Goal: Task Accomplishment & Management: Complete application form

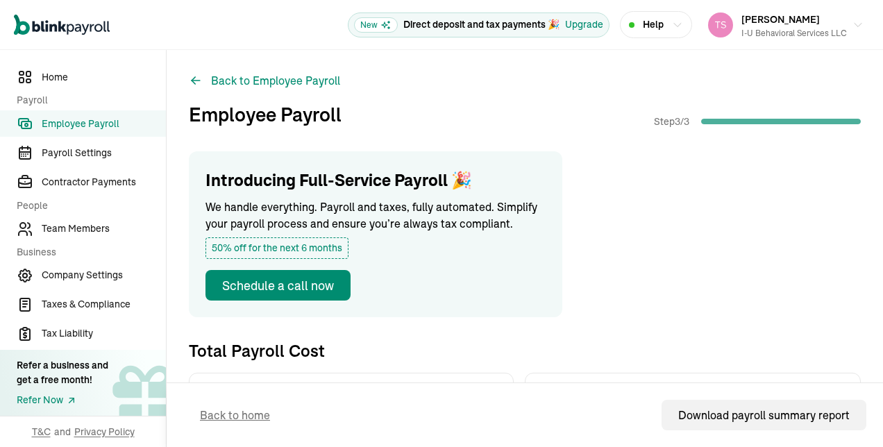
scroll to position [833, 0]
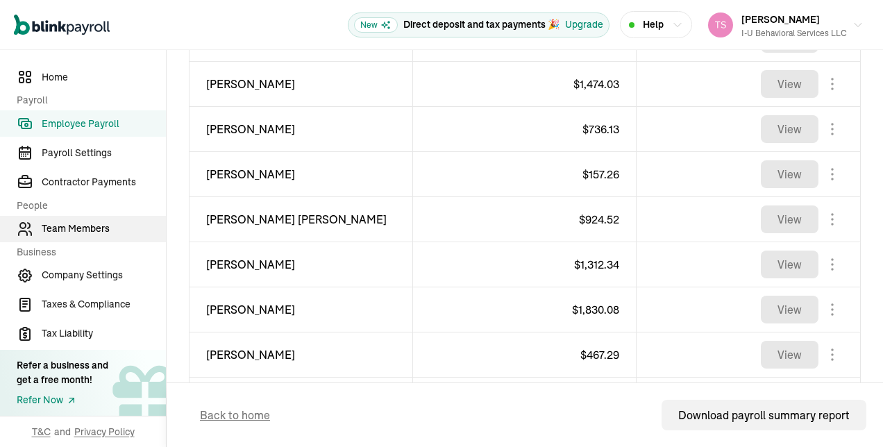
click at [91, 235] on span "Team Members" at bounding box center [104, 229] width 124 height 15
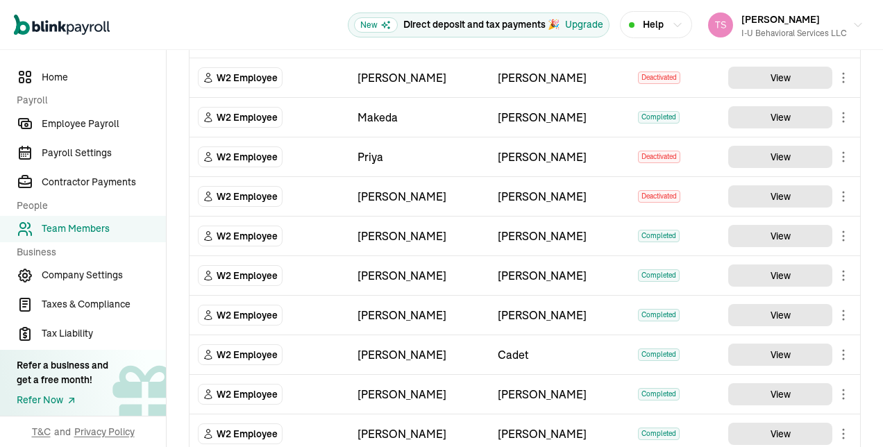
scroll to position [1018, 0]
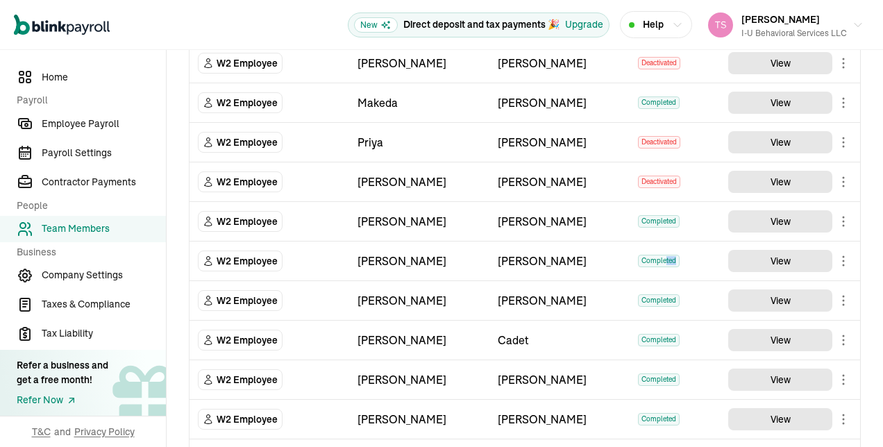
drag, startPoint x: 658, startPoint y: 254, endPoint x: 722, endPoint y: 247, distance: 64.3
click at [722, 247] on tr "W2 Employee Isidora Lewis Completed View" at bounding box center [525, 262] width 671 height 40
click at [826, 256] on body "Open main menu New Direct deposit and tax payments 🎉 Upgrade Help [PERSON_NAME]…" at bounding box center [441, 223] width 883 height 447
click at [833, 249] on body "Open main menu New Direct deposit and tax payments 🎉 Upgrade Help [PERSON_NAME]…" at bounding box center [441, 223] width 883 height 447
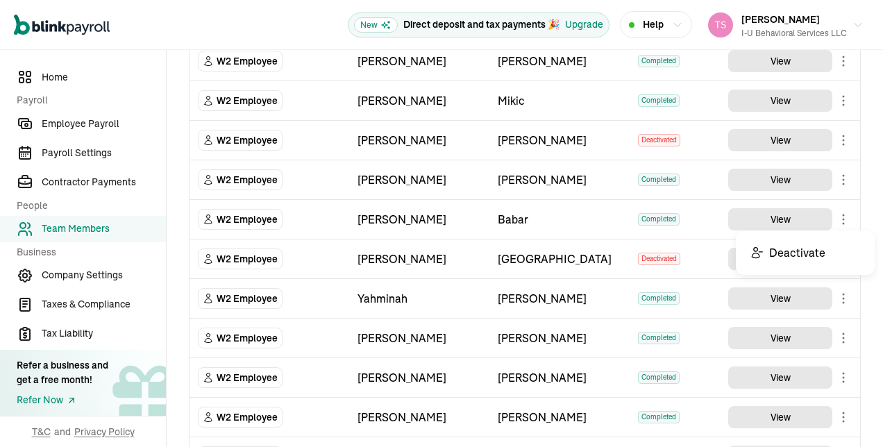
click at [835, 217] on body "Open main menu New Direct deposit and tax payments 🎉 Upgrade Help Tisha Simms I…" at bounding box center [441, 223] width 883 height 447
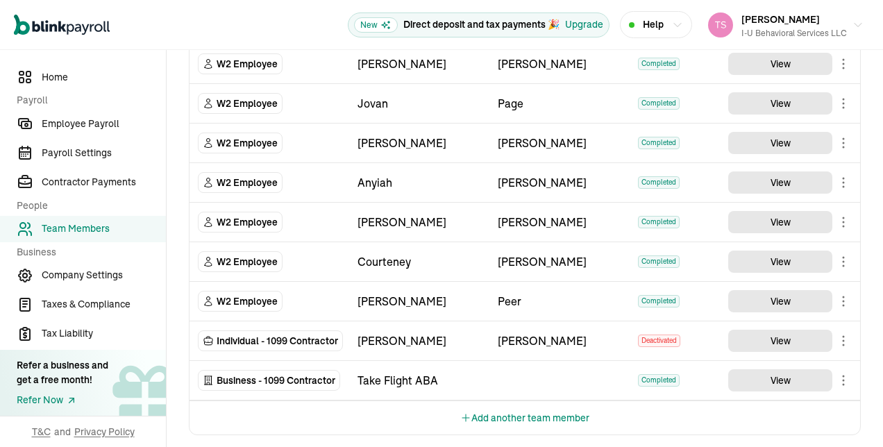
click at [526, 410] on button "Add another team member" at bounding box center [524, 417] width 129 height 33
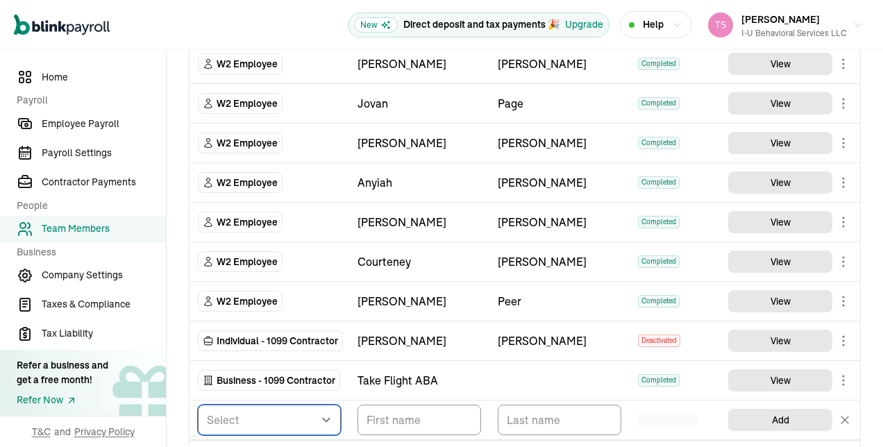
click at [321, 408] on select "Select W2 Employee Individual - 1099 [DEMOGRAPHIC_DATA] Business - 1099 Contrac…" at bounding box center [269, 420] width 143 height 31
select select "employee"
click at [198, 405] on select "Select W2 Employee Individual - 1099 [DEMOGRAPHIC_DATA] Business - 1099 Contrac…" at bounding box center [269, 420] width 143 height 31
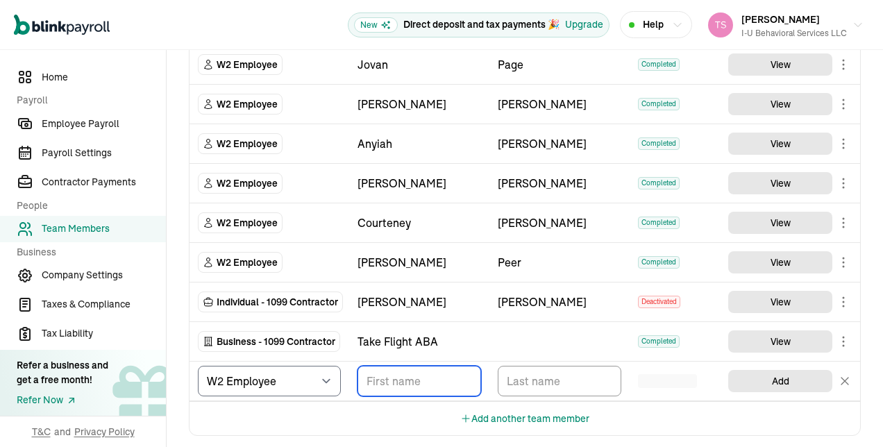
click at [417, 367] on input "TextInput" at bounding box center [420, 381] width 124 height 31
type input "Asia"
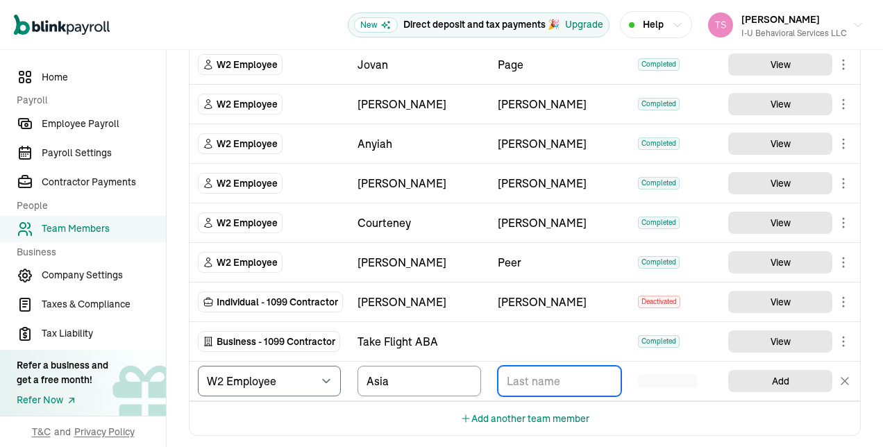
click at [539, 372] on input "TextInput" at bounding box center [560, 381] width 124 height 31
type input "[PERSON_NAME]"
click at [515, 409] on button "Add another team member" at bounding box center [524, 418] width 129 height 33
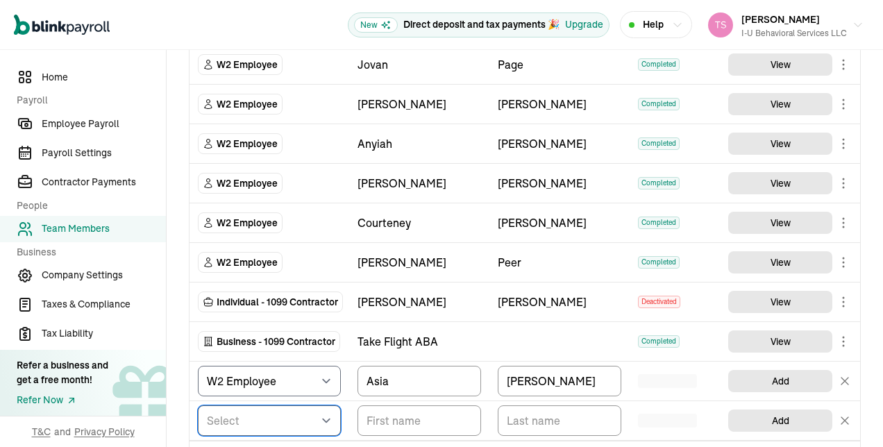
click at [314, 415] on select "Select W2 Employee Individual - 1099 [DEMOGRAPHIC_DATA] Business - 1099 Contrac…" at bounding box center [269, 421] width 143 height 31
select select "employee"
click at [198, 406] on select "Select W2 Employee Individual - 1099 [DEMOGRAPHIC_DATA] Business - 1099 Contrac…" at bounding box center [269, 421] width 143 height 31
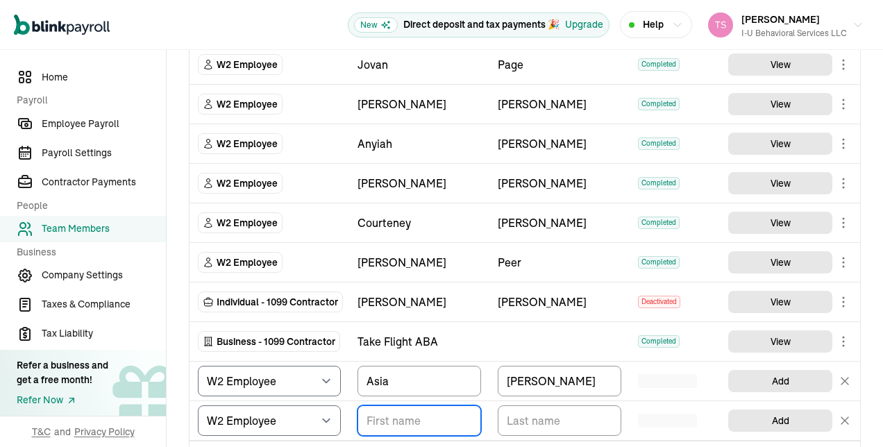
click at [421, 417] on input "TextInput" at bounding box center [420, 421] width 124 height 31
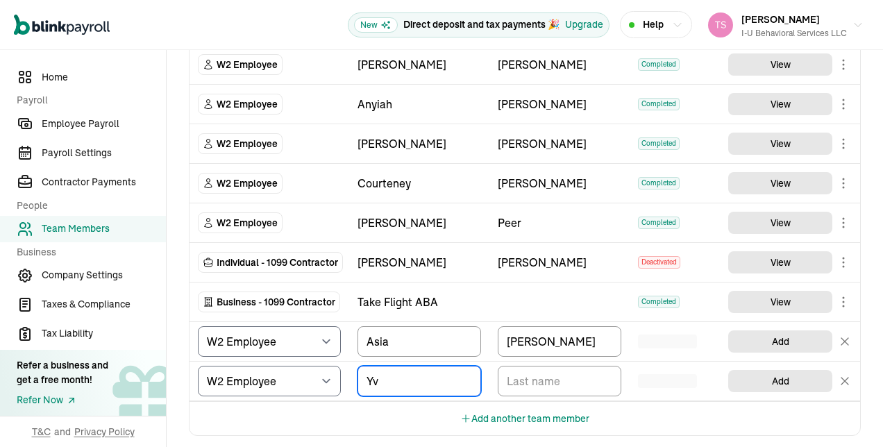
type input "Y"
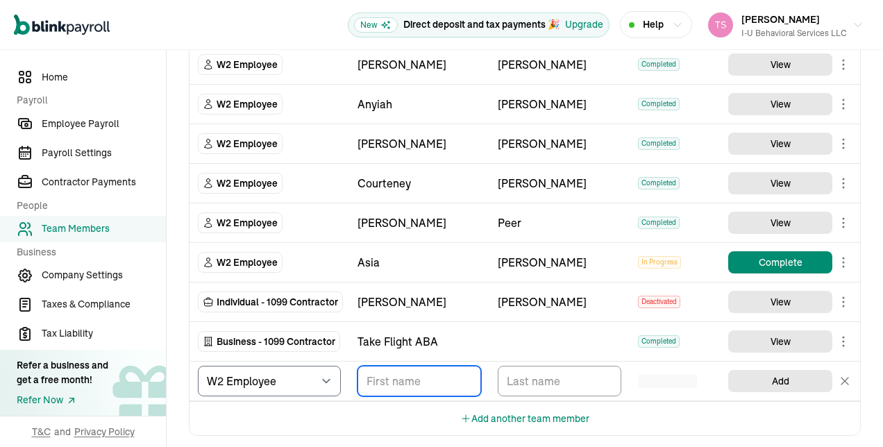
paste input "[PERSON_NAME]"
type input "Jaden"
click at [558, 369] on input "TextInput" at bounding box center [560, 381] width 124 height 31
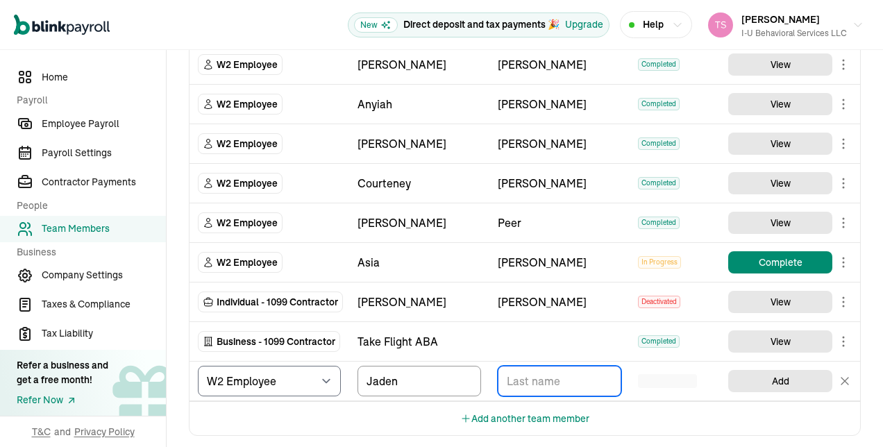
paste input "[PERSON_NAME]"
click at [535, 372] on input "[PERSON_NAME]" at bounding box center [560, 381] width 124 height 31
click at [533, 376] on input "[PERSON_NAME]" at bounding box center [560, 381] width 124 height 31
click at [538, 371] on input "[PERSON_NAME]" at bounding box center [560, 381] width 124 height 31
type input "[PERSON_NAME]"
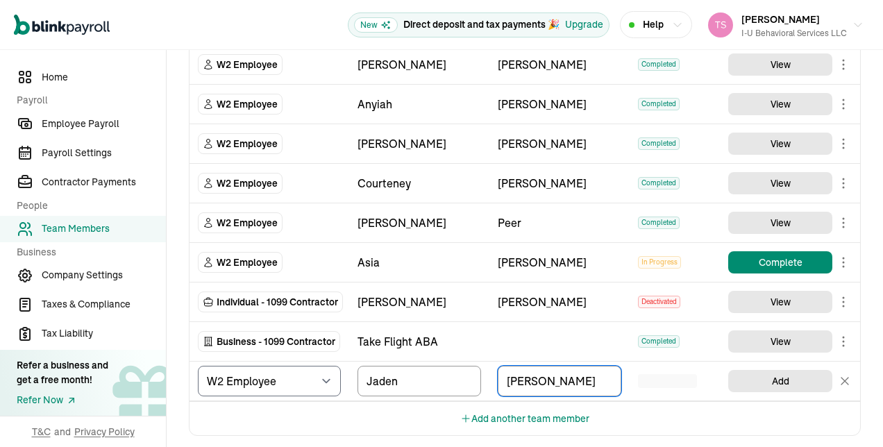
click at [772, 385] on div "Add" at bounding box center [790, 381] width 124 height 33
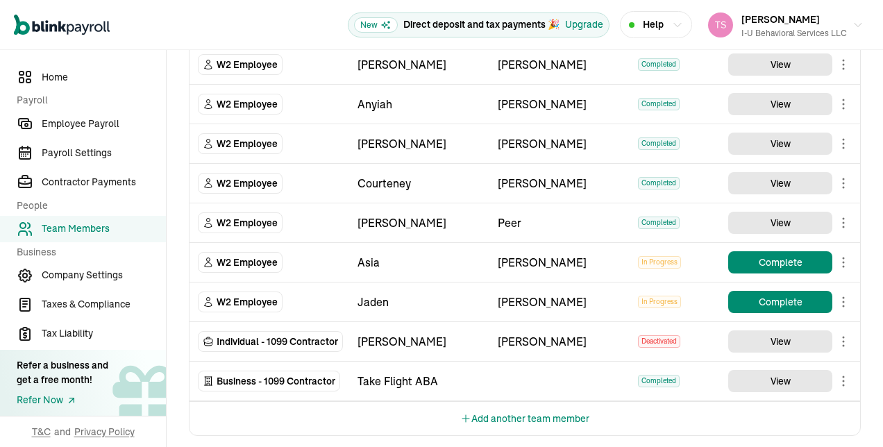
click at [488, 411] on button "Add another team member" at bounding box center [524, 418] width 129 height 33
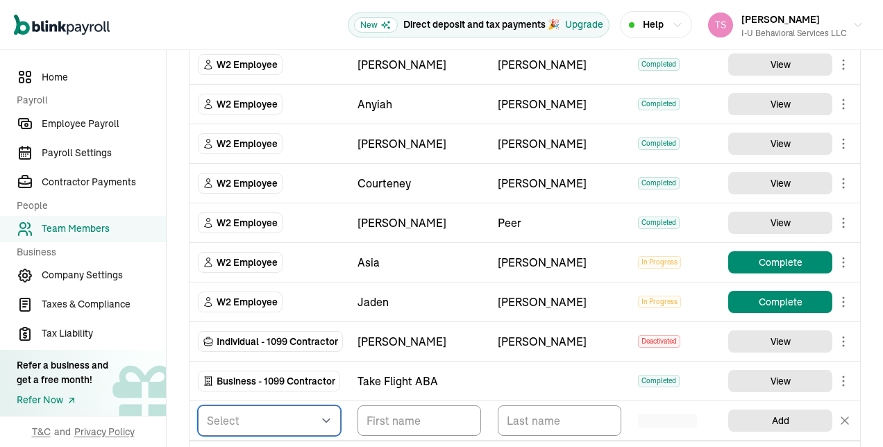
click at [319, 410] on select "Select W2 Employee Individual - 1099 [DEMOGRAPHIC_DATA] Business - 1099 Contrac…" at bounding box center [269, 421] width 143 height 31
select select "employee"
click at [198, 406] on select "Select W2 Employee Individual - 1099 [DEMOGRAPHIC_DATA] Business - 1099 Contrac…" at bounding box center [269, 421] width 143 height 31
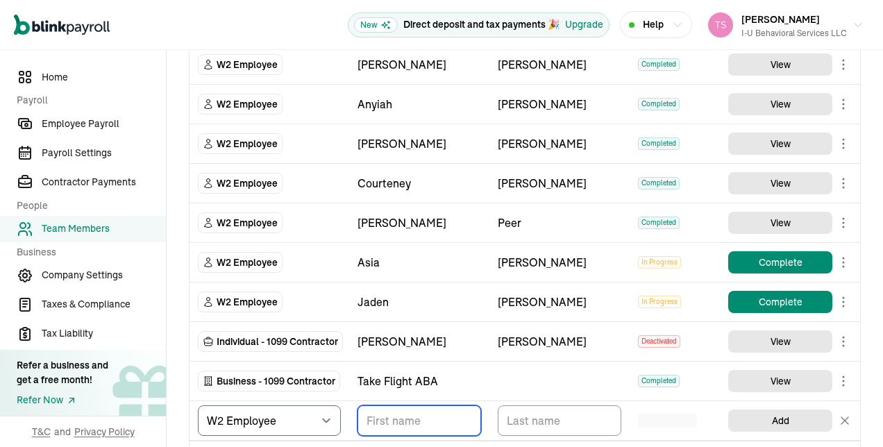
click at [431, 408] on input "TextInput" at bounding box center [420, 421] width 124 height 31
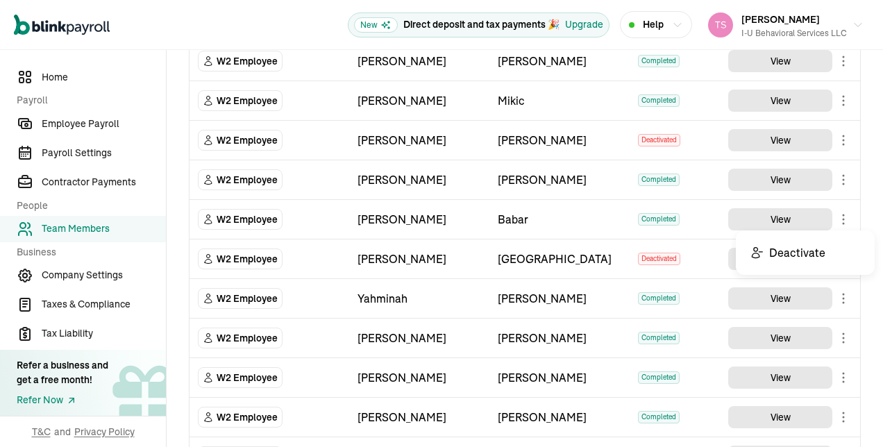
click at [835, 217] on body "Open main menu New Direct deposit and tax payments 🎉 Upgrade Help Tisha Simms I…" at bounding box center [441, 223] width 883 height 447
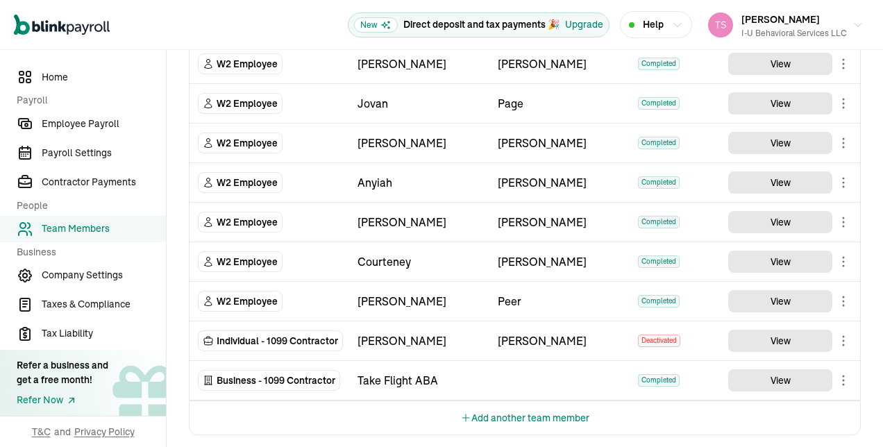
click at [526, 410] on button "Add another team member" at bounding box center [524, 417] width 129 height 33
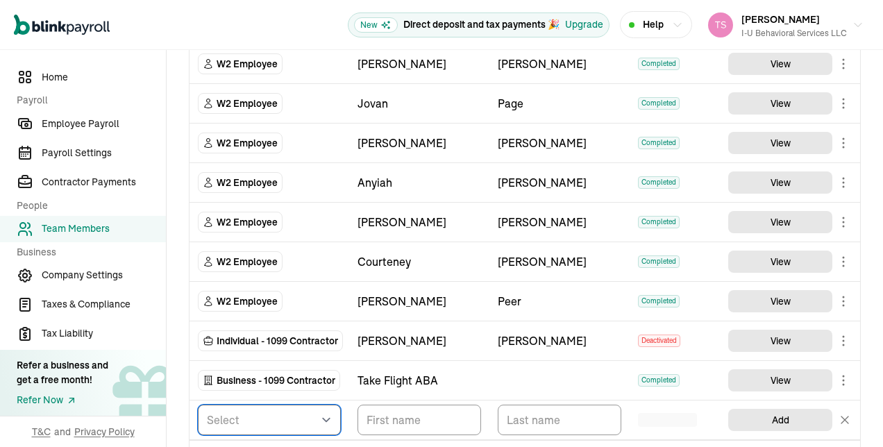
click at [321, 408] on select "Select W2 Employee Individual - 1099 [DEMOGRAPHIC_DATA] Business - 1099 Contrac…" at bounding box center [269, 420] width 143 height 31
select select "employee"
click at [198, 405] on select "Select W2 Employee Individual - 1099 [DEMOGRAPHIC_DATA] Business - 1099 Contrac…" at bounding box center [269, 420] width 143 height 31
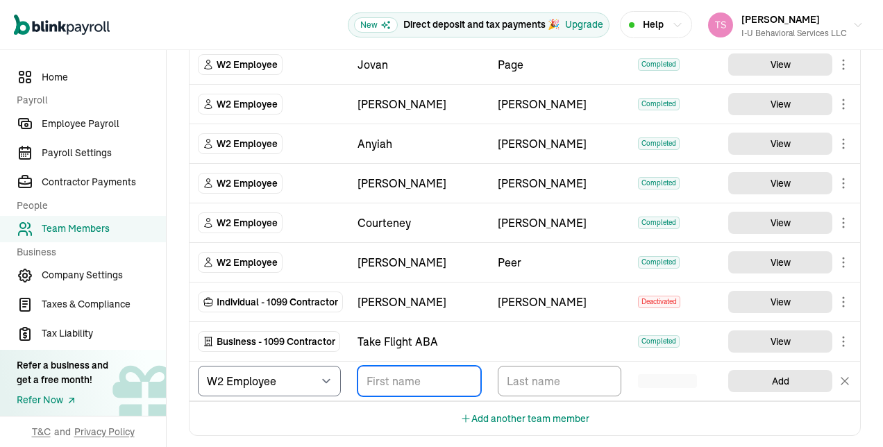
click at [417, 367] on input "TextInput" at bounding box center [420, 381] width 124 height 31
type input "Asia"
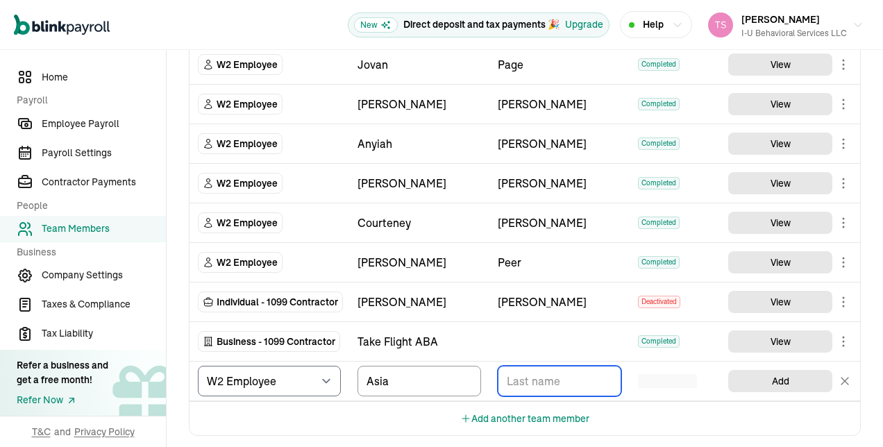
click at [539, 372] on input "TextInput" at bounding box center [560, 381] width 124 height 31
type input "[PERSON_NAME]"
click at [515, 409] on button "Add another team member" at bounding box center [524, 418] width 129 height 33
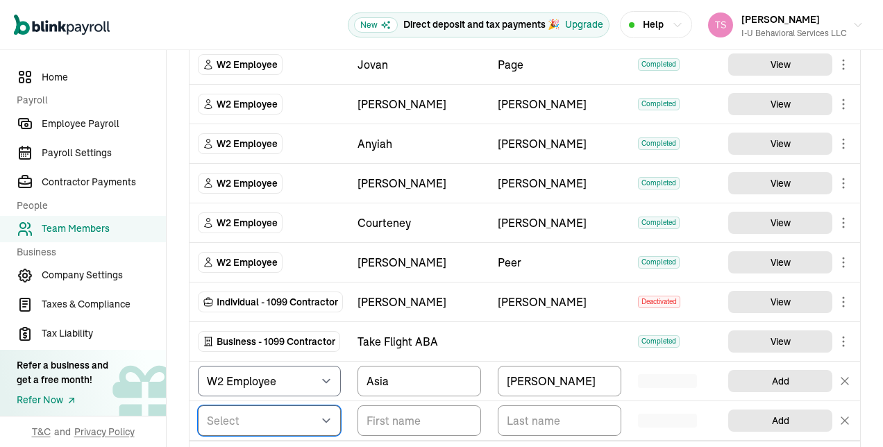
click at [314, 415] on select "Select W2 Employee Individual - 1099 [DEMOGRAPHIC_DATA] Business - 1099 Contrac…" at bounding box center [269, 421] width 143 height 31
select select "employee"
click at [198, 406] on select "Select W2 Employee Individual - 1099 [DEMOGRAPHIC_DATA] Business - 1099 Contrac…" at bounding box center [269, 421] width 143 height 31
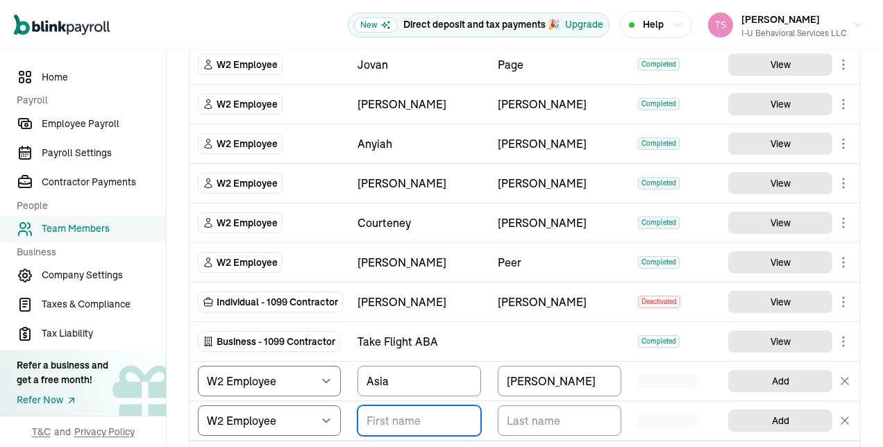
click at [421, 417] on input "TextInput" at bounding box center [420, 421] width 124 height 31
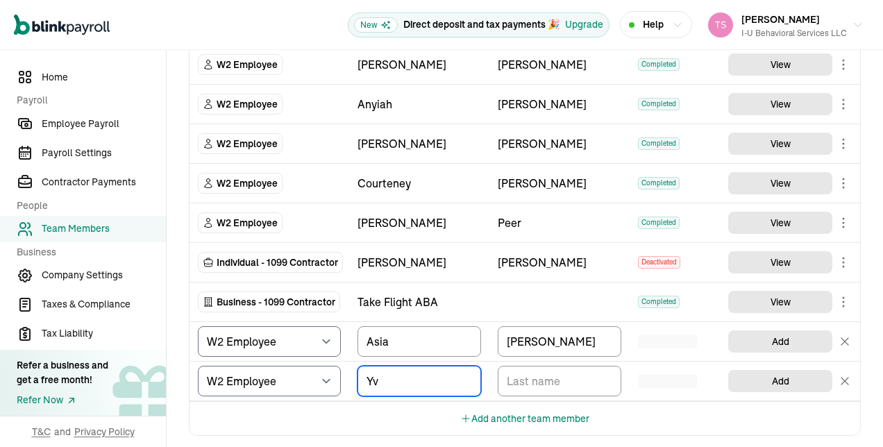
type input "Y"
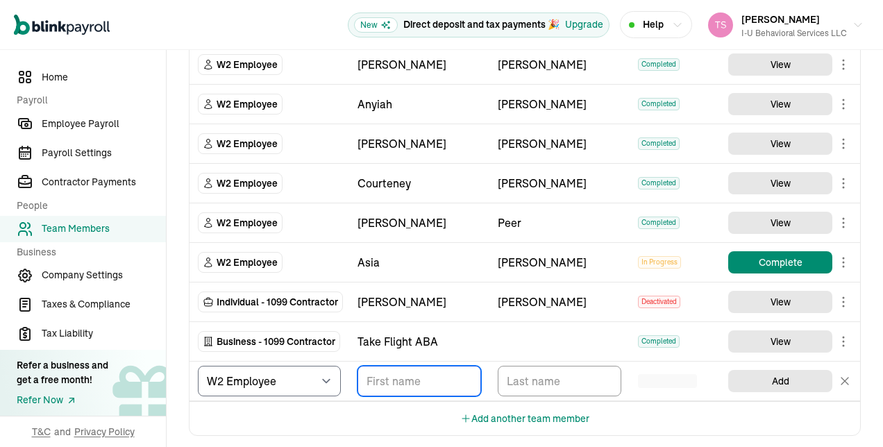
paste input "[PERSON_NAME]"
type input "Jaden"
click at [558, 369] on input "TextInput" at bounding box center [560, 381] width 124 height 31
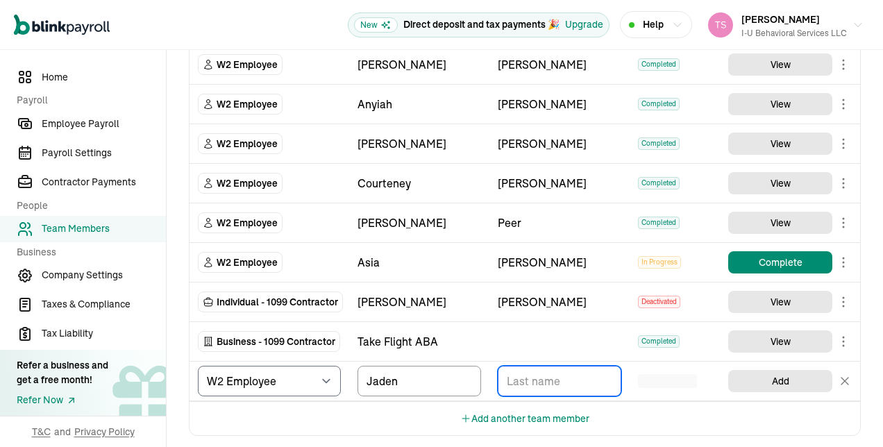
paste input "[PERSON_NAME]"
click at [535, 372] on input "[PERSON_NAME]" at bounding box center [560, 381] width 124 height 31
click at [533, 376] on input "[PERSON_NAME]" at bounding box center [560, 381] width 124 height 31
click at [538, 371] on input "[PERSON_NAME]" at bounding box center [560, 381] width 124 height 31
type input "[PERSON_NAME]"
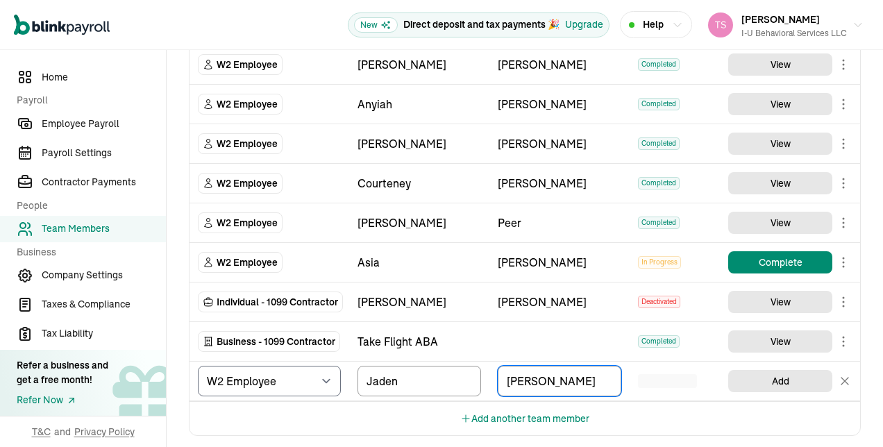
click at [772, 385] on div "Add" at bounding box center [790, 381] width 124 height 33
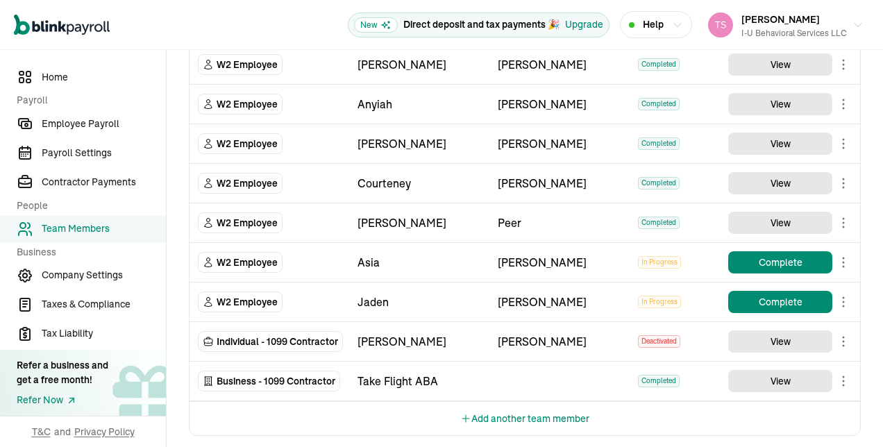
click at [488, 411] on button "Add another team member" at bounding box center [524, 418] width 129 height 33
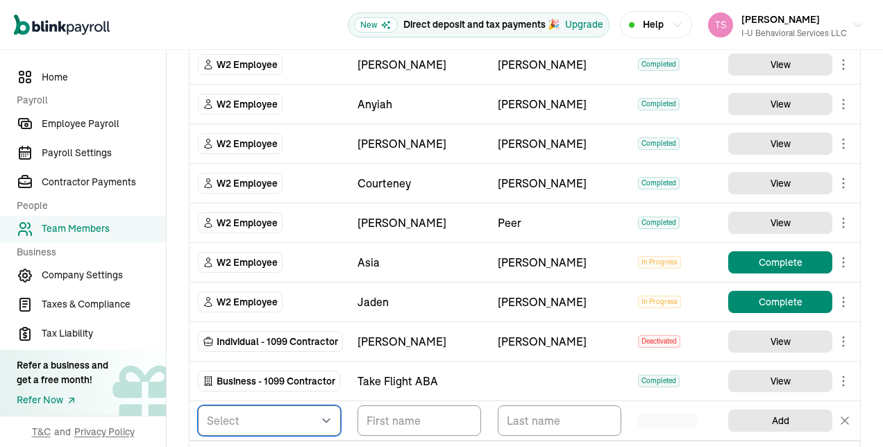
click at [319, 410] on select "Select W2 Employee Individual - 1099 [DEMOGRAPHIC_DATA] Business - 1099 Contrac…" at bounding box center [269, 421] width 143 height 31
select select "employee"
click at [198, 406] on select "Select W2 Employee Individual - 1099 [DEMOGRAPHIC_DATA] Business - 1099 Contrac…" at bounding box center [269, 421] width 143 height 31
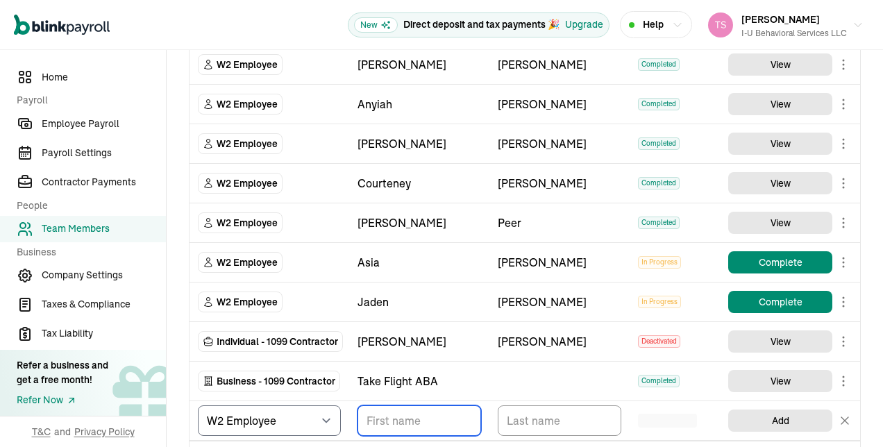
click at [431, 408] on input "TextInput" at bounding box center [420, 421] width 124 height 31
paste input "[PERSON_NAME]"
type input "[PERSON_NAME]"
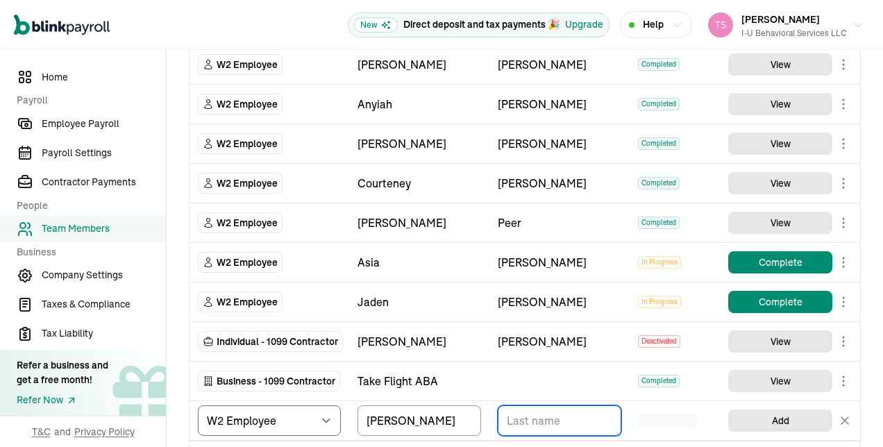
click at [535, 410] on input "TextInput" at bounding box center [560, 421] width 124 height 31
paste input "[PERSON_NAME]"
click at [531, 410] on input "[PERSON_NAME]" at bounding box center [560, 421] width 124 height 31
type input "[PERSON_NAME]"
click at [678, 414] on div "TeamMembers" at bounding box center [667, 421] width 59 height 14
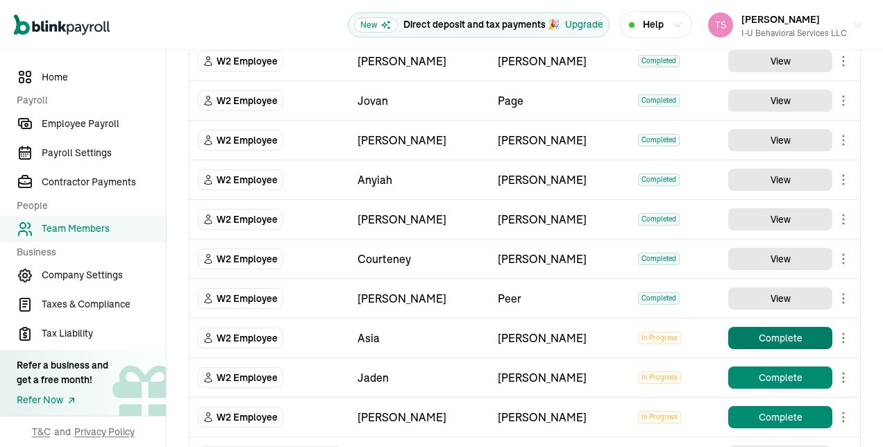
click at [771, 327] on button "Complete" at bounding box center [780, 338] width 104 height 22
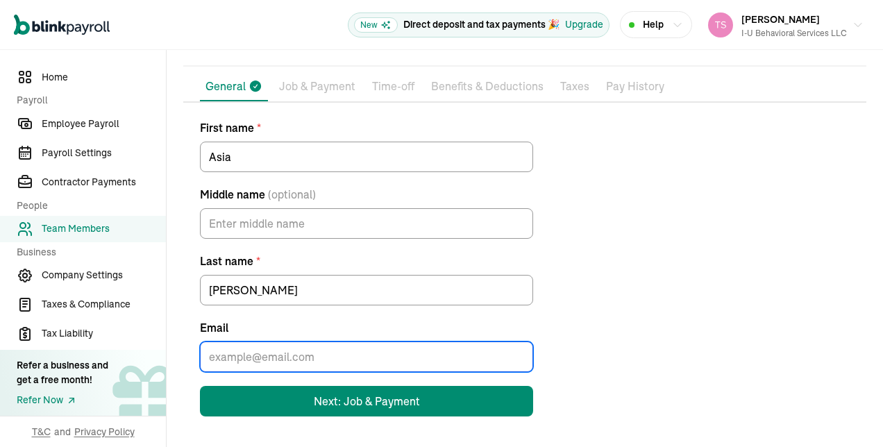
click at [292, 356] on input "Email" at bounding box center [366, 357] width 333 height 31
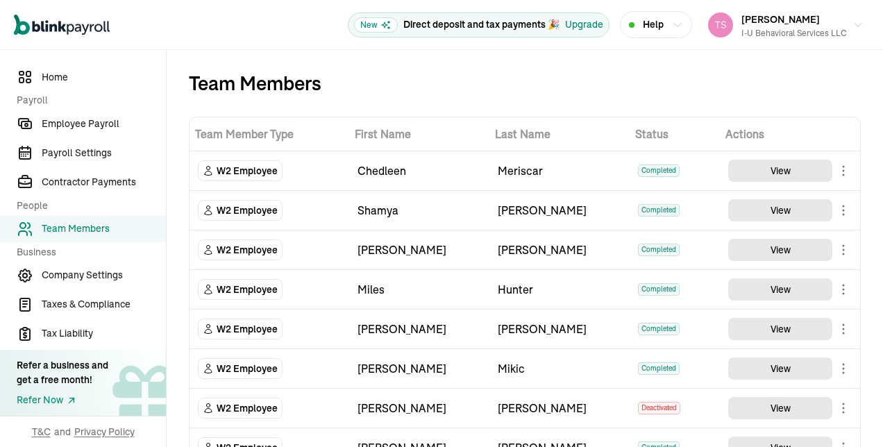
select select "employee"
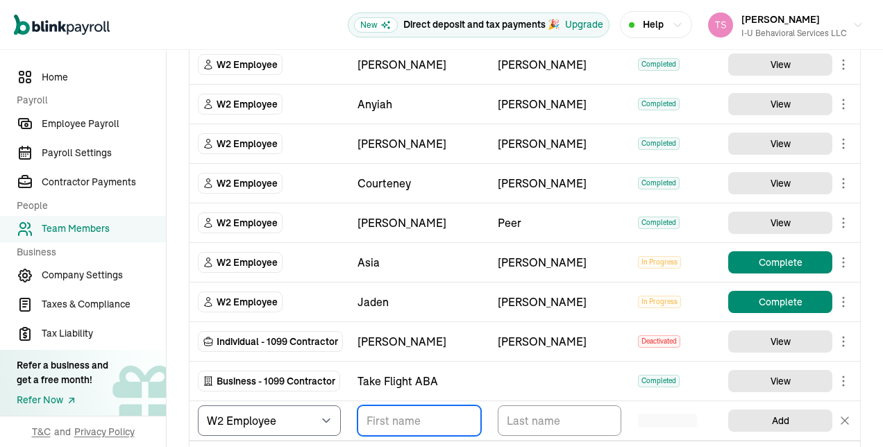
paste input "[PERSON_NAME]"
type input "[PERSON_NAME]"
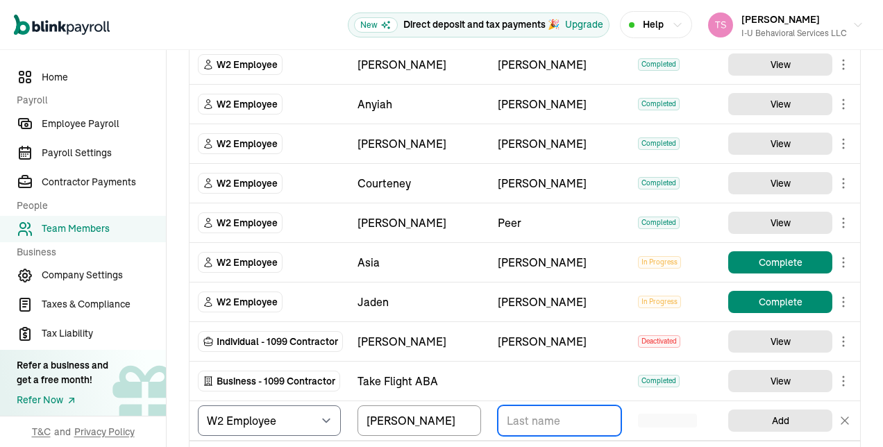
click at [535, 410] on input "TextInput" at bounding box center [560, 421] width 124 height 31
paste input "[PERSON_NAME]"
click at [531, 410] on input "[PERSON_NAME]" at bounding box center [560, 421] width 124 height 31
type input "[PERSON_NAME]"
click at [678, 414] on div "TeamMembers" at bounding box center [667, 421] width 59 height 14
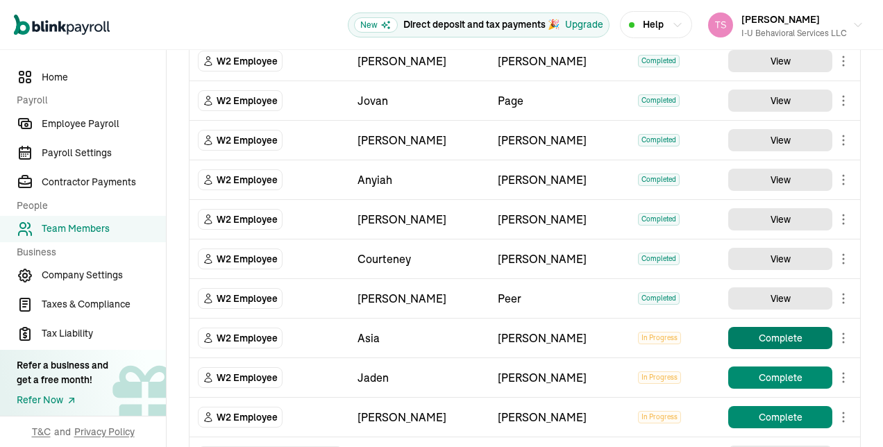
click at [771, 327] on button "Complete" at bounding box center [780, 338] width 104 height 22
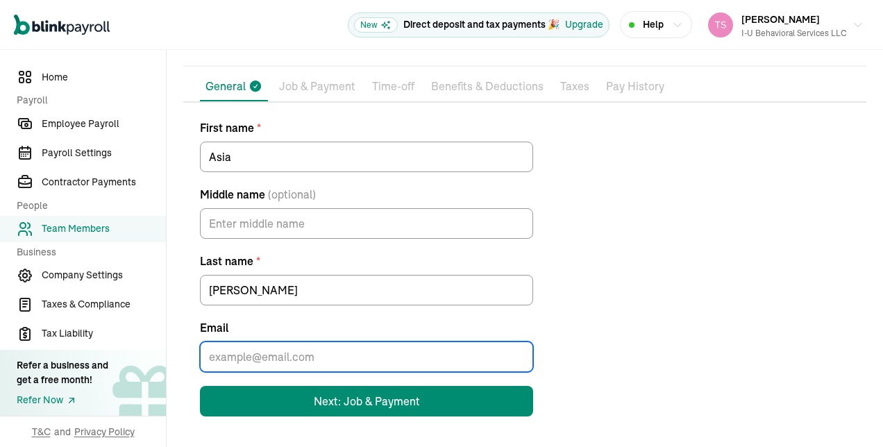
click at [292, 356] on input "Email" at bounding box center [366, 357] width 333 height 31
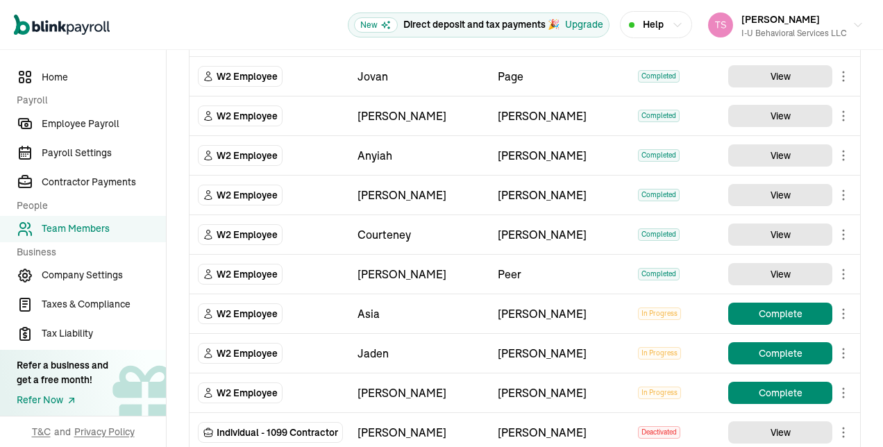
scroll to position [1438, 0]
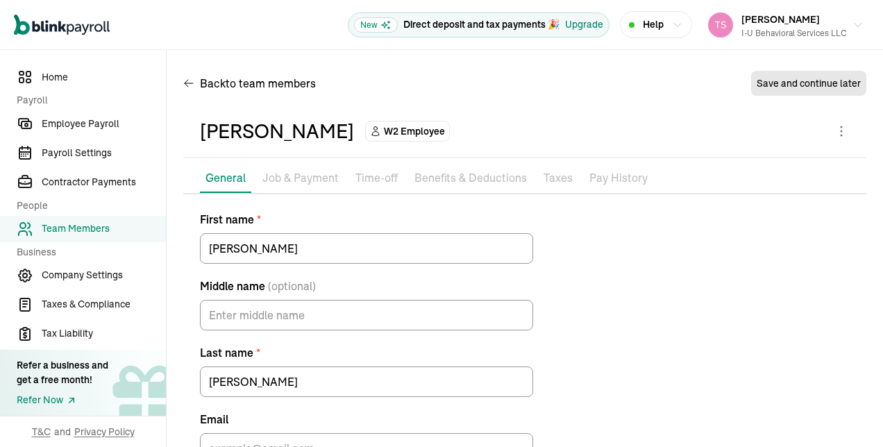
scroll to position [92, 0]
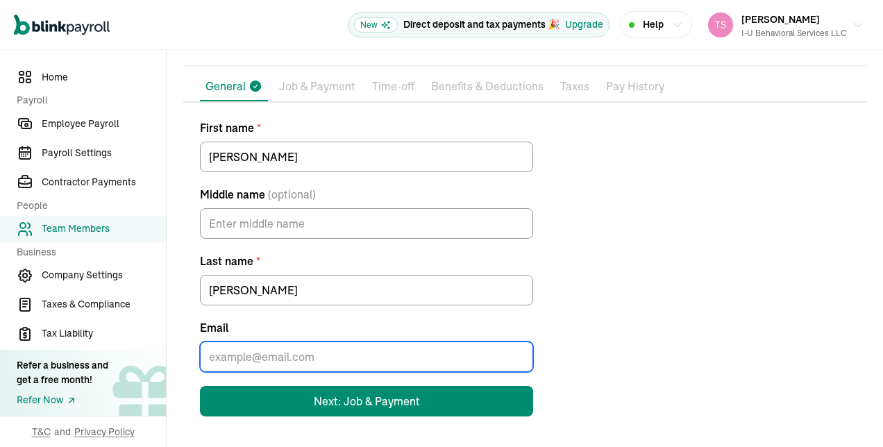
click at [458, 354] on input "Email" at bounding box center [366, 357] width 333 height 31
paste input "[EMAIL_ADDRESS][DOMAIN_NAME]"
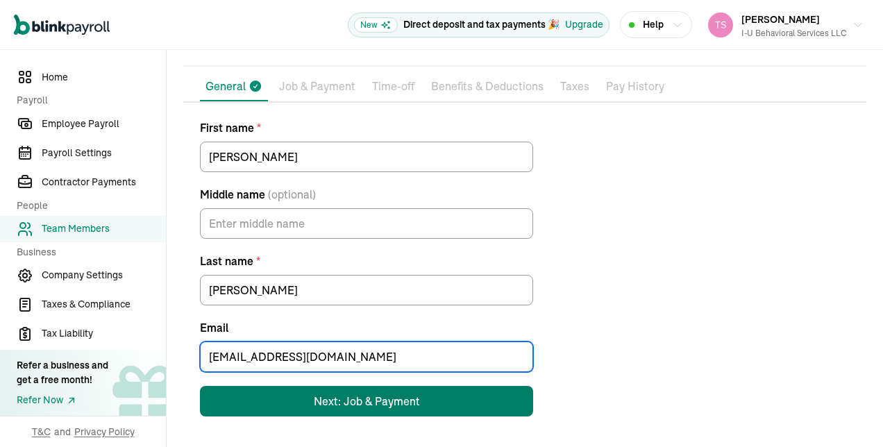
type input "[EMAIL_ADDRESS][DOMAIN_NAME]"
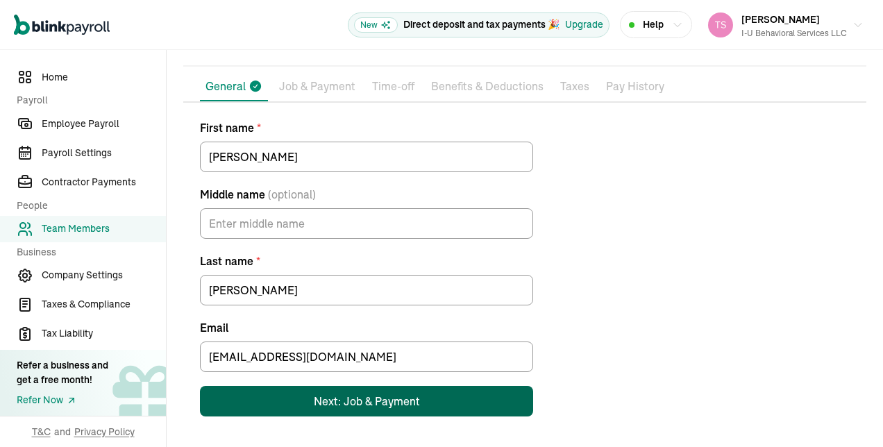
click at [426, 394] on button "Next: Job & Payment" at bounding box center [366, 401] width 333 height 31
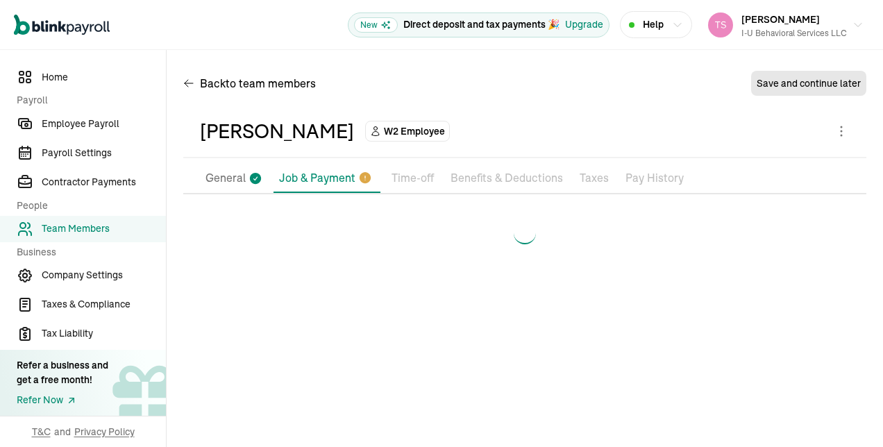
scroll to position [0, 0]
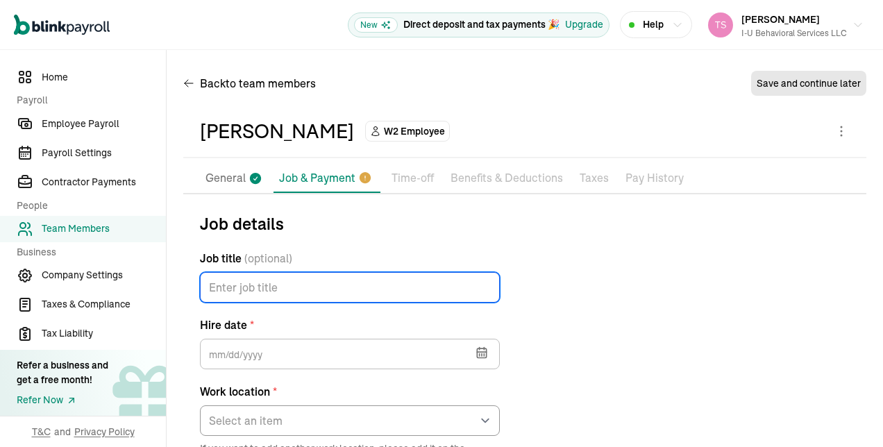
click at [376, 286] on input "Job title (optional)" at bounding box center [350, 287] width 300 height 31
type input "Behavior Tech"
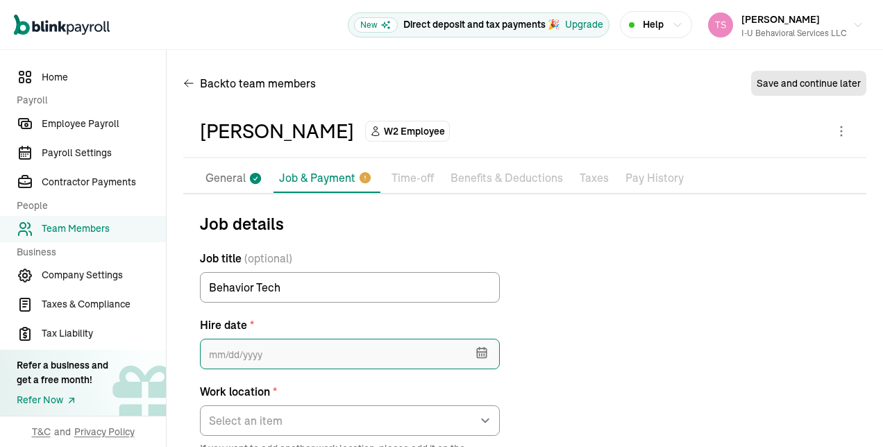
click at [354, 367] on input "text" at bounding box center [350, 354] width 300 height 31
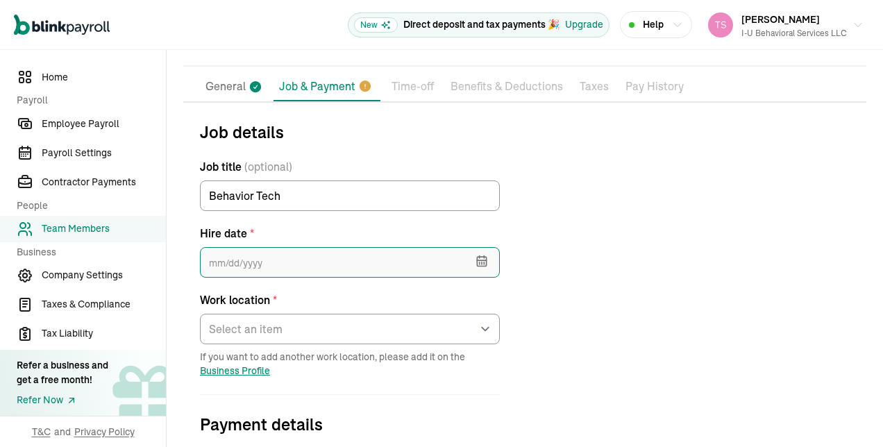
scroll to position [103, 0]
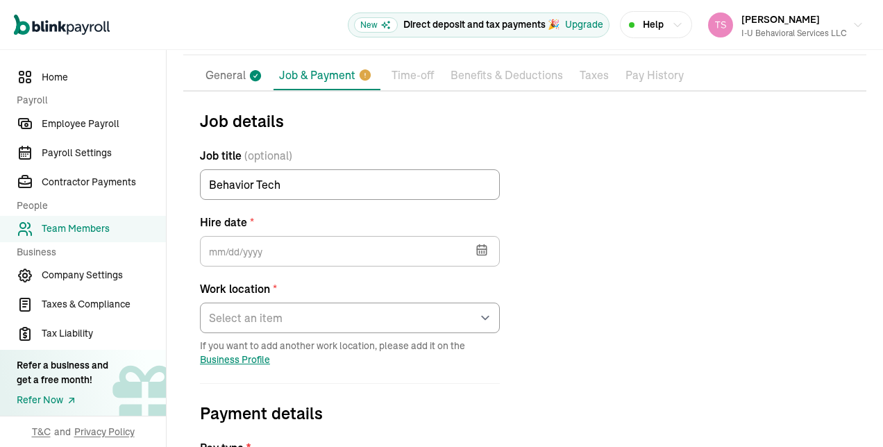
click at [478, 246] on icon "button" at bounding box center [482, 250] width 14 height 14
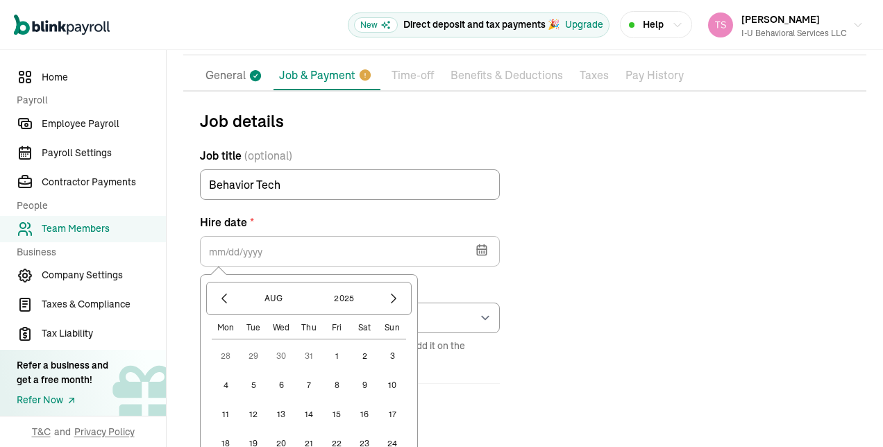
click at [256, 380] on button "5" at bounding box center [254, 386] width 28 height 28
type input "[DATE]"
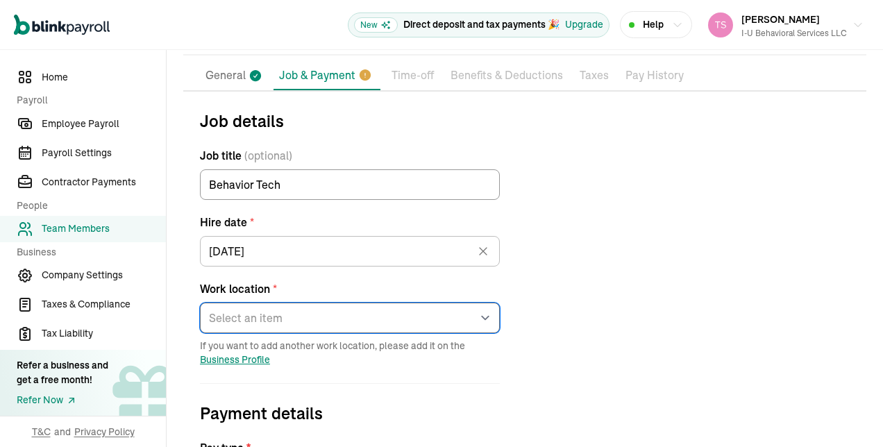
click at [385, 313] on select "Select an item [STREET_ADDRESS][GEOGRAPHIC_DATA][PERSON_NAME] from home" at bounding box center [350, 318] width 300 height 31
select select "[STREET_ADDRESS][PERSON_NAME]"
click at [200, 303] on select "Select an item [STREET_ADDRESS][GEOGRAPHIC_DATA][PERSON_NAME] from home" at bounding box center [350, 318] width 300 height 31
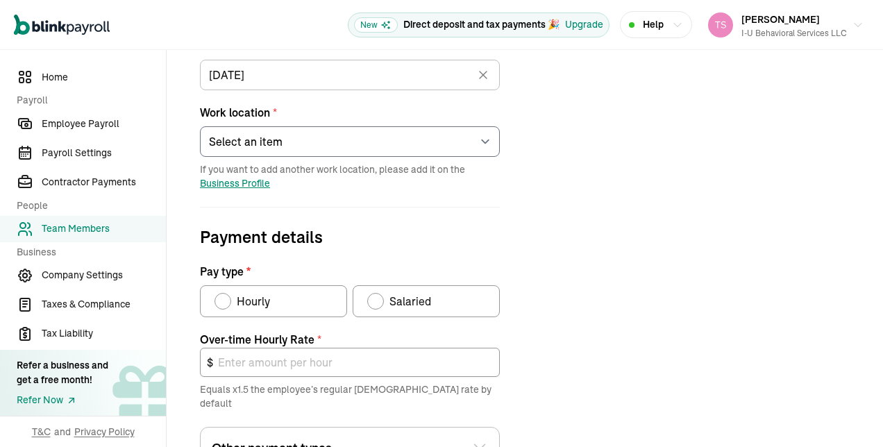
scroll to position [281, 0]
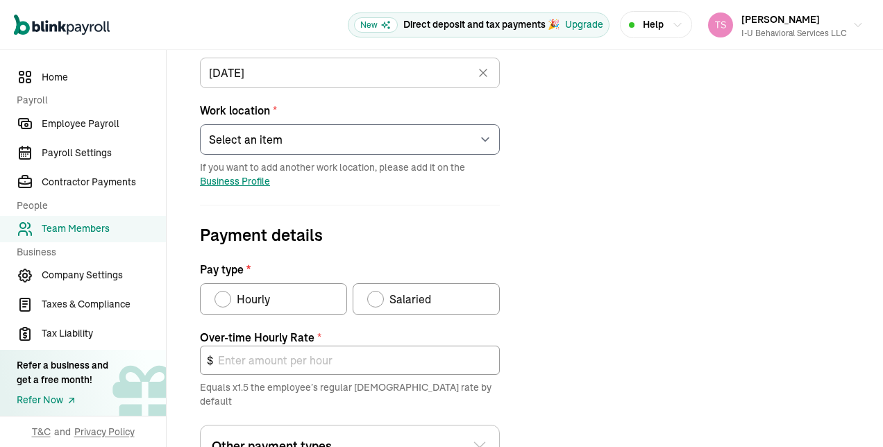
click at [219, 294] on div "Pay type" at bounding box center [222, 299] width 11 height 11
click at [219, 294] on input "Hourly" at bounding box center [219, 295] width 11 height 11
radio input "true"
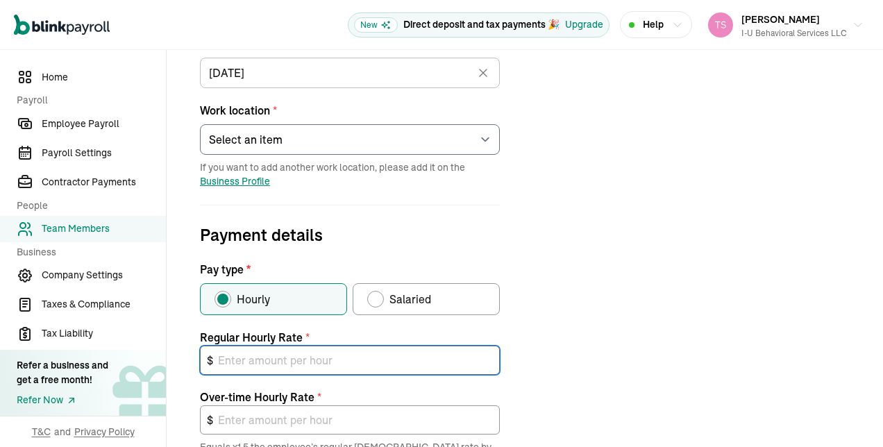
click at [278, 365] on input "text" at bounding box center [350, 360] width 300 height 29
type input "2"
type input "3.00"
type input "20"
type input "30.00"
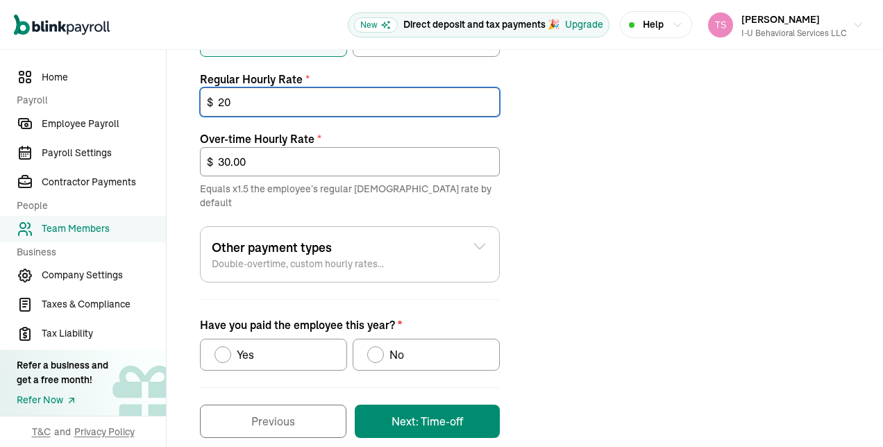
scroll to position [544, 0]
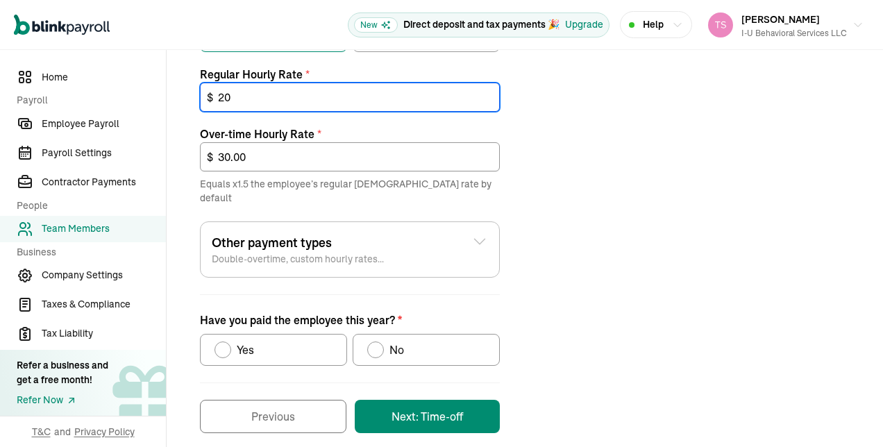
type input "20"
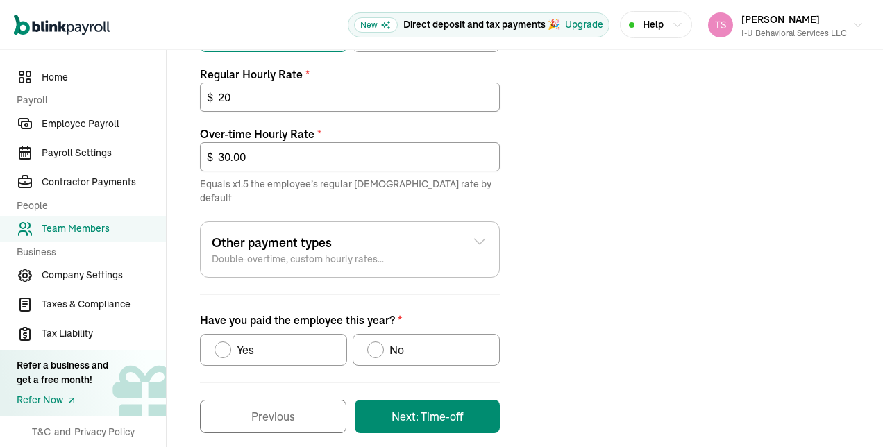
click at [383, 342] on div "Have you paid the employee this year?" at bounding box center [375, 350] width 17 height 17
click at [378, 341] on input "No" at bounding box center [372, 346] width 11 height 11
radio input "true"
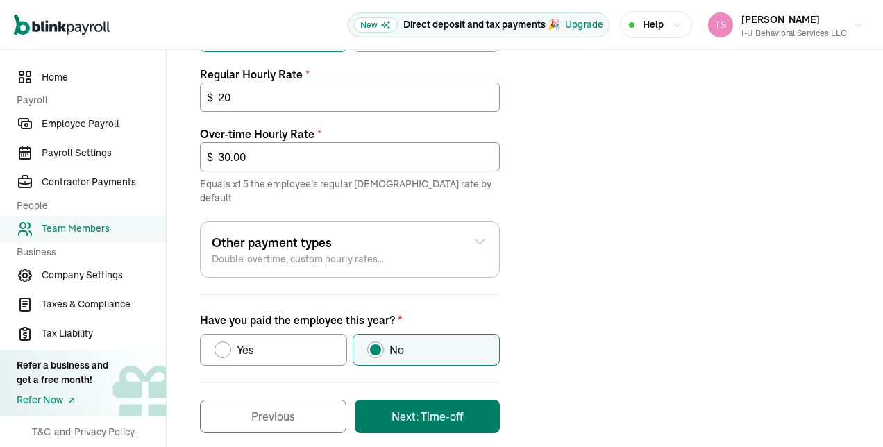
click at [469, 400] on button "Next: Time-off" at bounding box center [427, 416] width 145 height 33
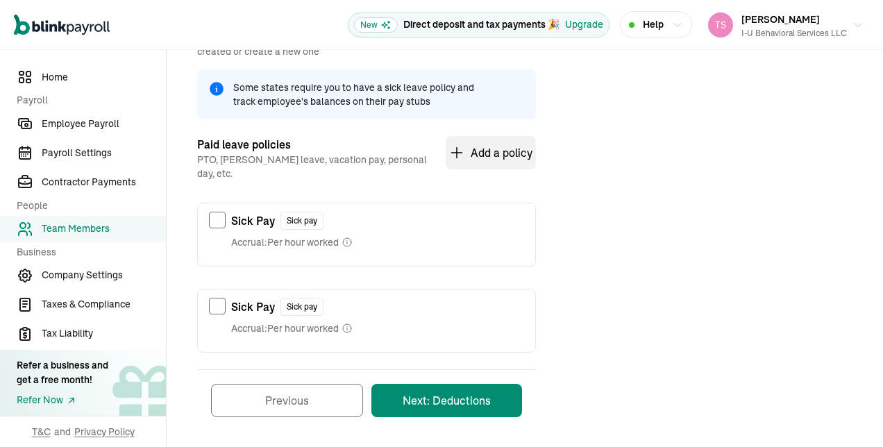
scroll to position [201, 0]
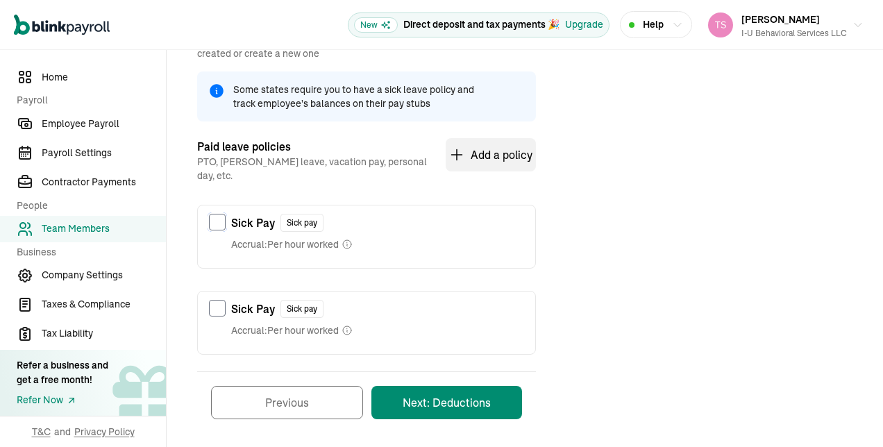
click at [222, 214] on input "checkbox" at bounding box center [217, 222] width 17 height 17
checkbox input "true"
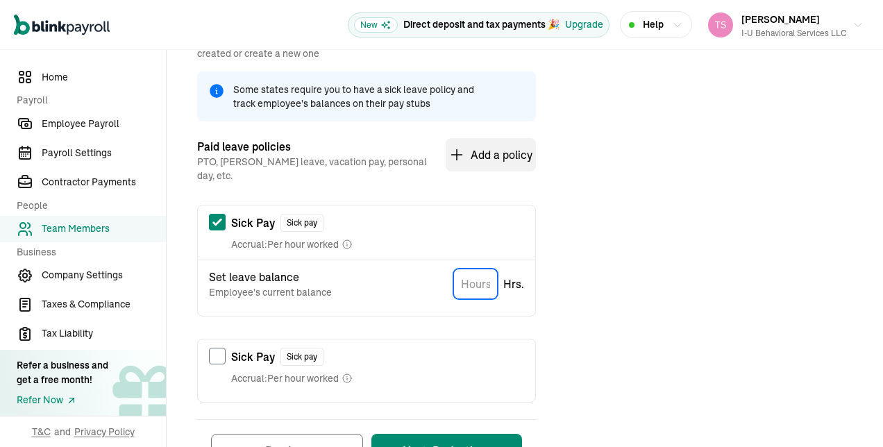
click at [478, 274] on input "TextInput" at bounding box center [475, 284] width 44 height 31
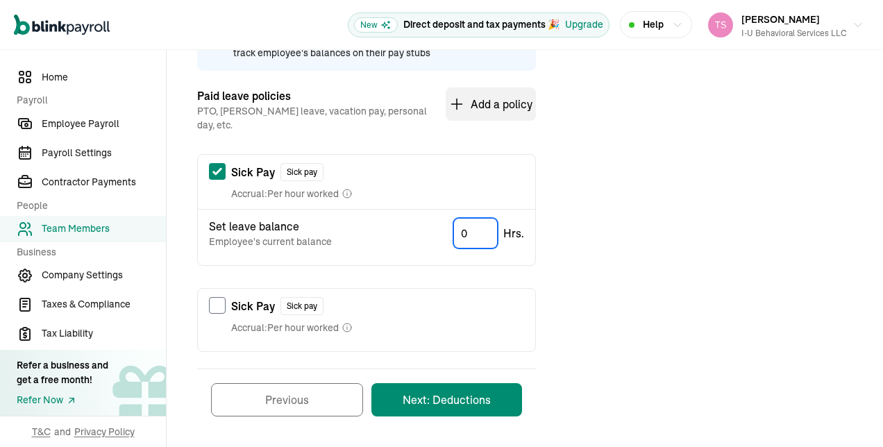
type input "0"
click at [497, 388] on button "Next: Deductions" at bounding box center [447, 399] width 151 height 33
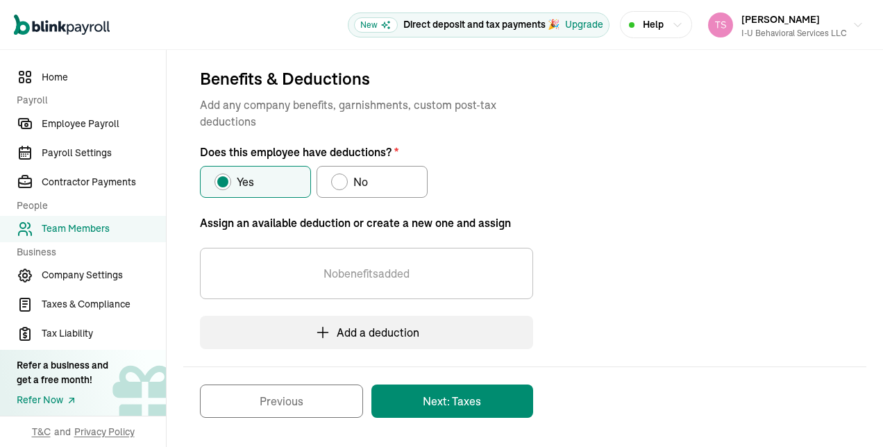
scroll to position [144, 0]
click at [340, 183] on div "Does this employee have deductions?" at bounding box center [339, 182] width 11 height 11
click at [340, 183] on input "No" at bounding box center [336, 179] width 11 height 11
radio input "true"
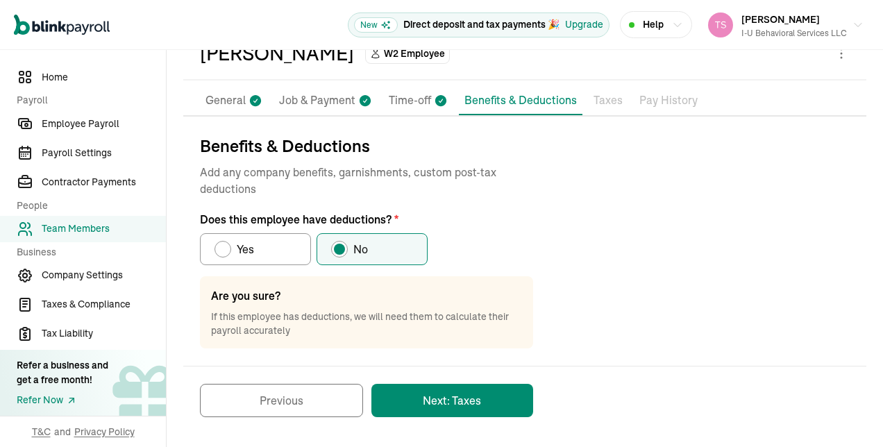
scroll to position [76, 0]
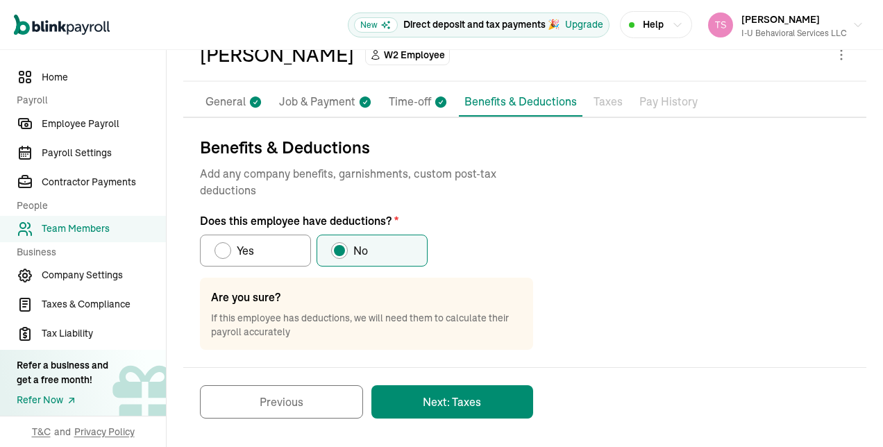
click at [499, 401] on button "Next: Taxes" at bounding box center [453, 401] width 162 height 33
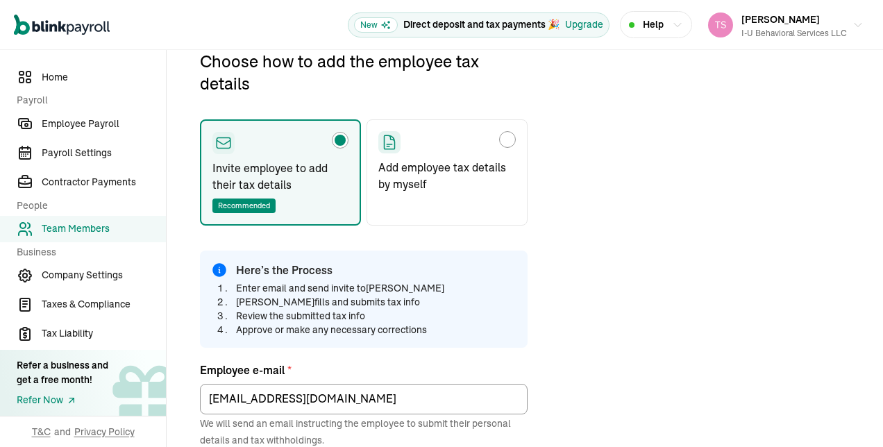
scroll to position [164, 0]
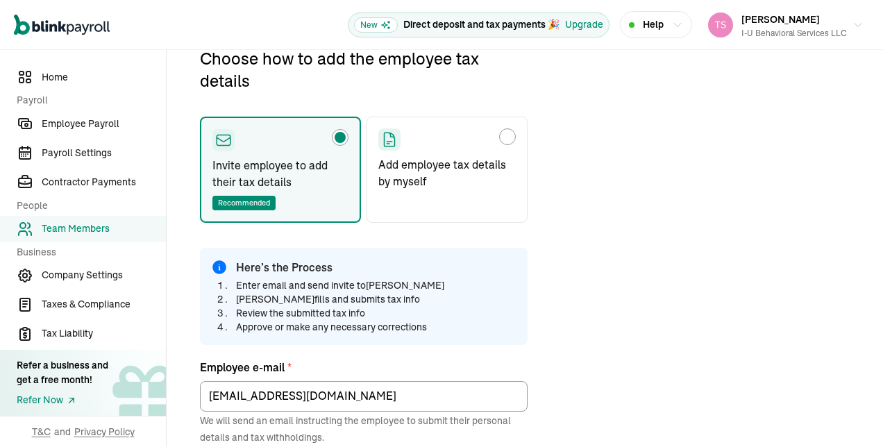
click at [507, 137] on div "Choose how to add the employee tax details" at bounding box center [507, 136] width 11 height 11
click at [389, 137] on input "Add employee tax details by myself" at bounding box center [383, 133] width 11 height 11
radio input "true"
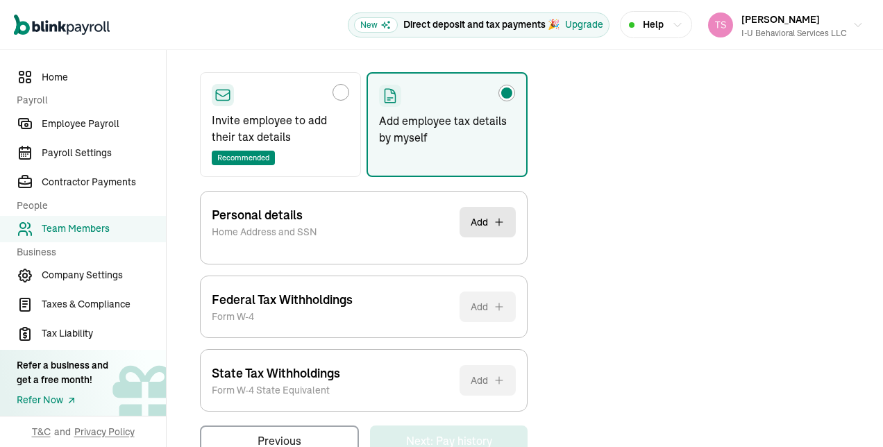
scroll to position [246, 0]
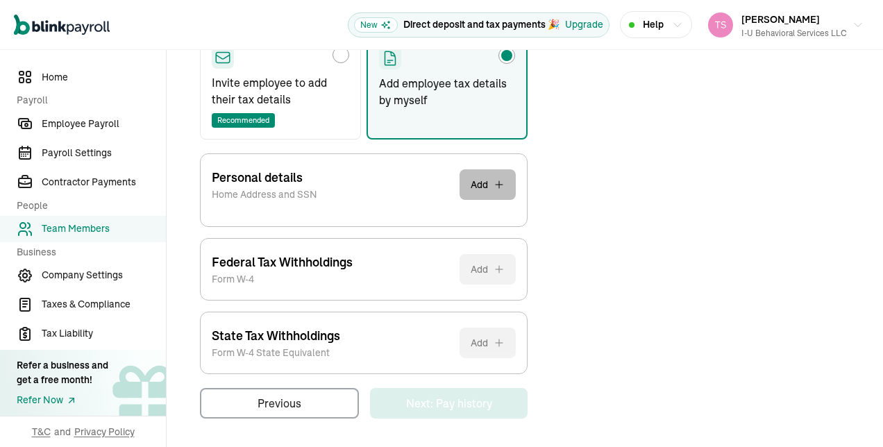
click at [486, 183] on button "Add" at bounding box center [488, 184] width 56 height 31
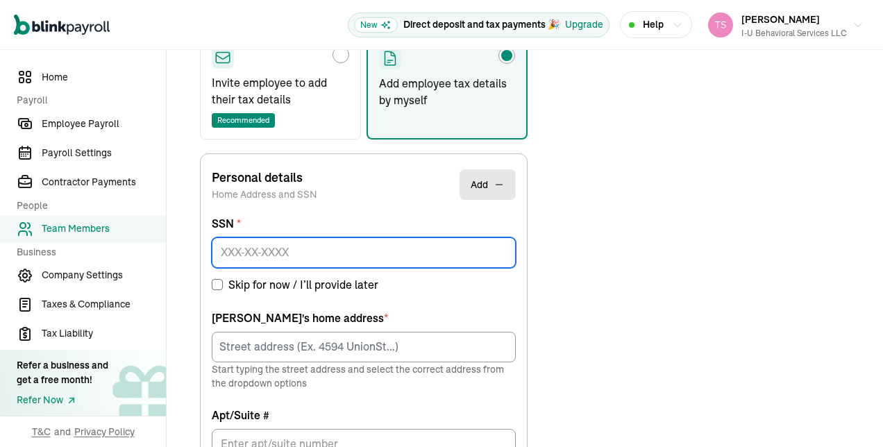
click at [408, 240] on input at bounding box center [364, 253] width 304 height 31
paste input "120-11-2919"
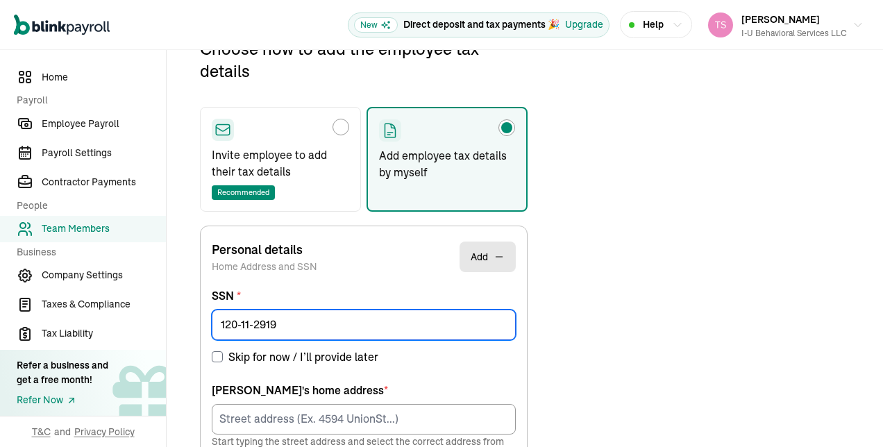
scroll to position [164, 0]
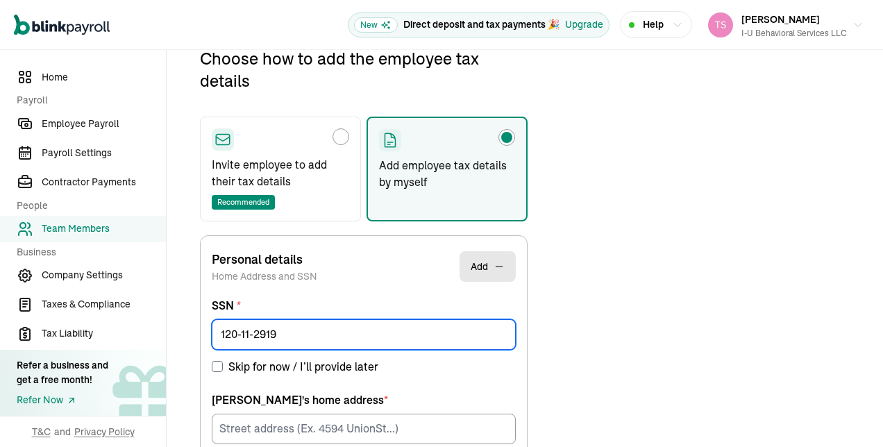
type input "120-11-2919"
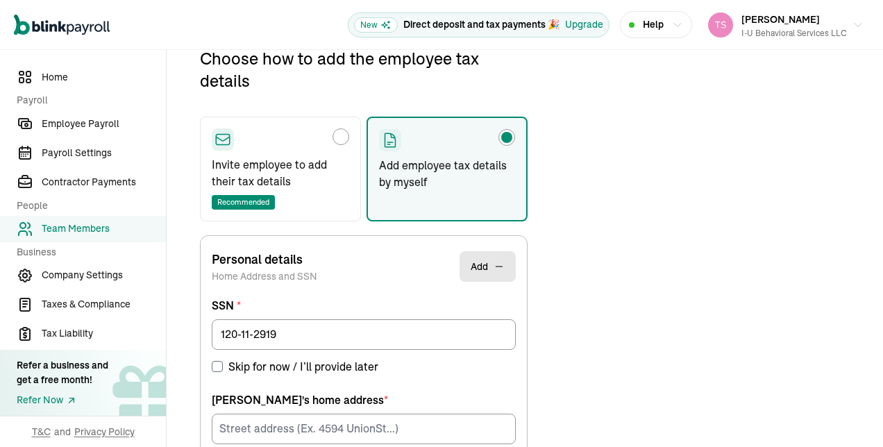
click at [419, 358] on label "Skip for now / I’ll provide later" at bounding box center [364, 366] width 304 height 17
click at [223, 361] on input "Skip for now / I’ll provide later" at bounding box center [217, 366] width 11 height 11
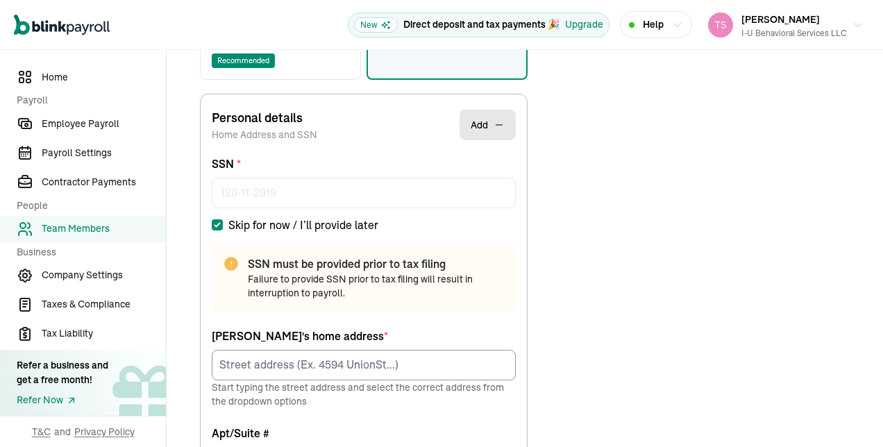
scroll to position [306, 0]
click at [220, 221] on input "Skip for now / I’ll provide later" at bounding box center [217, 224] width 11 height 11
checkbox input "false"
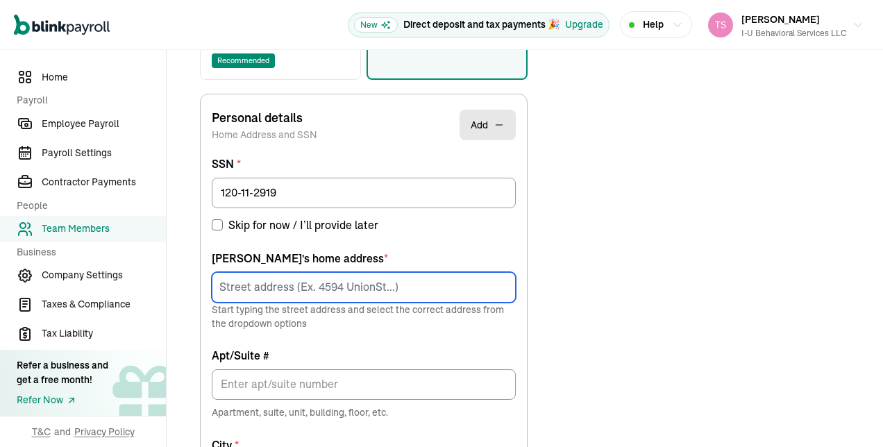
click at [444, 298] on input at bounding box center [364, 287] width 304 height 31
paste input "[STREET_ADDRESS]"
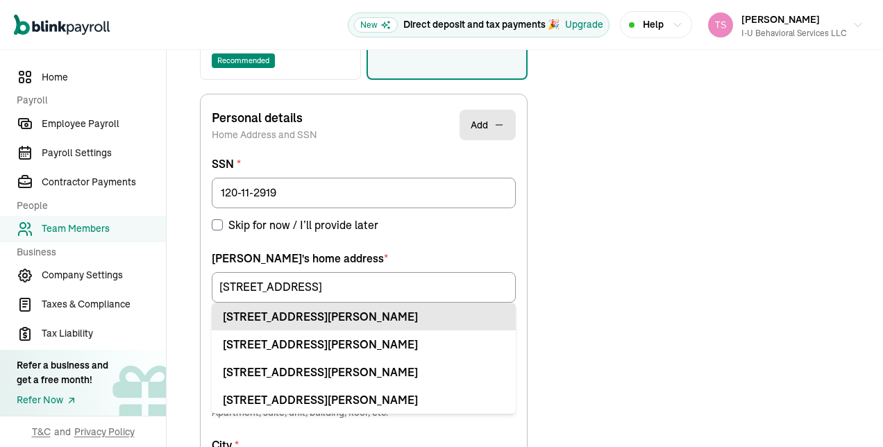
click at [447, 310] on div "[STREET_ADDRESS][PERSON_NAME]" at bounding box center [364, 316] width 282 height 17
type input "[STREET_ADDRESS]"
type input "[PERSON_NAME]"
type input "NJ"
type input "07731"
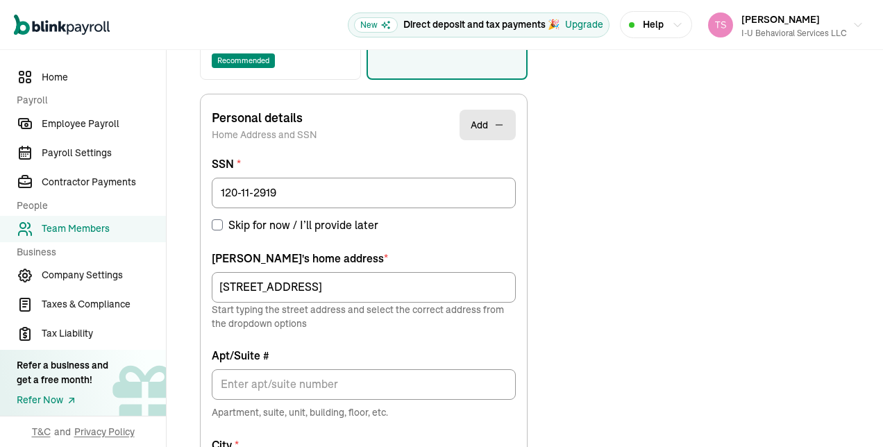
click at [553, 330] on div "Choose how to add the employee tax details Invite employee to add their tax det…" at bounding box center [524, 359] width 683 height 907
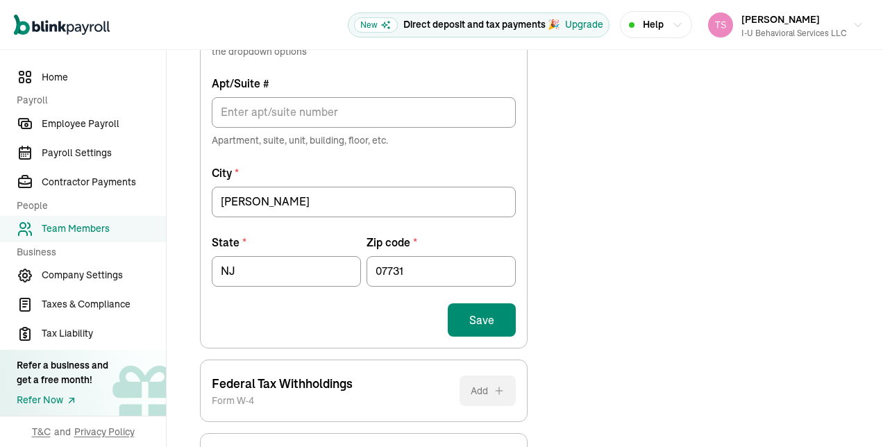
scroll to position [579, 0]
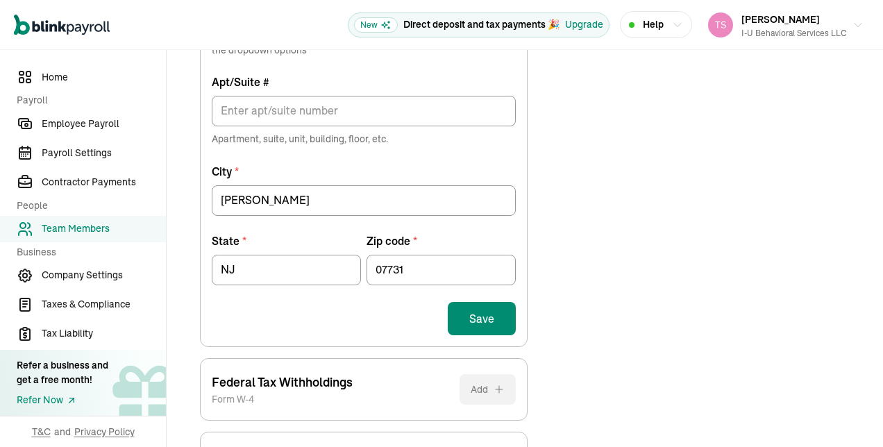
click at [494, 322] on button "Save" at bounding box center [482, 318] width 68 height 33
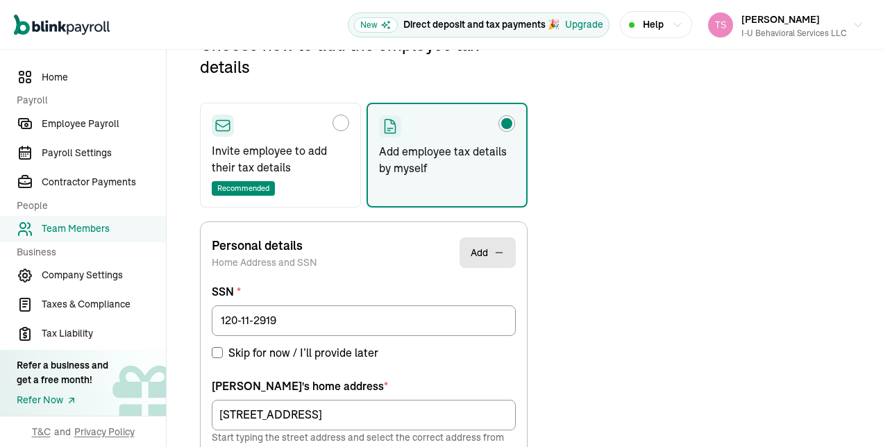
scroll to position [164, 0]
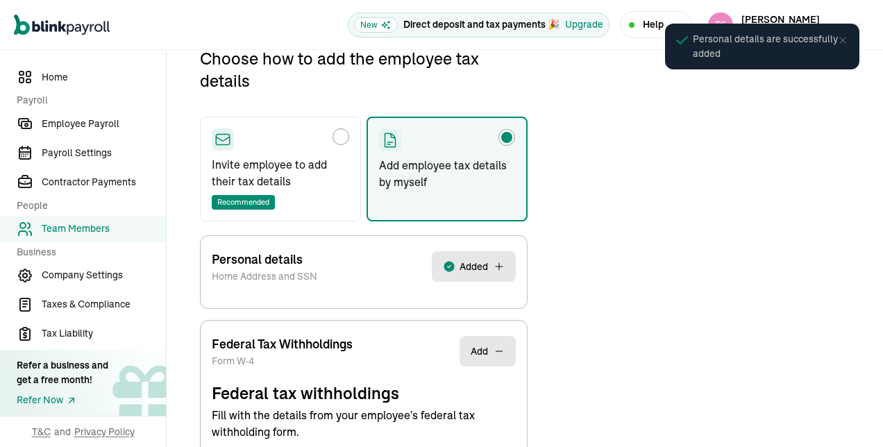
select select "S"
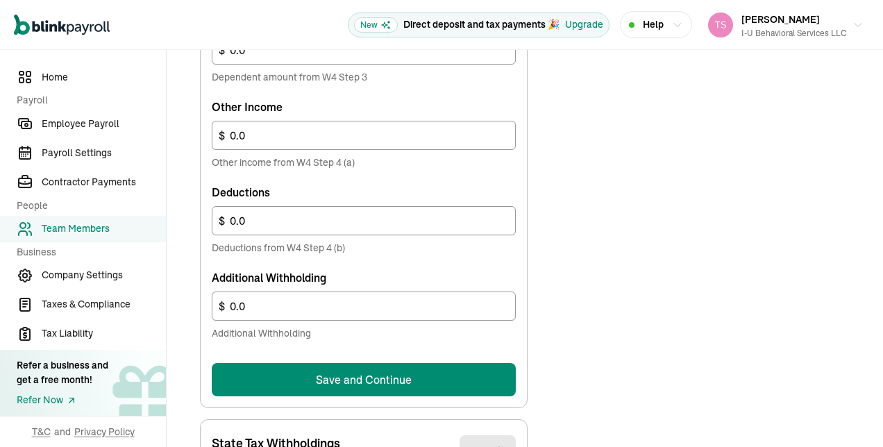
scroll to position [807, 0]
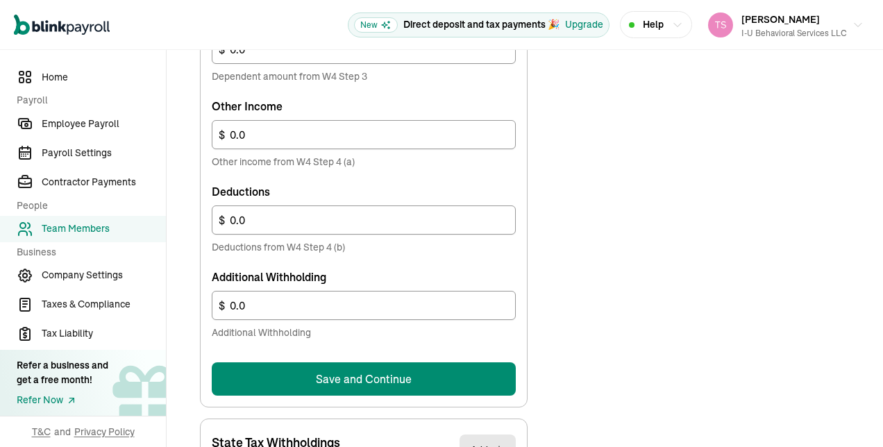
click at [490, 376] on button "Save and Continue" at bounding box center [364, 379] width 304 height 33
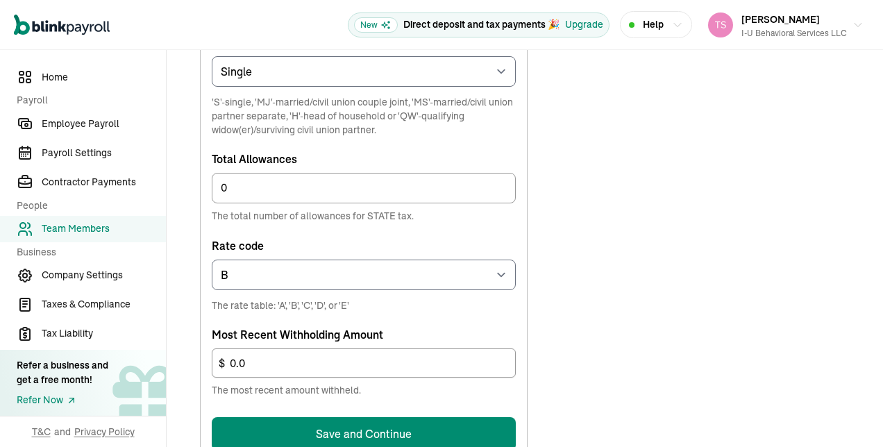
scroll to position [745, 0]
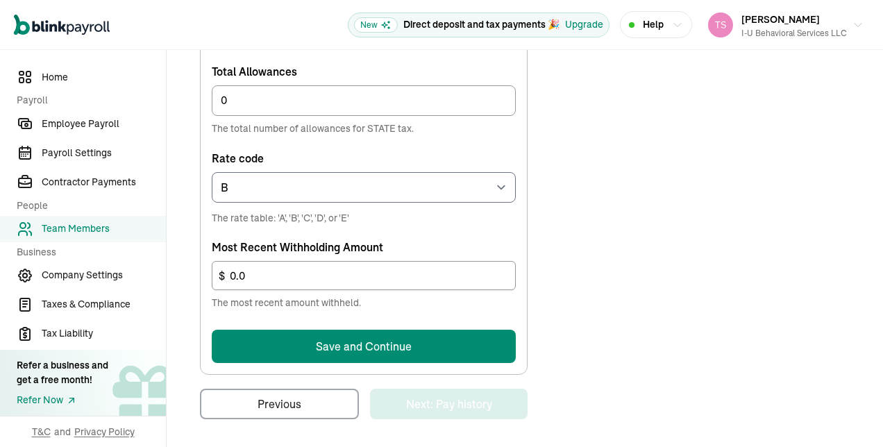
click at [484, 343] on button "Save and Continue" at bounding box center [364, 346] width 304 height 33
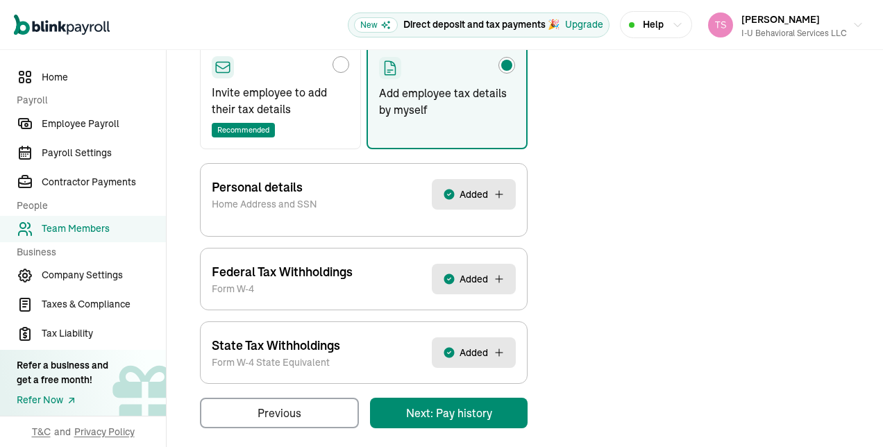
scroll to position [246, 0]
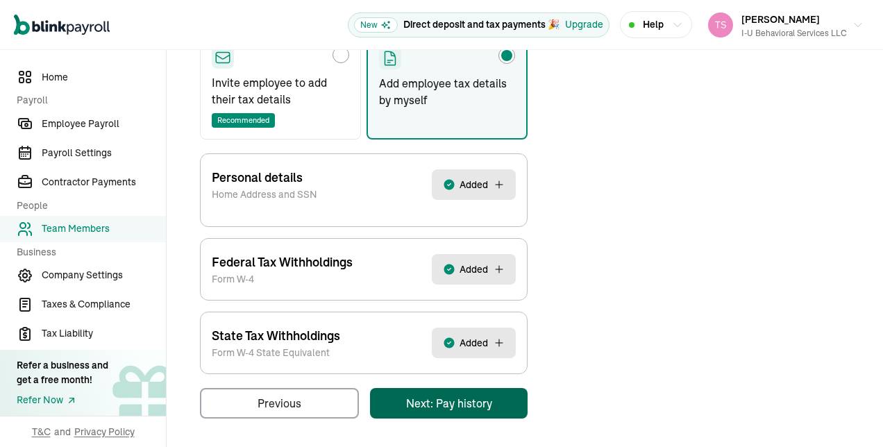
click at [500, 397] on div "Pay Stubs General Job & Payment Time-off Benefits & Deductions Documents Taxes …" at bounding box center [524, 175] width 683 height 515
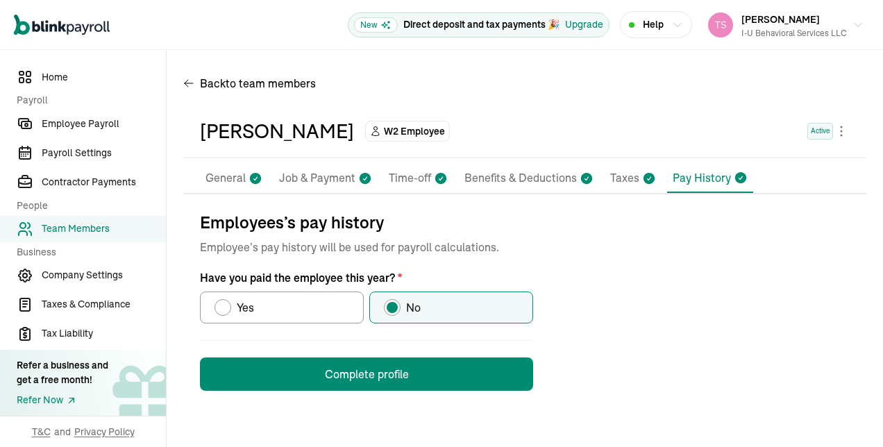
click at [503, 377] on button "Complete profile" at bounding box center [366, 374] width 333 height 33
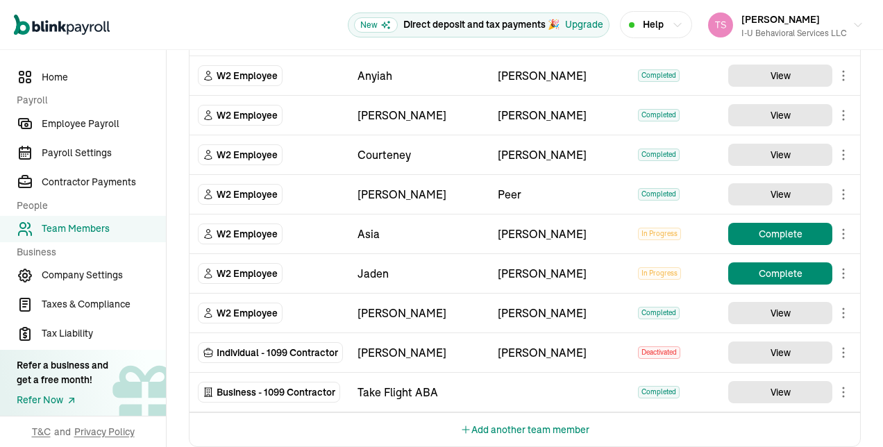
scroll to position [1492, 0]
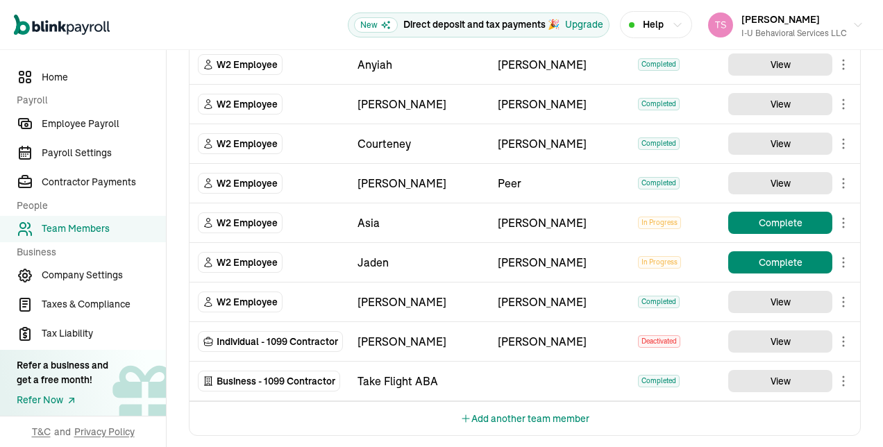
click at [483, 405] on button "Add another team member" at bounding box center [524, 418] width 129 height 33
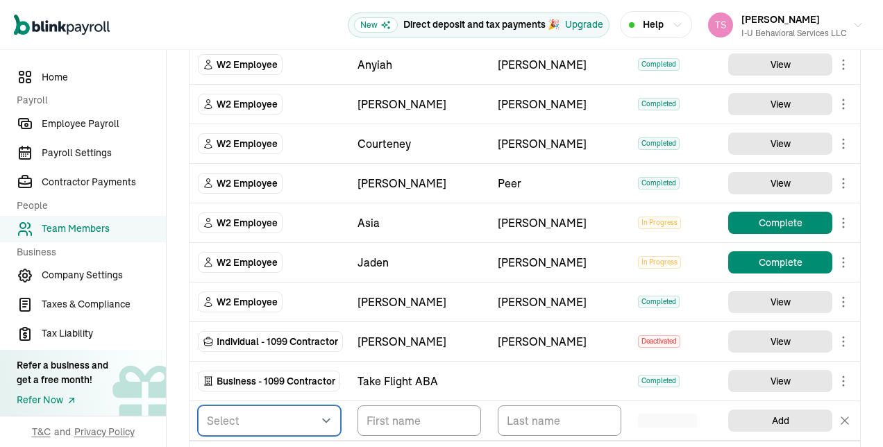
click at [324, 408] on select "Select W2 Employee Individual - 1099 [DEMOGRAPHIC_DATA] Business - 1099 Contrac…" at bounding box center [269, 421] width 143 height 31
select select "employee"
click at [198, 406] on select "Select W2 Employee Individual - 1099 [DEMOGRAPHIC_DATA] Business - 1099 Contrac…" at bounding box center [269, 421] width 143 height 31
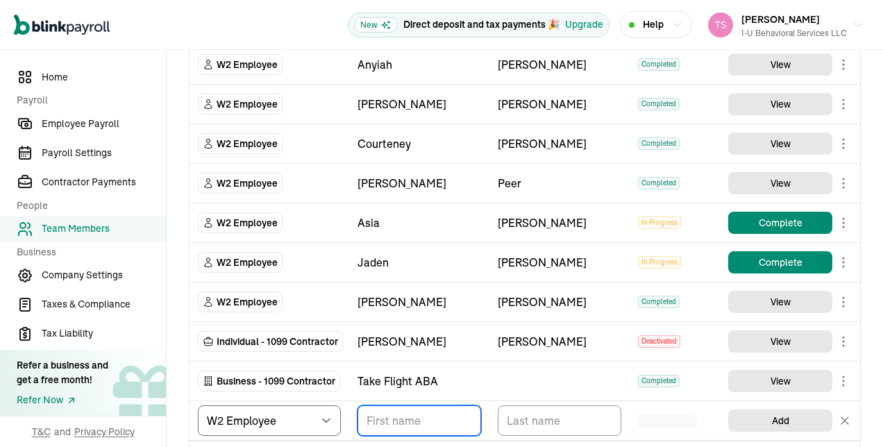
click at [405, 416] on input "TextInput" at bounding box center [420, 421] width 124 height 31
type input "[PERSON_NAME]"
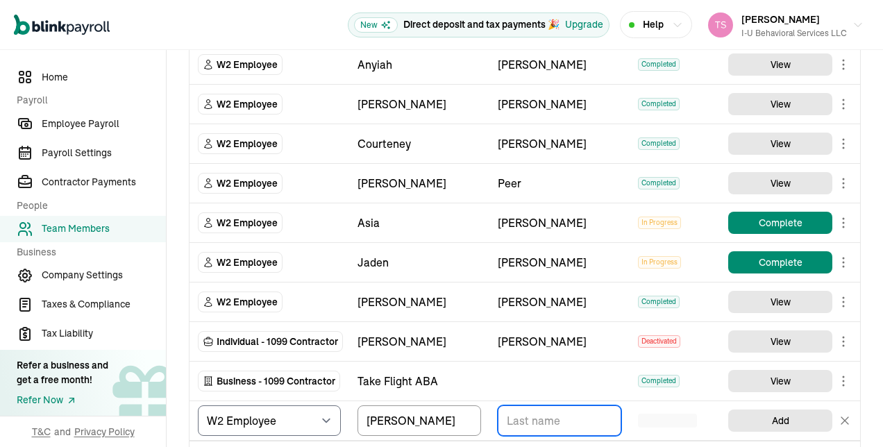
click at [536, 406] on input "TextInput" at bounding box center [560, 421] width 124 height 31
type input "[PERSON_NAME]"
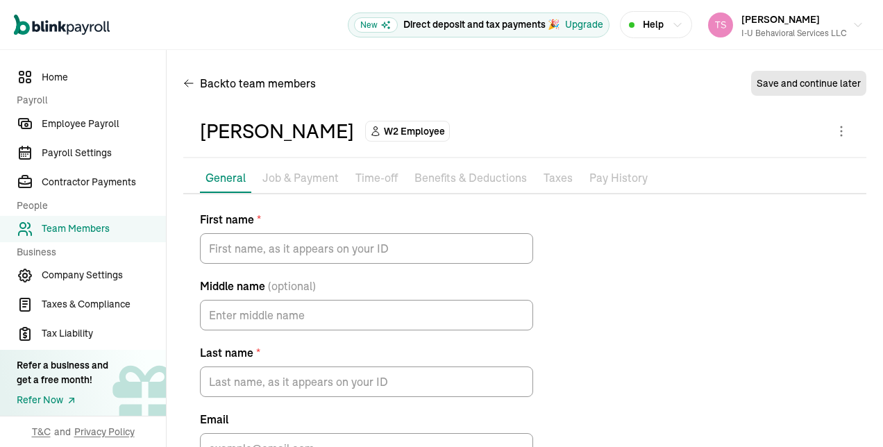
type input "[PERSON_NAME]"
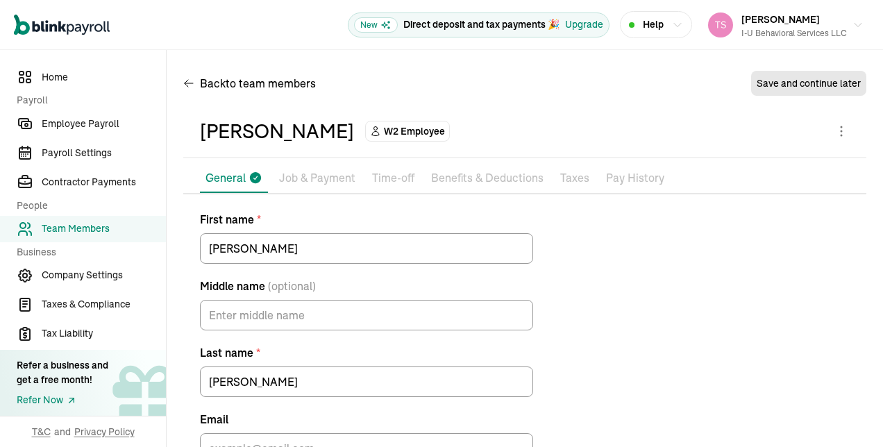
scroll to position [92, 0]
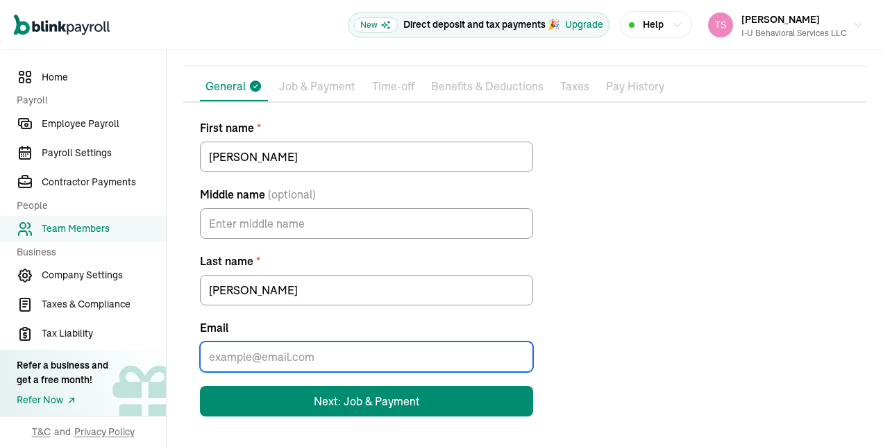
click at [417, 353] on input "Email" at bounding box center [366, 357] width 333 height 31
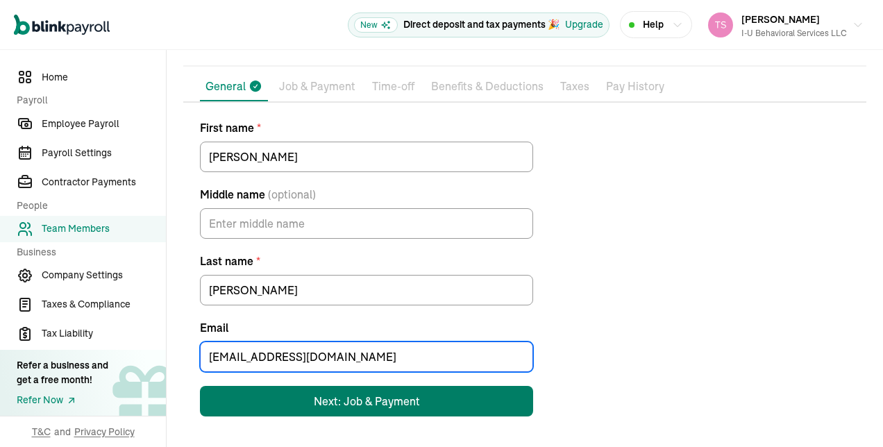
type input "[EMAIL_ADDRESS][DOMAIN_NAME]"
click at [378, 407] on div "Next: Job & Payment" at bounding box center [367, 401] width 106 height 17
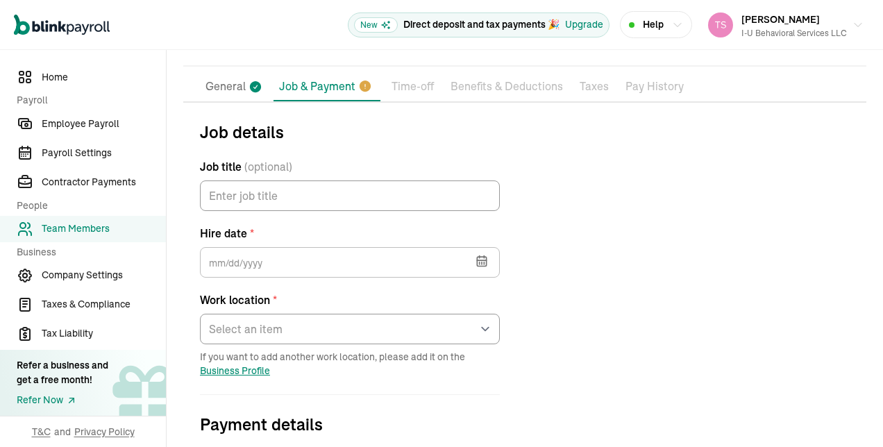
scroll to position [164, 0]
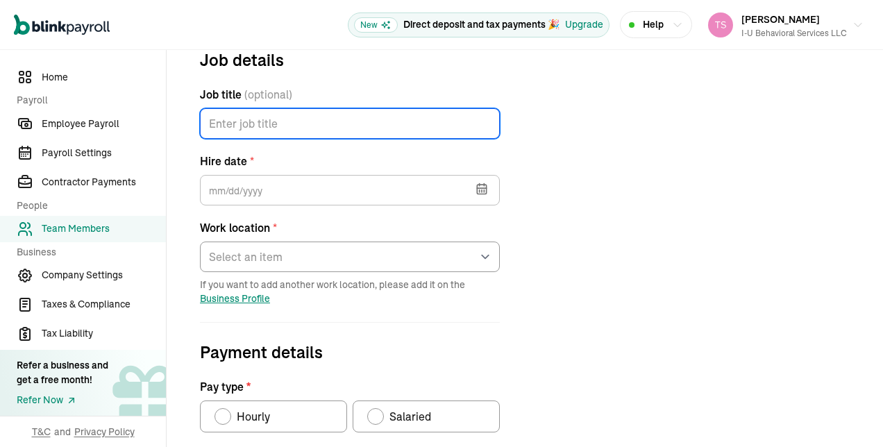
click at [368, 131] on input "Job title (optional)" at bounding box center [350, 123] width 300 height 31
type input "Behavior Tech"
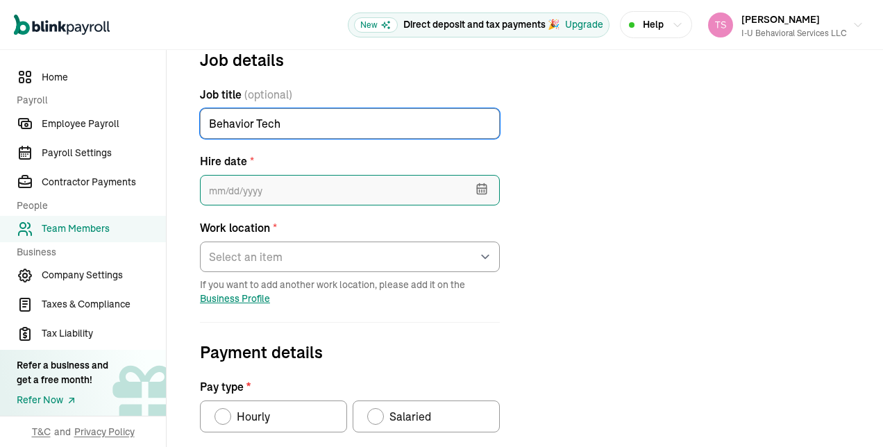
click at [351, 193] on input "text" at bounding box center [350, 190] width 300 height 31
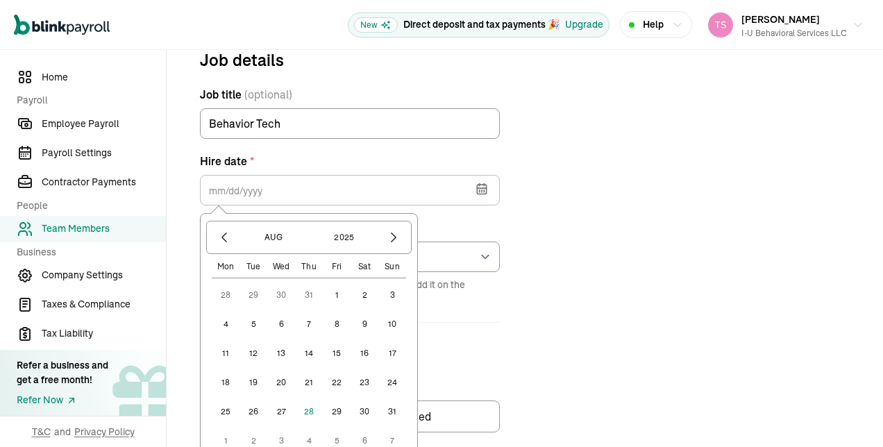
click at [256, 321] on button "5" at bounding box center [254, 324] width 28 height 28
type input "[DATE]"
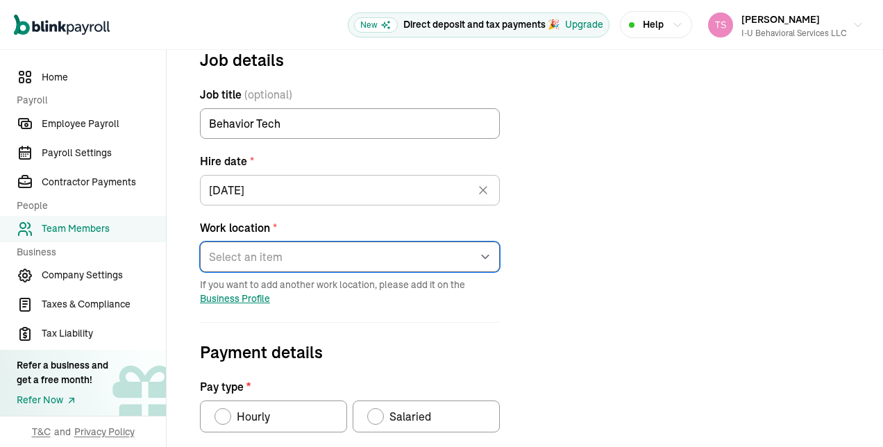
click at [335, 252] on select "Select an item [STREET_ADDRESS][GEOGRAPHIC_DATA][PERSON_NAME] from home" at bounding box center [350, 257] width 300 height 31
select select "[STREET_ADDRESS][PERSON_NAME]"
click at [200, 242] on select "Select an item [STREET_ADDRESS][GEOGRAPHIC_DATA][PERSON_NAME] from home" at bounding box center [350, 257] width 300 height 31
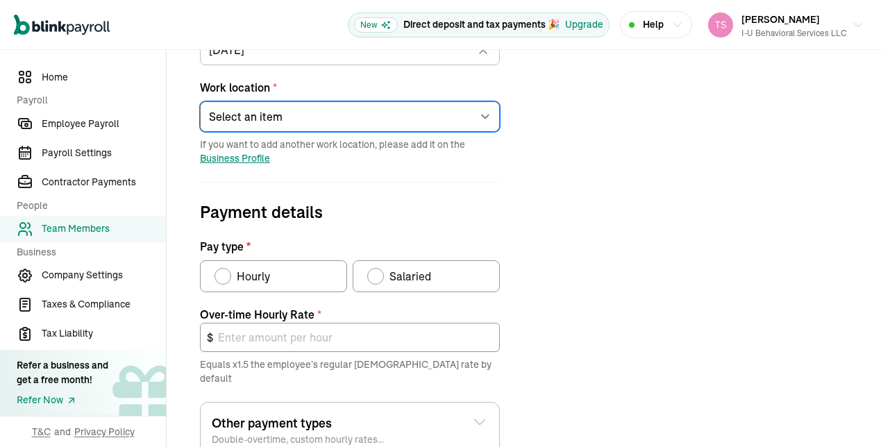
scroll to position [312, 0]
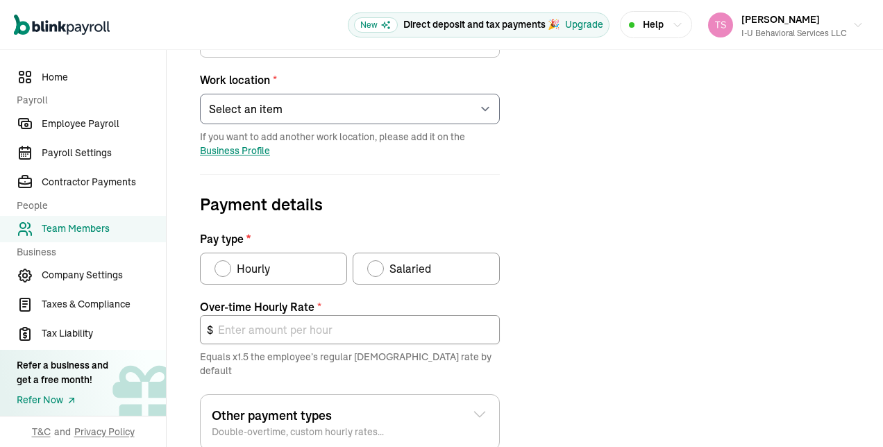
click at [226, 262] on div "Pay type" at bounding box center [223, 268] width 17 height 17
click at [225, 262] on input "Hourly" at bounding box center [219, 265] width 11 height 11
radio input "true"
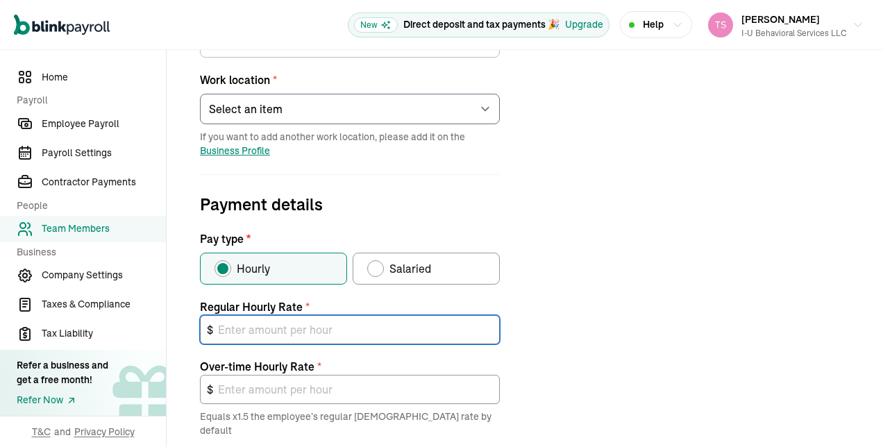
click at [249, 325] on input "text" at bounding box center [350, 329] width 300 height 29
type input "2"
type input "3.00"
type input "20"
type input "30.00"
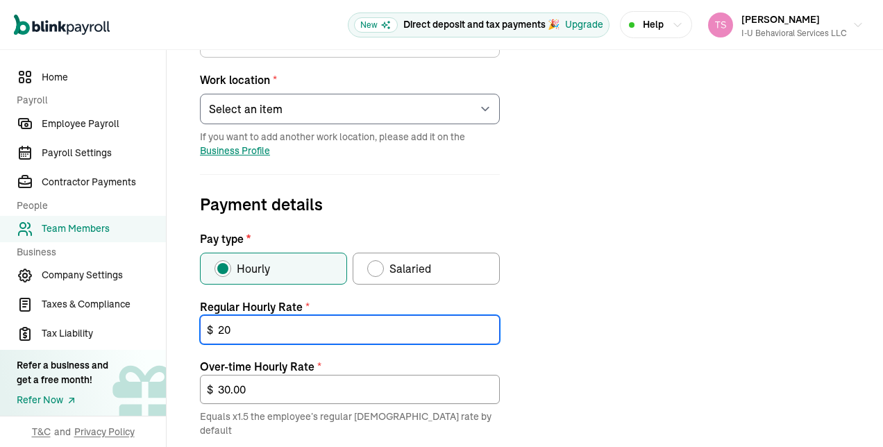
type input "20"
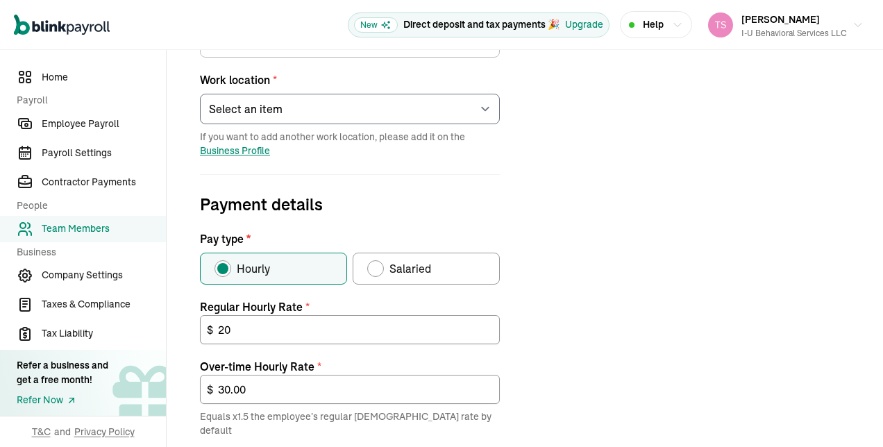
click at [579, 330] on div "Job details Job title (optional) Behavior Tech Hire date * [DATE] [DATE] Mon Tu…" at bounding box center [524, 282] width 683 height 767
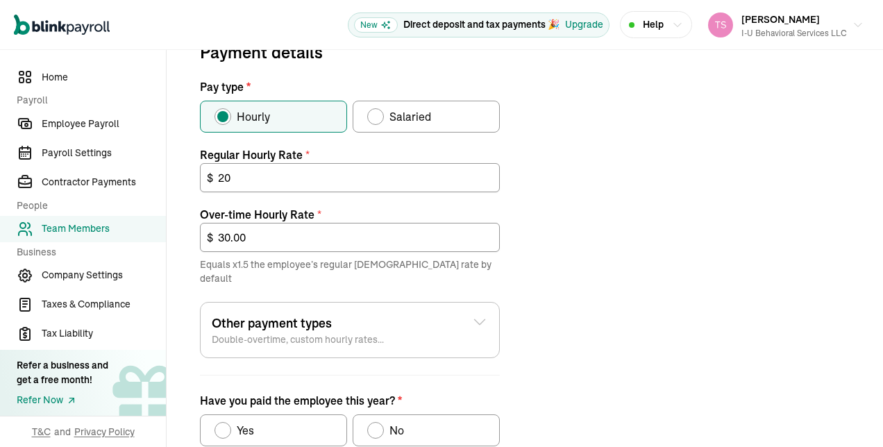
scroll to position [478, 0]
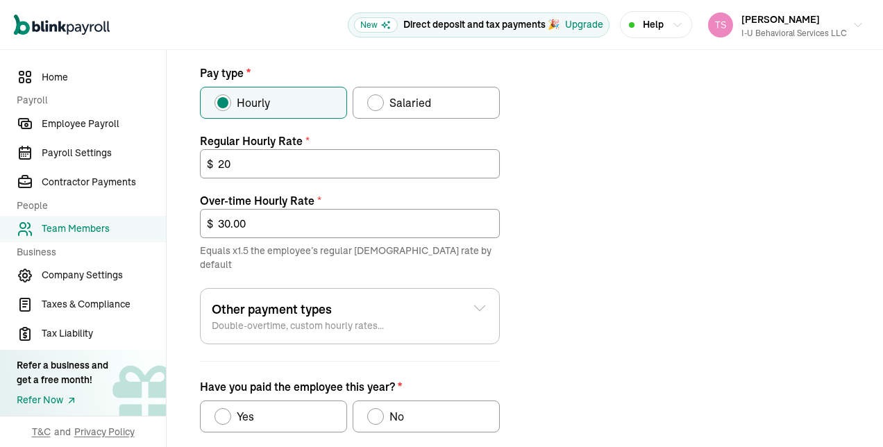
click at [372, 411] on div "Have you paid the employee this year?" at bounding box center [375, 416] width 11 height 11
click at [372, 408] on input "No" at bounding box center [372, 413] width 11 height 11
radio input "true"
click at [621, 343] on div "Job details Job title (optional) Behavior Tech Hire date * [DATE] [DATE] Mon Tu…" at bounding box center [524, 116] width 683 height 767
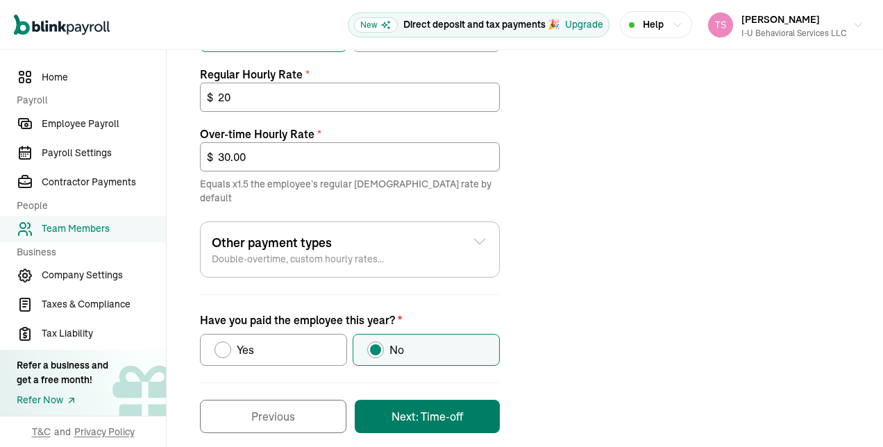
click at [447, 405] on button "Next: Time-off" at bounding box center [427, 416] width 145 height 33
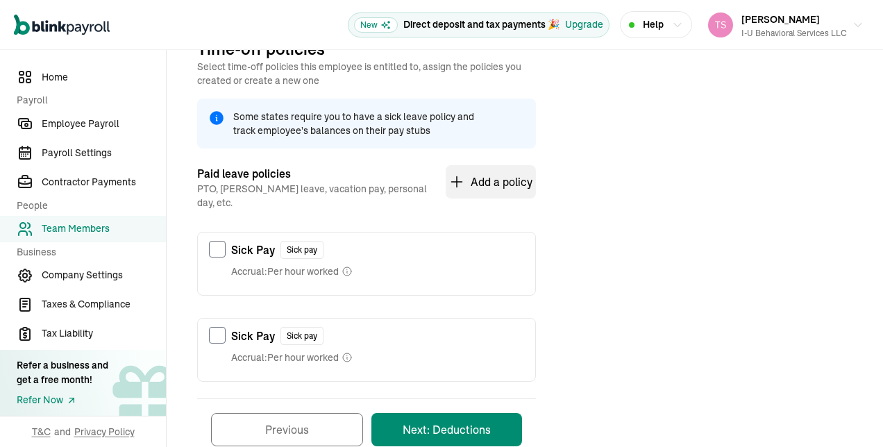
scroll to position [164, 0]
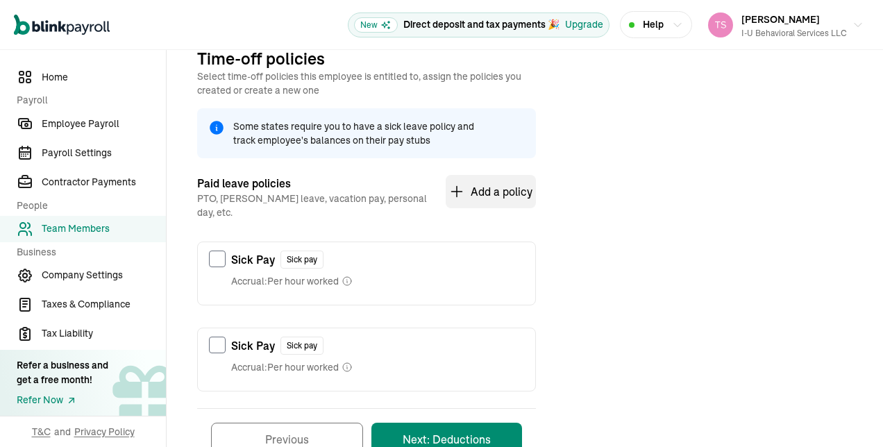
click at [228, 247] on div "Sick Pay Sick pay Accrual: Per hour worked" at bounding box center [367, 269] width 338 height 54
checkbox input "true"
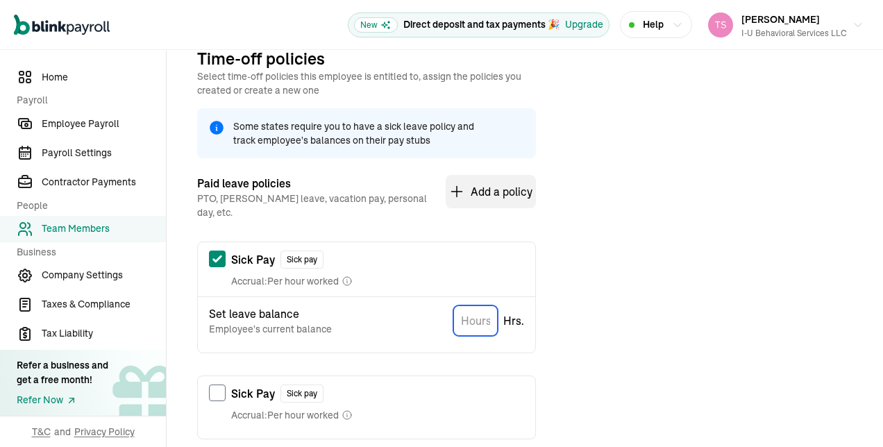
click at [476, 306] on input "TextInput" at bounding box center [475, 321] width 44 height 31
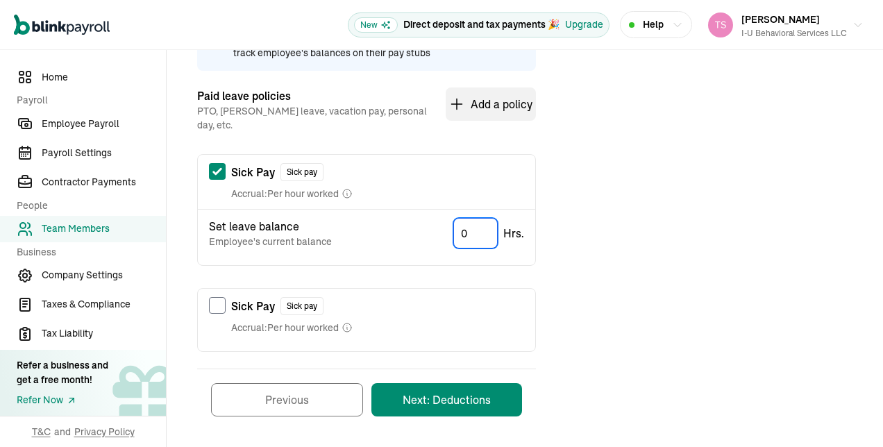
type input "0"
click at [488, 396] on button "Next: Deductions" at bounding box center [447, 399] width 151 height 33
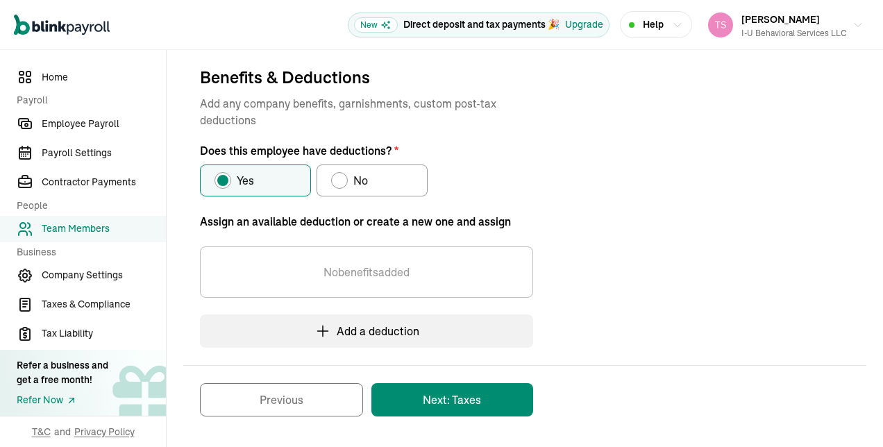
scroll to position [145, 0]
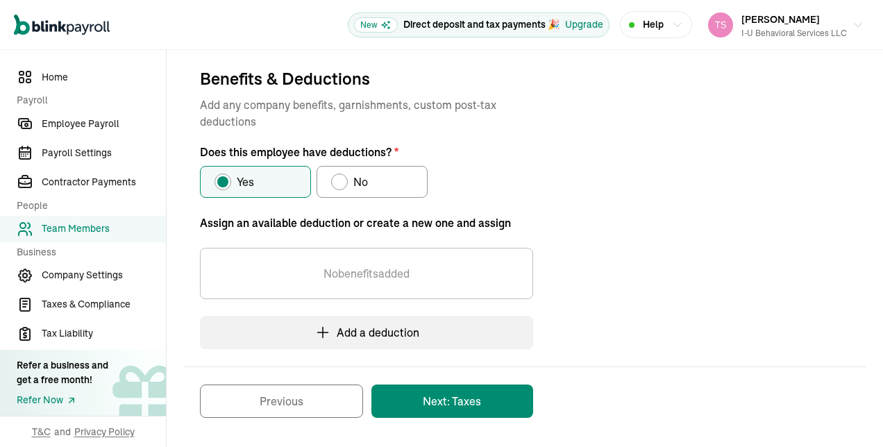
click at [338, 186] on div "Does this employee have deductions?" at bounding box center [339, 181] width 11 height 11
click at [338, 184] on input "No" at bounding box center [336, 178] width 11 height 11
radio input "true"
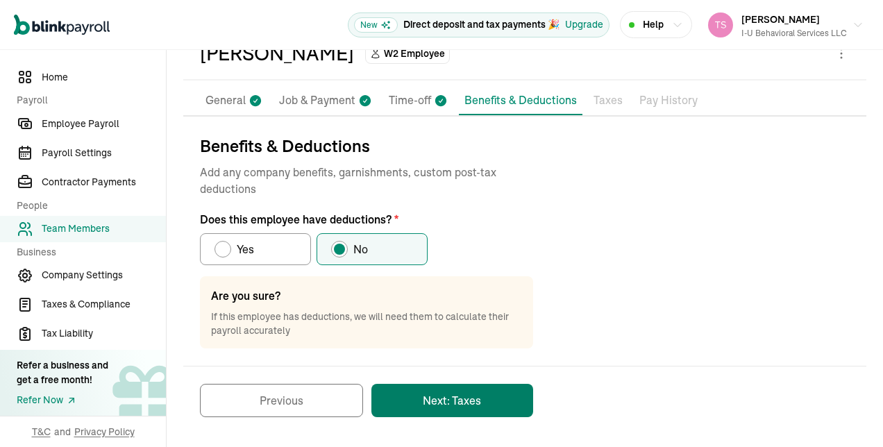
click at [422, 412] on button "Next: Taxes" at bounding box center [453, 400] width 162 height 33
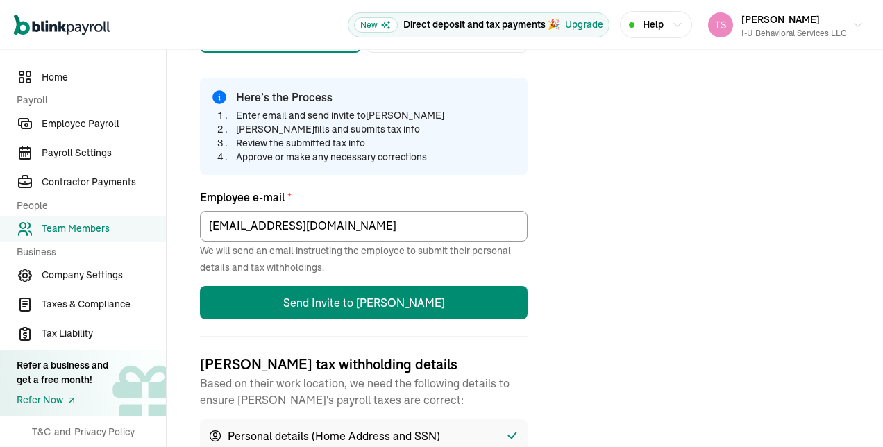
scroll to position [335, 0]
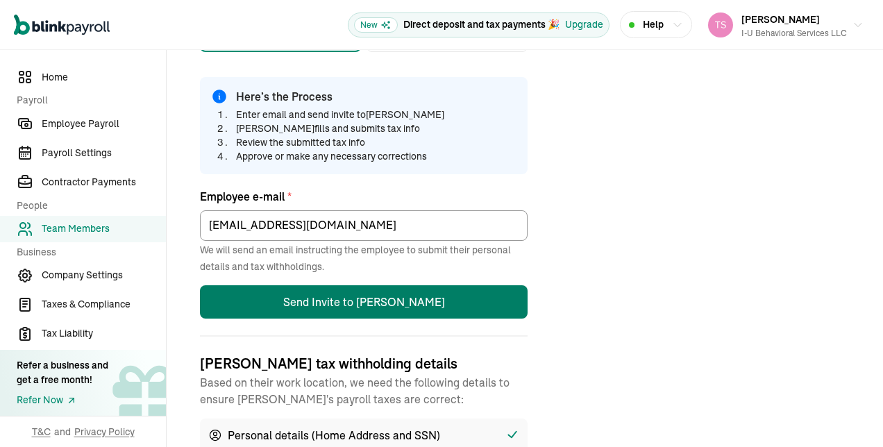
click at [390, 314] on button "Send Invite to [PERSON_NAME]" at bounding box center [364, 301] width 328 height 33
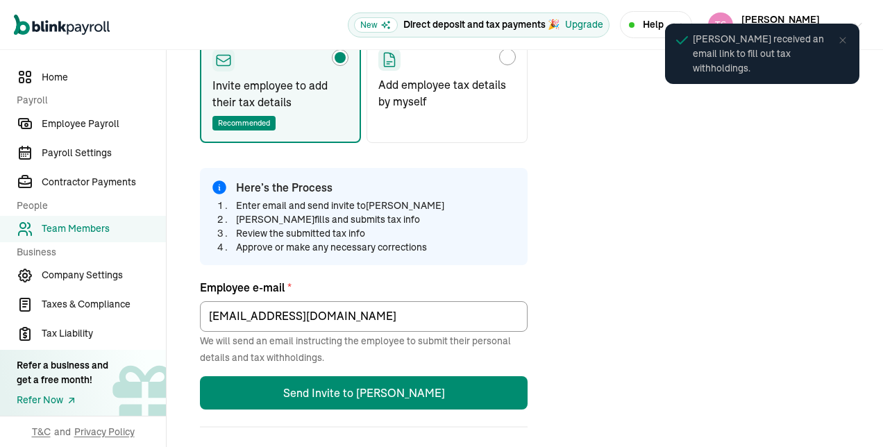
scroll to position [164, 0]
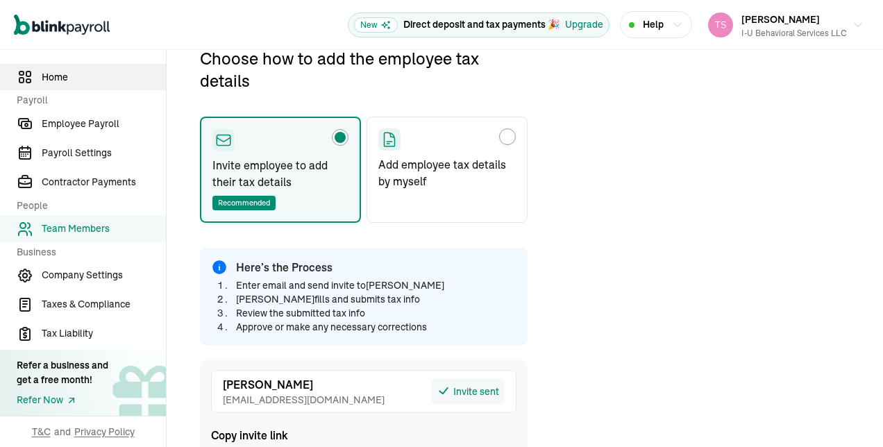
click at [89, 75] on span "Home" at bounding box center [104, 77] width 124 height 15
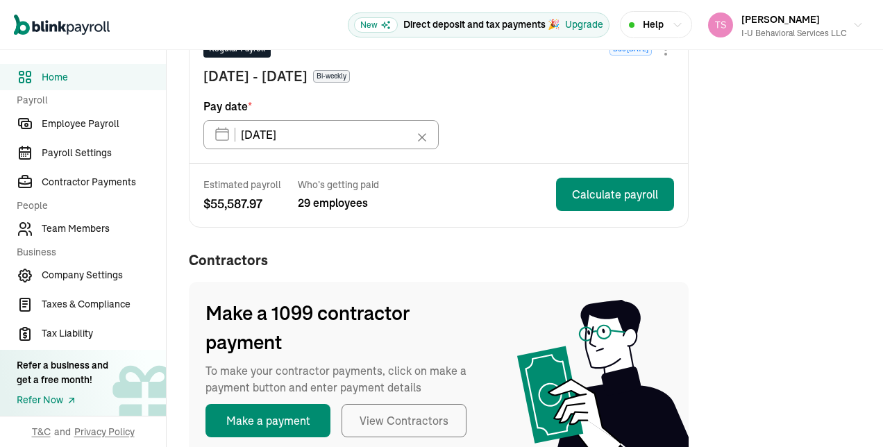
scroll to position [206, 0]
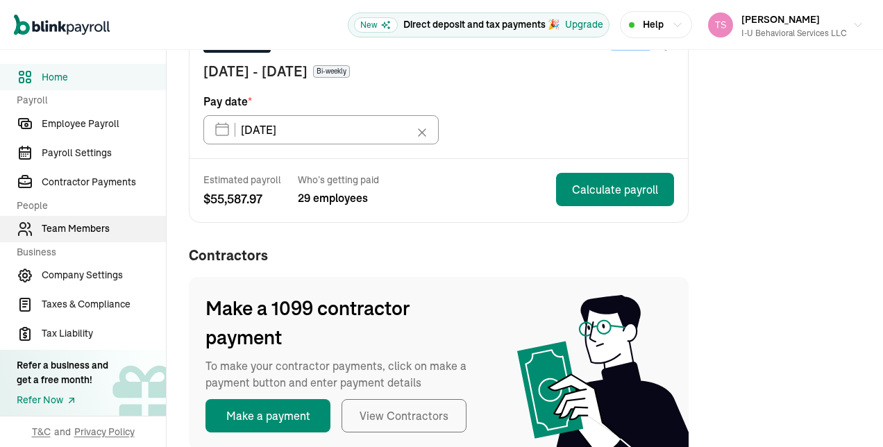
click at [76, 235] on span "Team Members" at bounding box center [104, 229] width 124 height 15
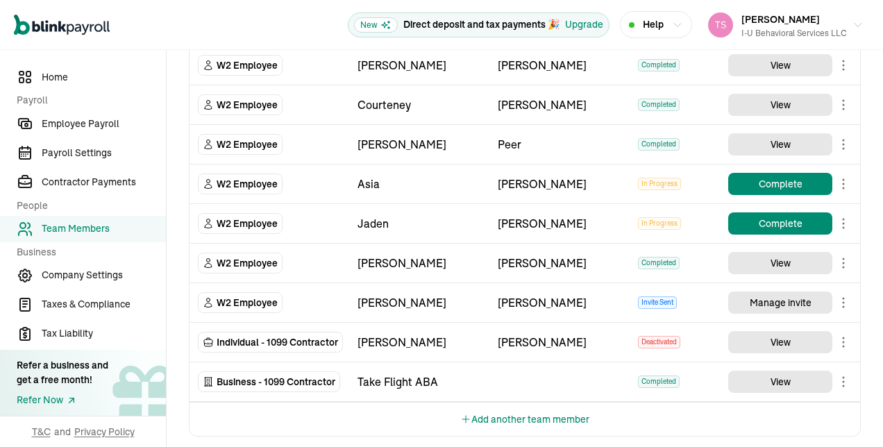
scroll to position [1527, 0]
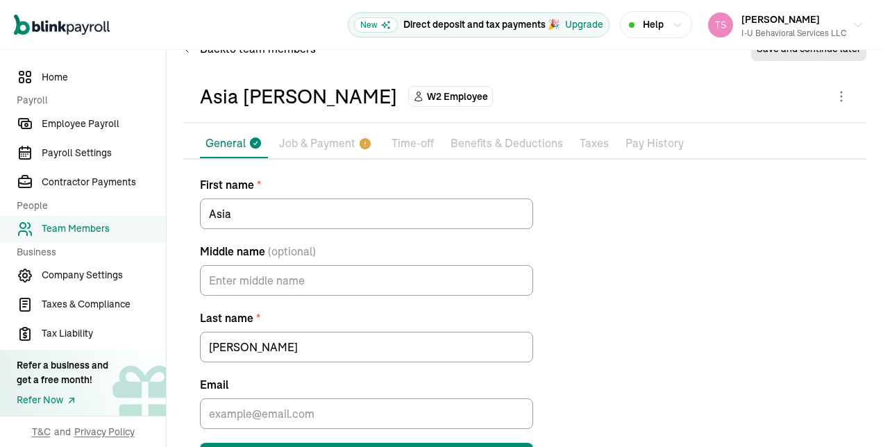
scroll to position [92, 0]
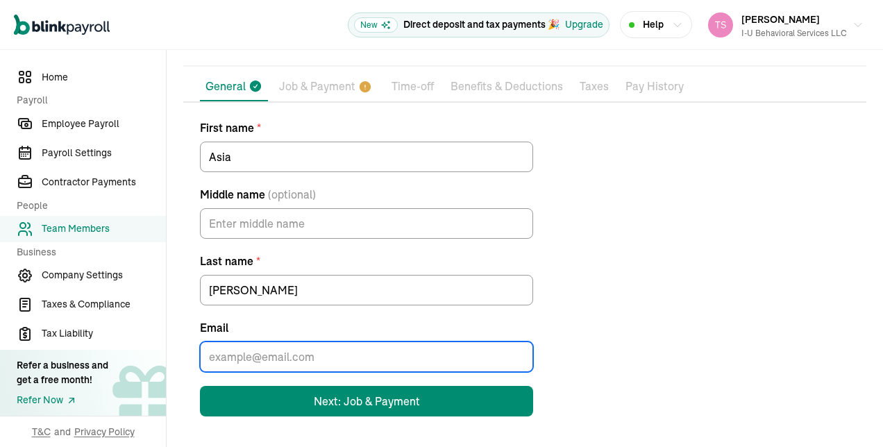
click at [354, 360] on input "Email" at bounding box center [366, 357] width 333 height 31
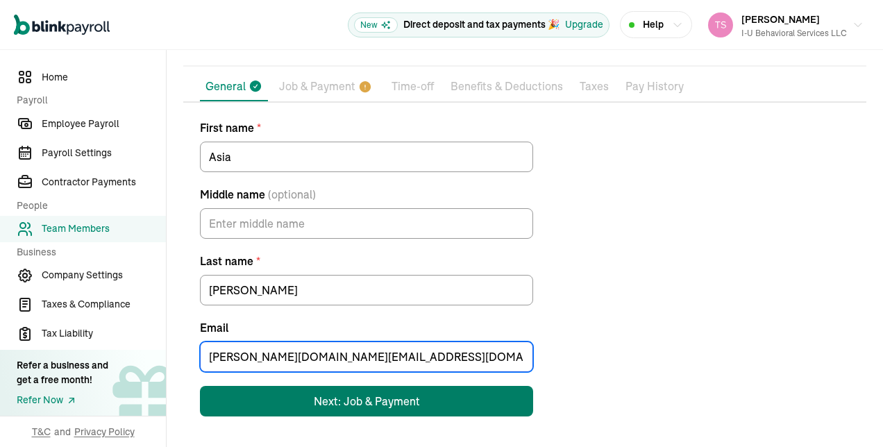
type input "[PERSON_NAME][DOMAIN_NAME][EMAIL_ADDRESS][DOMAIN_NAME]"
click at [344, 408] on div "Next: Job & Payment" at bounding box center [367, 401] width 106 height 17
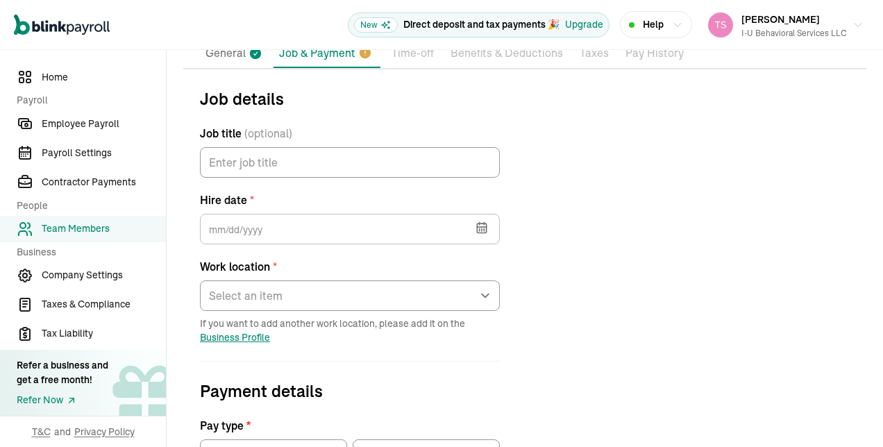
scroll to position [164, 0]
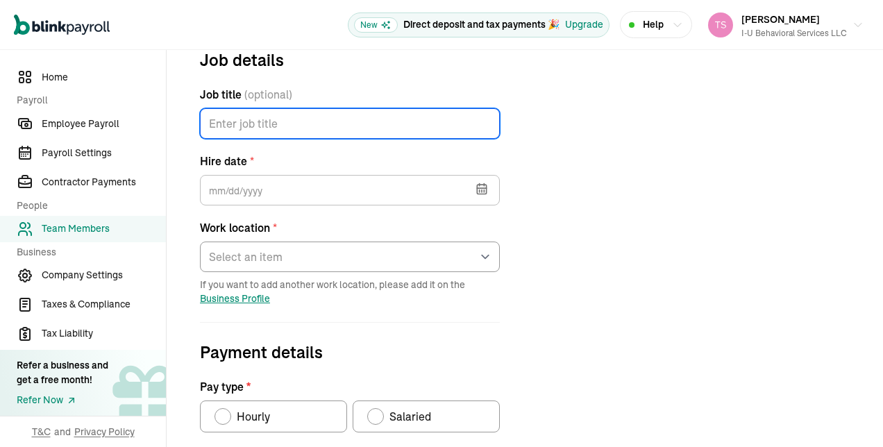
click at [383, 132] on input "Job title (optional)" at bounding box center [350, 123] width 300 height 31
type input "Behavior Tech"
click at [477, 192] on icon "button" at bounding box center [481, 189] width 9 height 9
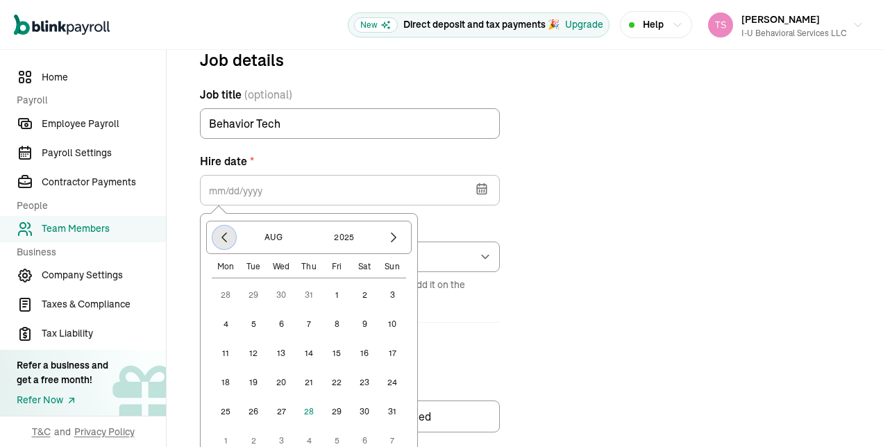
click at [225, 238] on icon "button" at bounding box center [224, 238] width 14 height 14
click at [227, 408] on button "28" at bounding box center [226, 412] width 28 height 28
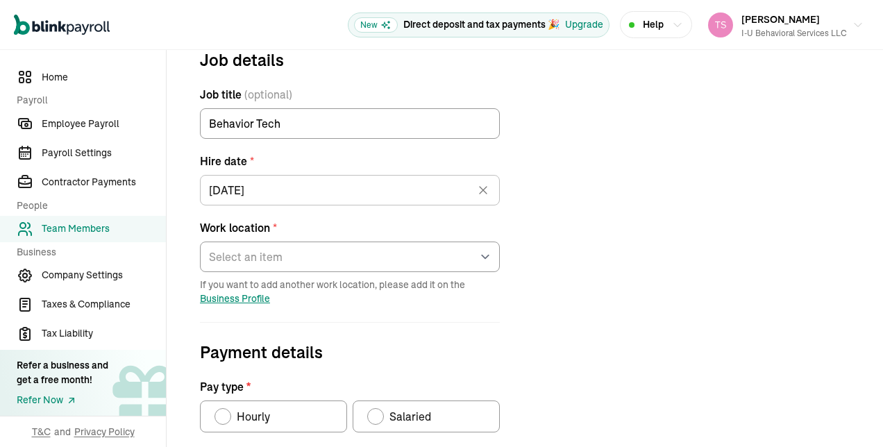
type input "[DATE]"
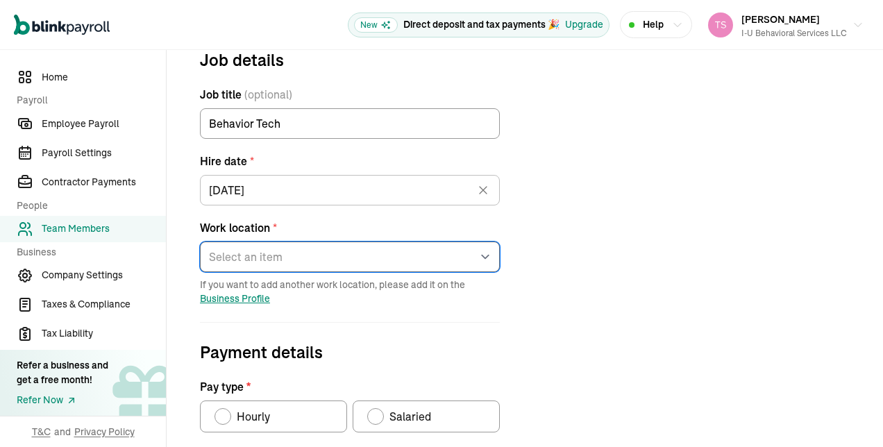
click at [477, 260] on select "Select an item [STREET_ADDRESS][GEOGRAPHIC_DATA][PERSON_NAME] from home" at bounding box center [350, 257] width 300 height 31
select select "[STREET_ADDRESS][PERSON_NAME]"
click at [200, 242] on select "Select an item [STREET_ADDRESS][GEOGRAPHIC_DATA][PERSON_NAME] from home" at bounding box center [350, 257] width 300 height 31
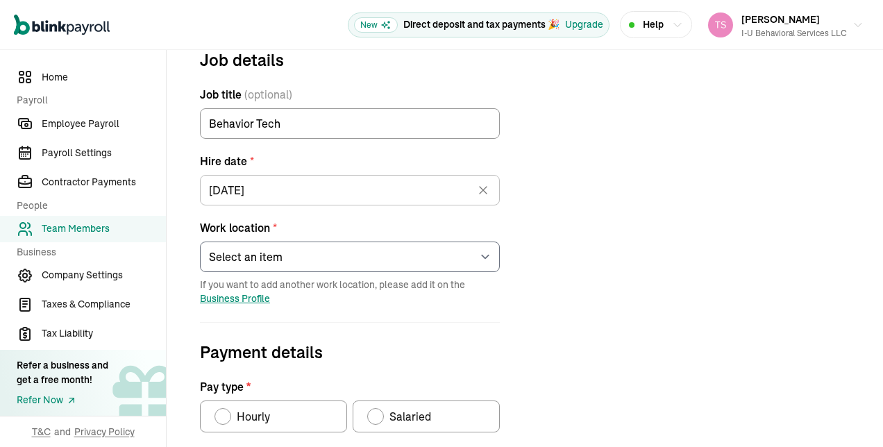
click at [429, 340] on span "Payment details" at bounding box center [350, 352] width 300 height 25
click at [224, 413] on div "Pay type" at bounding box center [222, 416] width 11 height 11
click at [224, 413] on input "Hourly" at bounding box center [219, 413] width 11 height 11
radio input "true"
click at [460, 365] on form "Job details Job title (optional) Behavior Tech Hire date * [DATE] [DATE] Mon Tu…" at bounding box center [349, 430] width 333 height 767
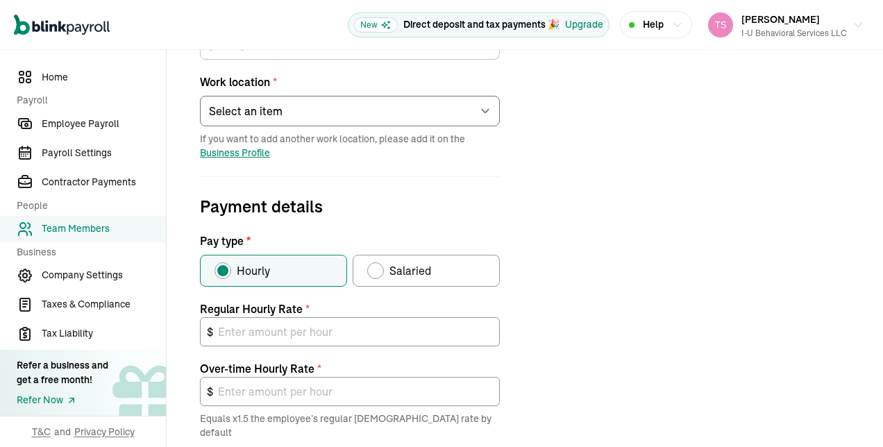
scroll to position [365, 0]
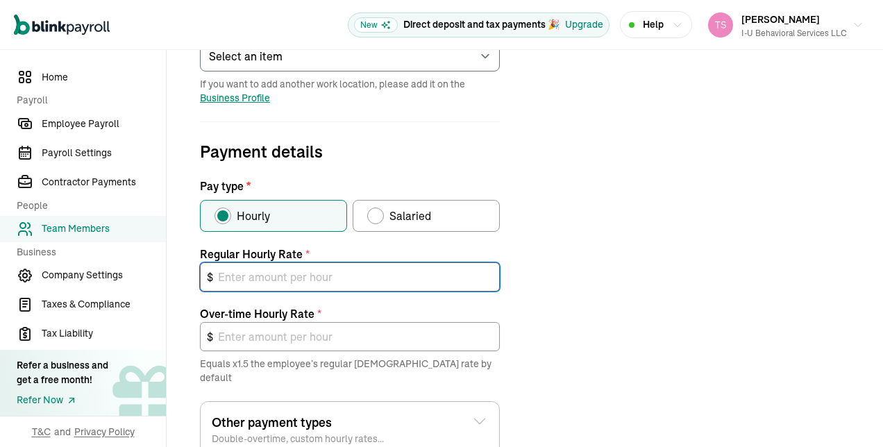
click at [297, 276] on input "text" at bounding box center [350, 277] width 300 height 29
type input "2"
type input "3.00"
type input "20"
type input "30.00"
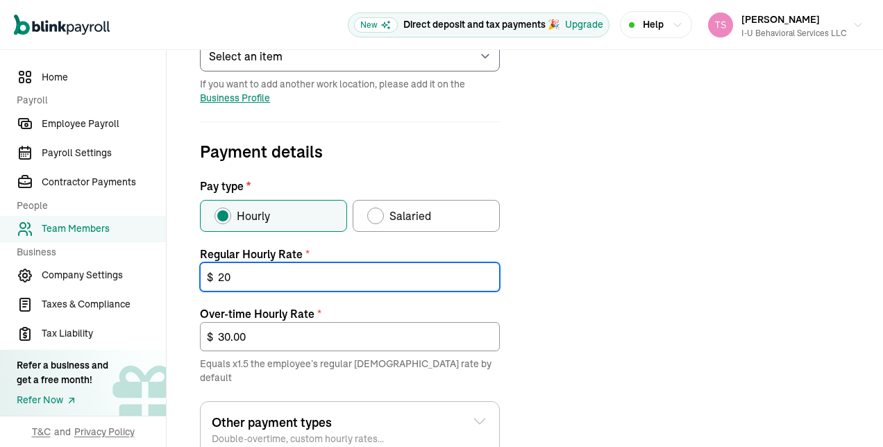
type input "20"
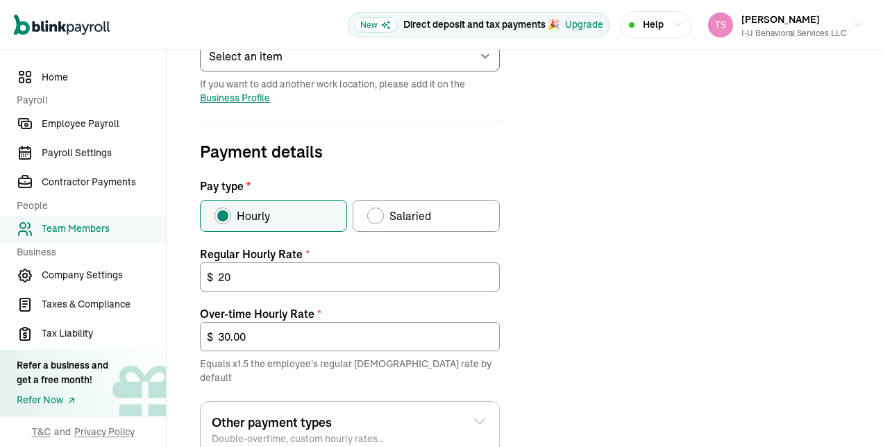
click at [567, 291] on div "Job details Job title (optional) Behavior Tech Hire date * [DATE] [DATE] Mon Tu…" at bounding box center [524, 230] width 683 height 767
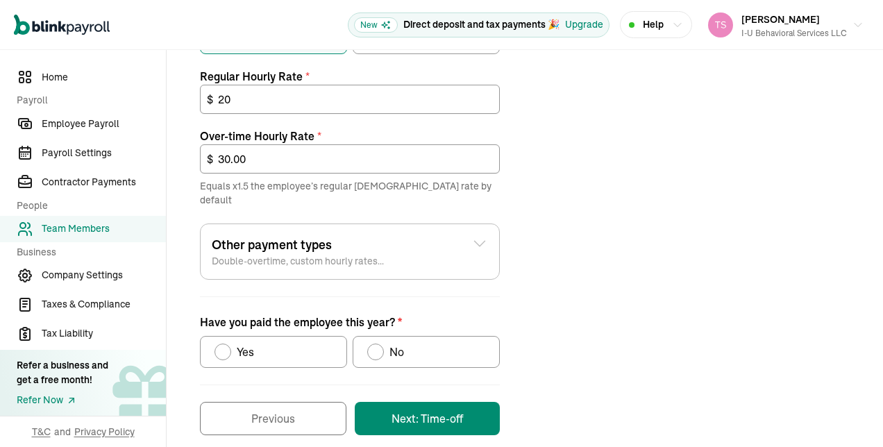
scroll to position [544, 0]
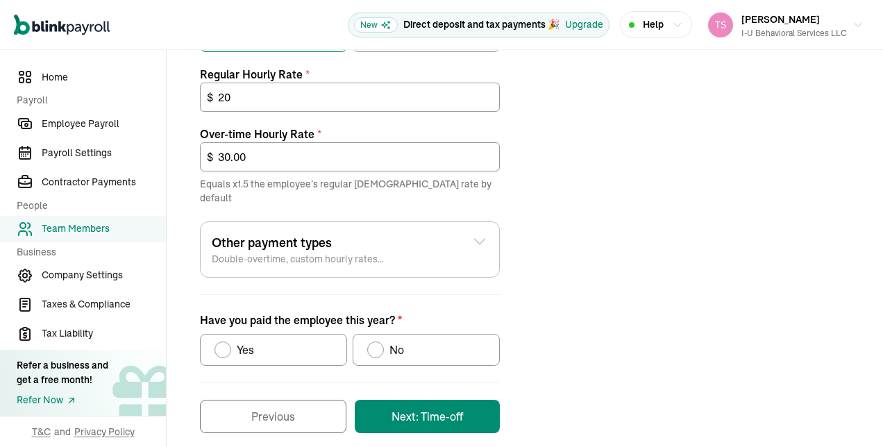
click at [374, 344] on div "Have you paid the employee this year?" at bounding box center [375, 349] width 11 height 11
click at [374, 341] on input "No" at bounding box center [372, 346] width 11 height 11
radio input "true"
click at [651, 335] on div "Job details Job title (optional) Behavior Tech Hire date * [DATE] [DATE] Mon Tu…" at bounding box center [524, 50] width 683 height 767
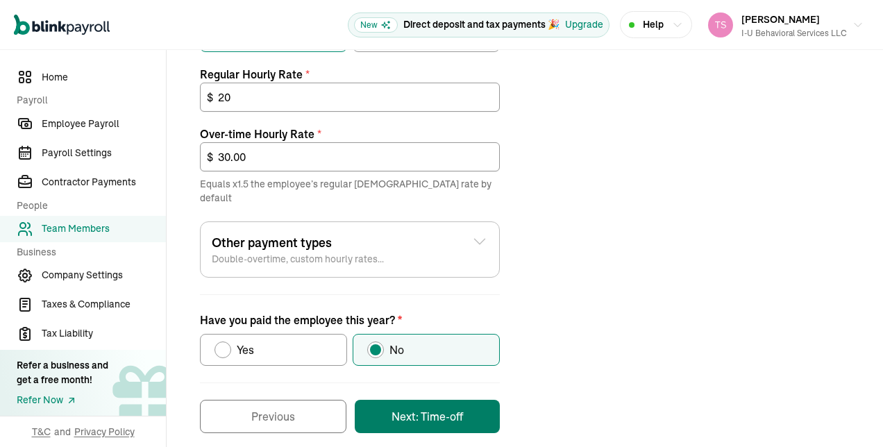
click at [426, 400] on button "Next: Time-off" at bounding box center [427, 416] width 145 height 33
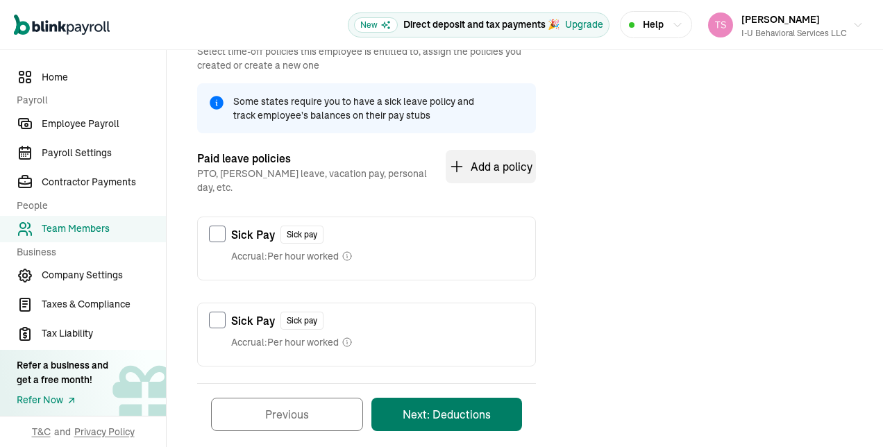
scroll to position [164, 0]
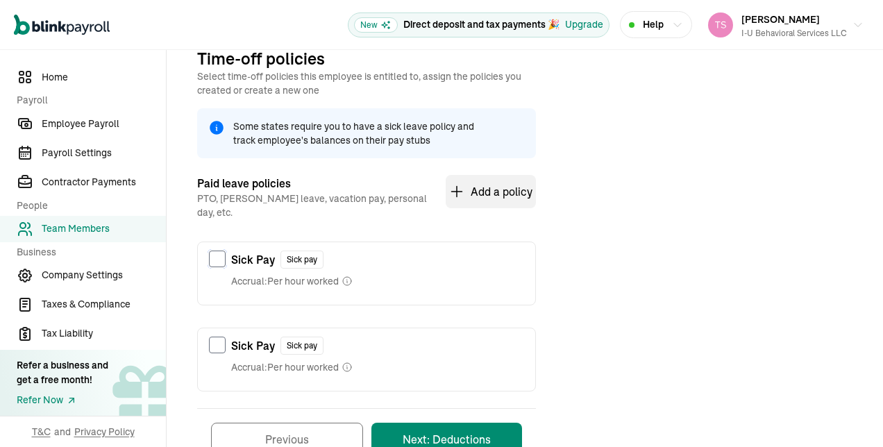
click at [218, 251] on input "checkbox" at bounding box center [217, 259] width 17 height 17
checkbox input "true"
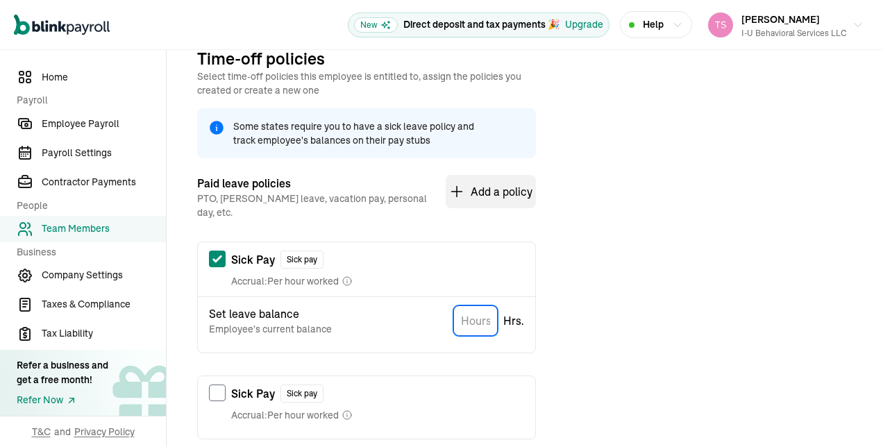
click at [485, 311] on input "TextInput" at bounding box center [475, 321] width 44 height 31
type input "0"
click at [628, 354] on div "Time-off policies Select time-off policies this employee is entitled to, assign…" at bounding box center [524, 282] width 683 height 471
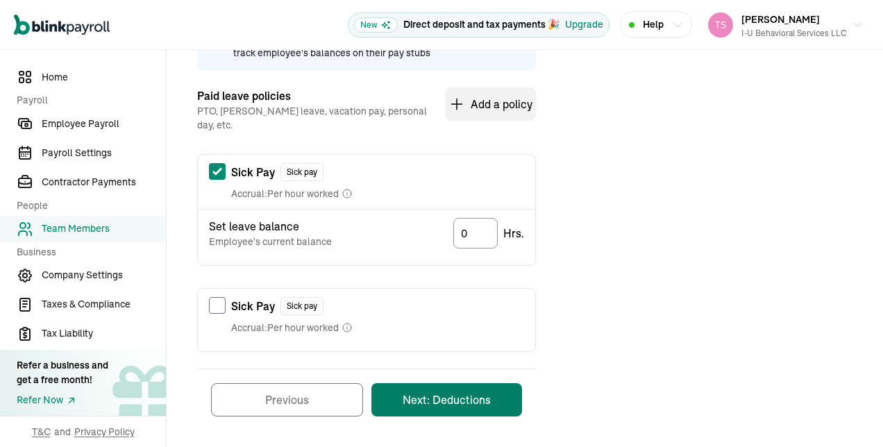
click at [443, 383] on button "Next: Deductions" at bounding box center [447, 399] width 151 height 33
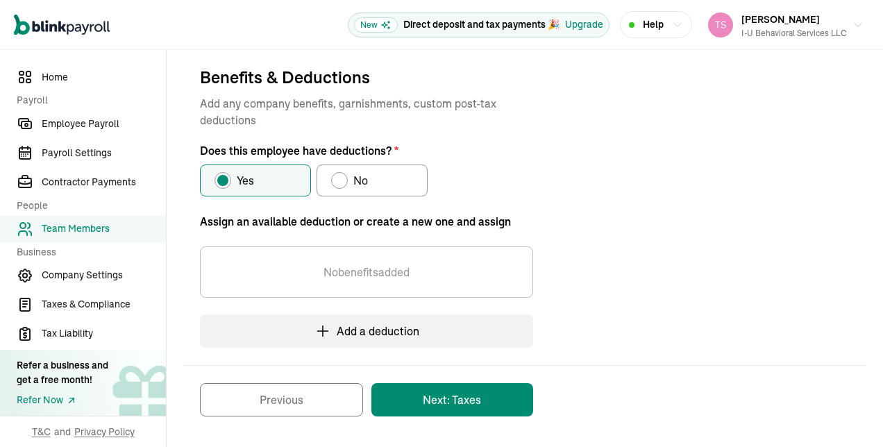
scroll to position [145, 0]
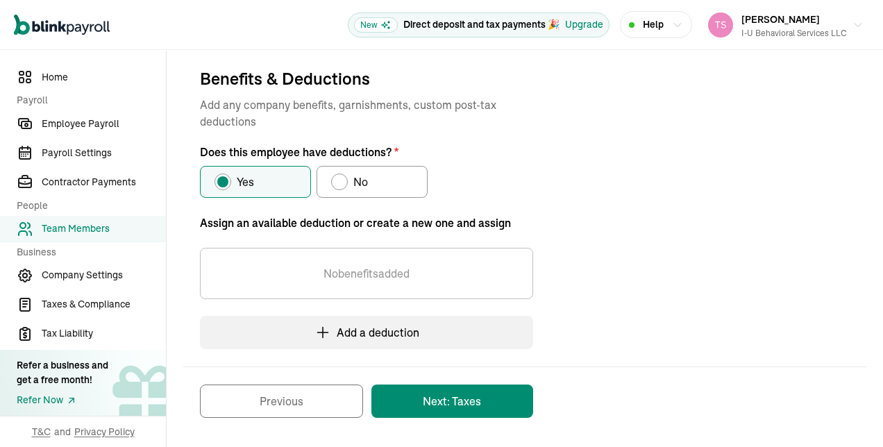
click at [340, 180] on div "Does this employee have deductions?" at bounding box center [339, 181] width 11 height 11
click at [340, 180] on input "No" at bounding box center [336, 178] width 11 height 11
radio input "true"
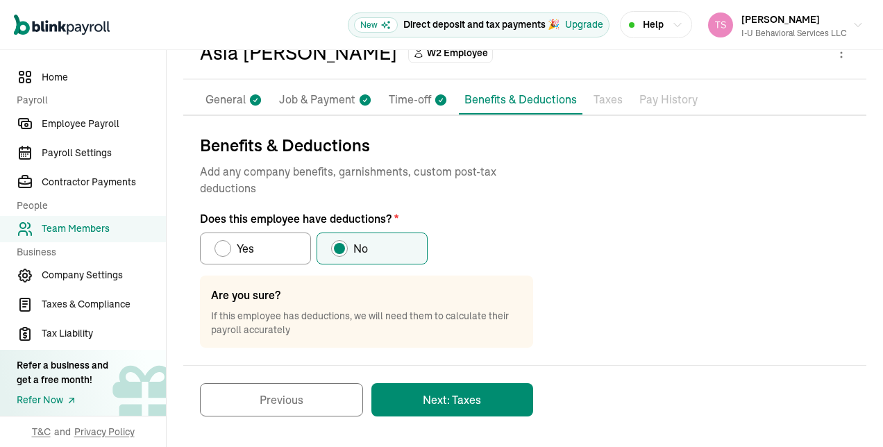
scroll to position [78, 0]
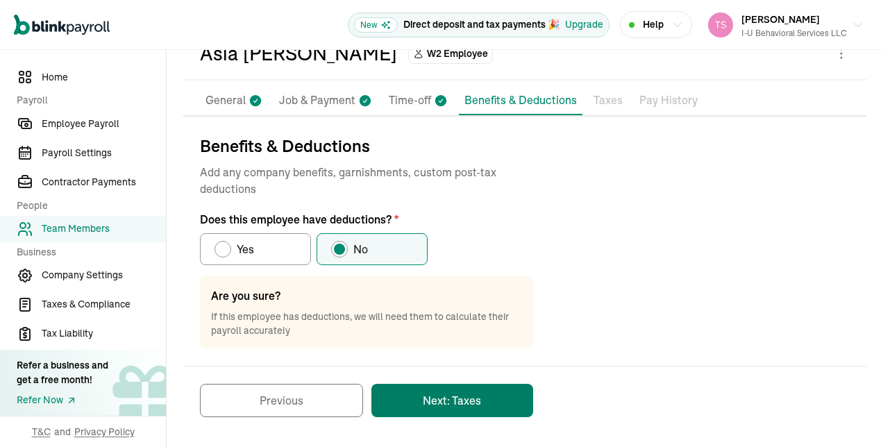
click at [399, 388] on button "Next: Taxes" at bounding box center [453, 400] width 162 height 33
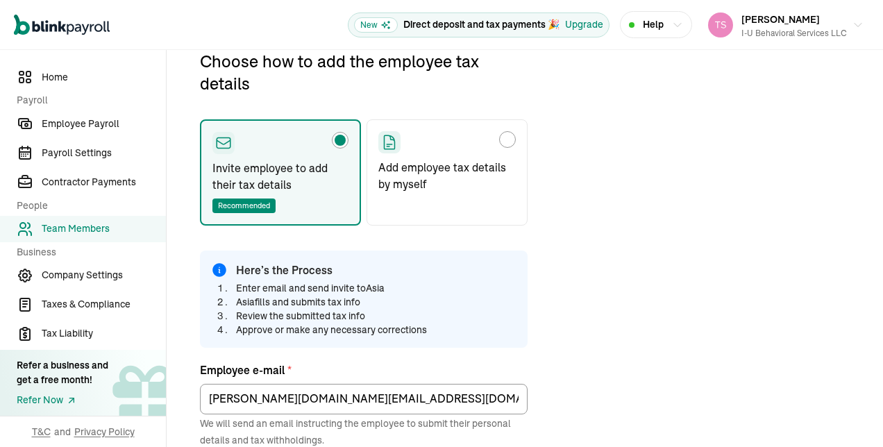
scroll to position [164, 0]
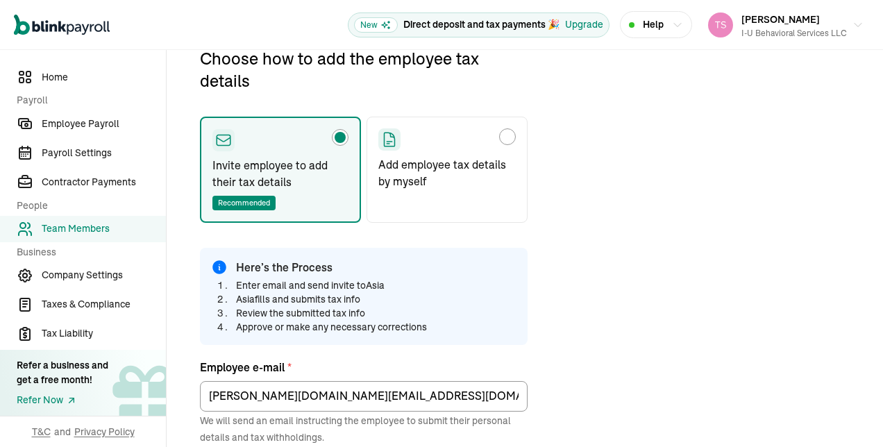
click at [504, 131] on div "Choose how to add the employee tax details" at bounding box center [507, 136] width 11 height 11
click at [389, 131] on input "Add employee tax details by myself" at bounding box center [383, 133] width 11 height 11
radio input "true"
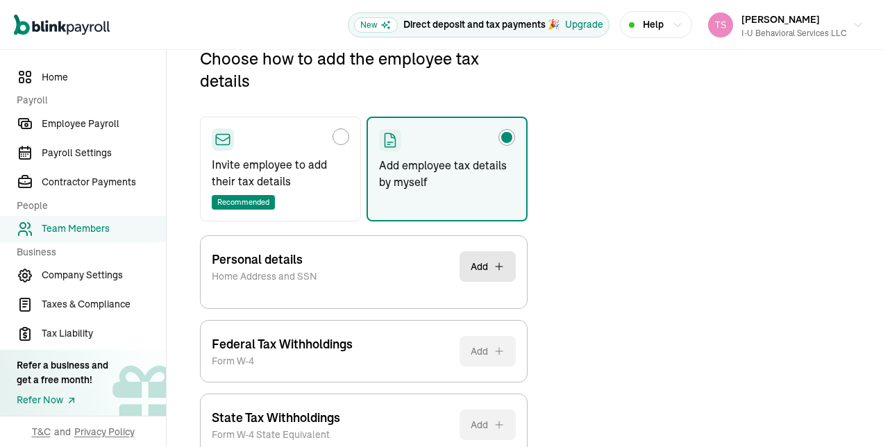
click at [548, 246] on div "Choose how to add the employee tax details Invite employee to add their tax det…" at bounding box center [524, 273] width 683 height 453
click at [468, 264] on button "Add" at bounding box center [488, 266] width 56 height 31
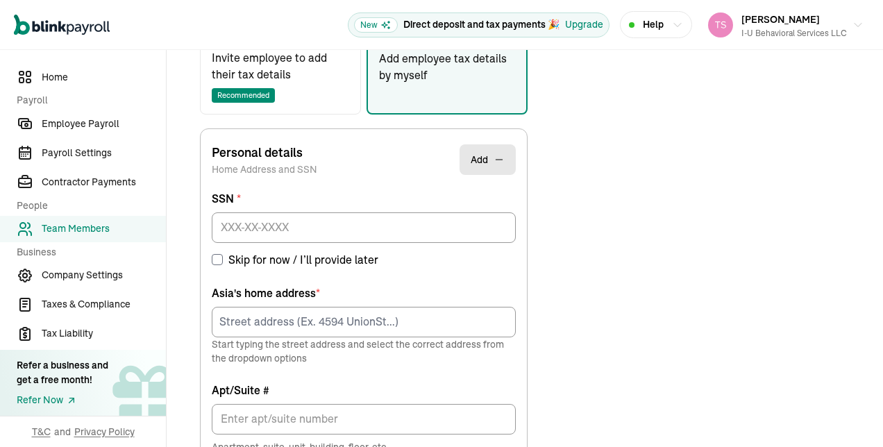
scroll to position [269, 0]
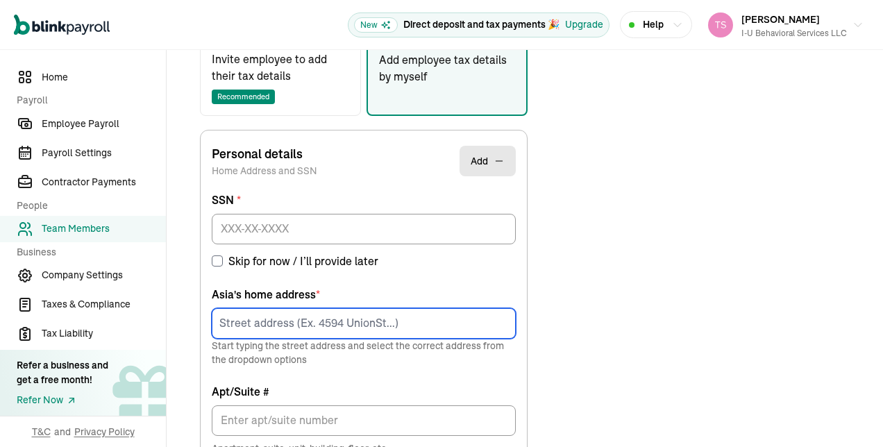
click at [447, 323] on input at bounding box center [364, 323] width 304 height 31
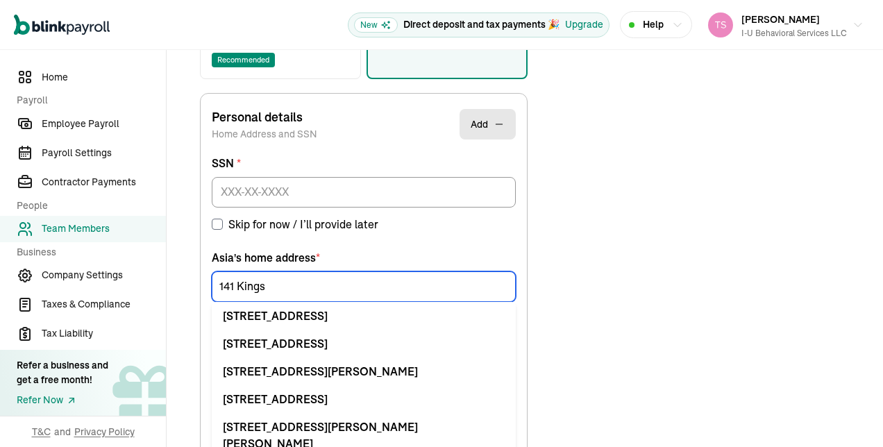
scroll to position [306, 0]
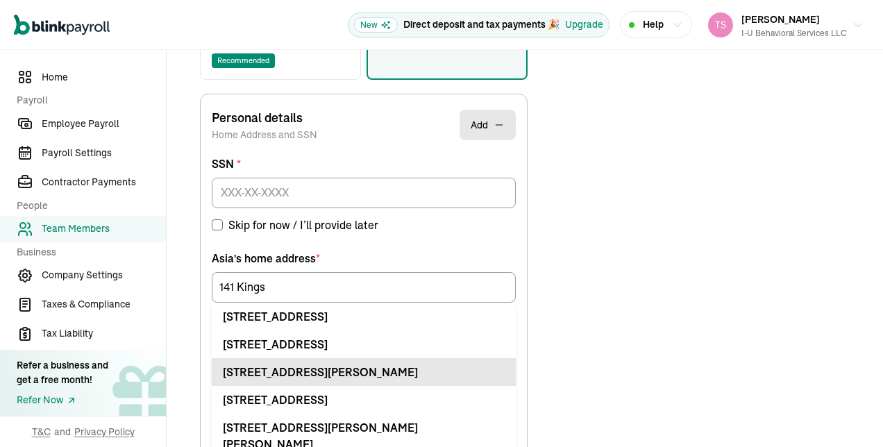
click at [329, 373] on div "[STREET_ADDRESS][PERSON_NAME]" at bounding box center [364, 372] width 282 height 17
type input "[STREET_ADDRESS][PERSON_NAME]"
type input "Freehold"
type input "NJ"
type input "07728"
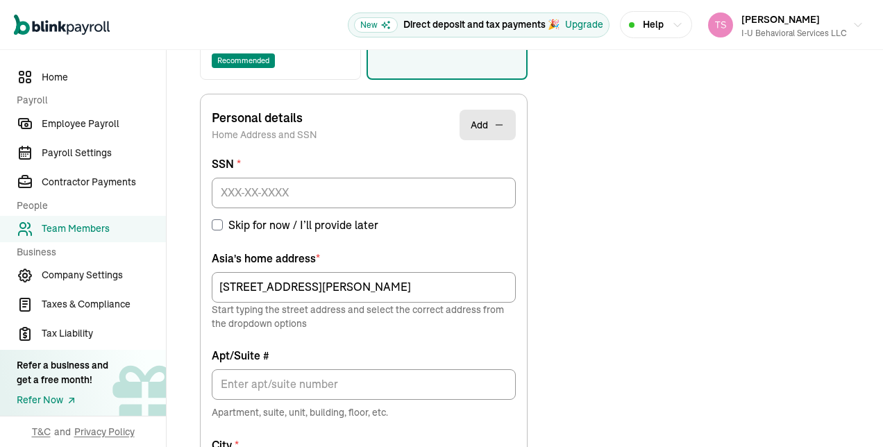
click at [413, 244] on div "SSN * Skip for now / I’ll provide later Asia 's home address * [STREET_ADDRESS]…" at bounding box center [364, 357] width 304 height 403
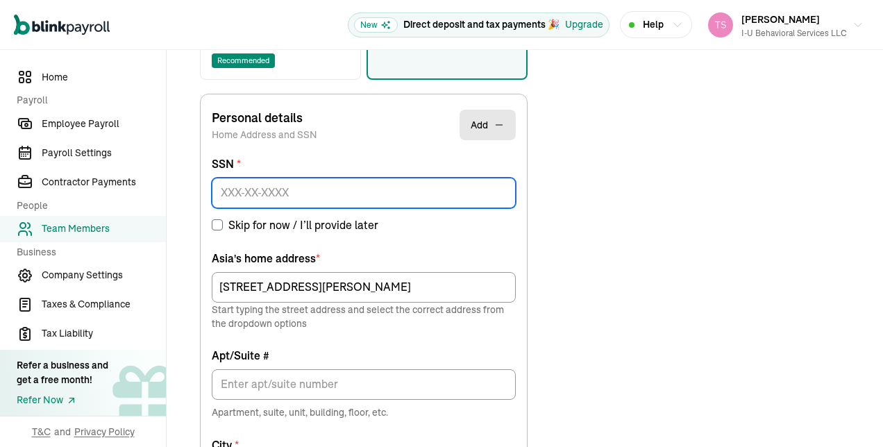
click at [324, 199] on input at bounding box center [364, 193] width 304 height 31
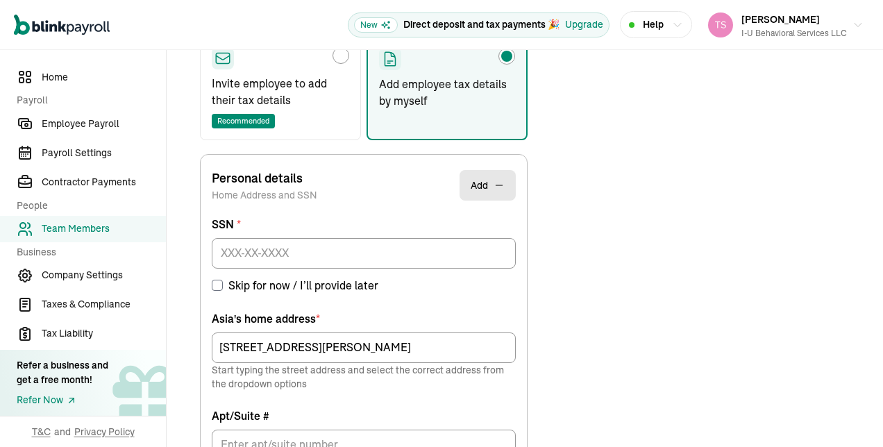
scroll to position [164, 0]
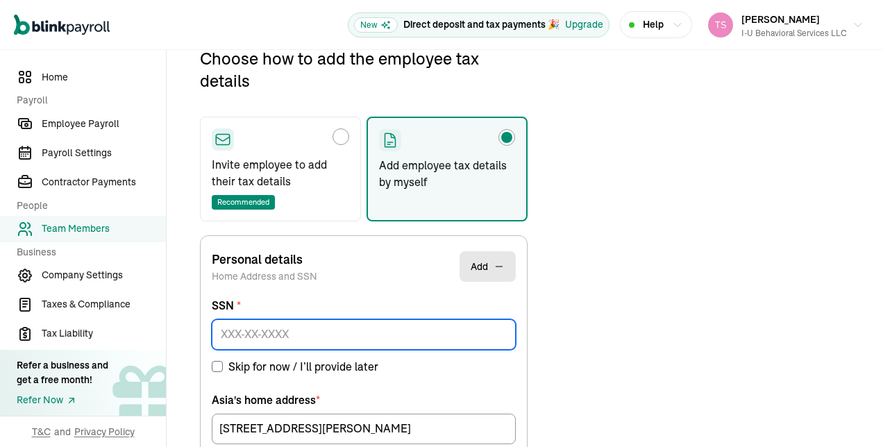
click at [297, 335] on input at bounding box center [364, 334] width 304 height 31
paste input "409-89-4099"
type input "409-89-4099"
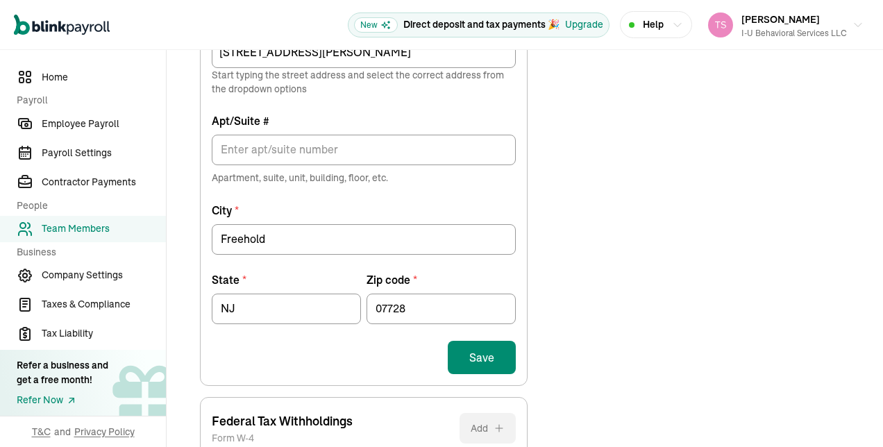
scroll to position [599, 0]
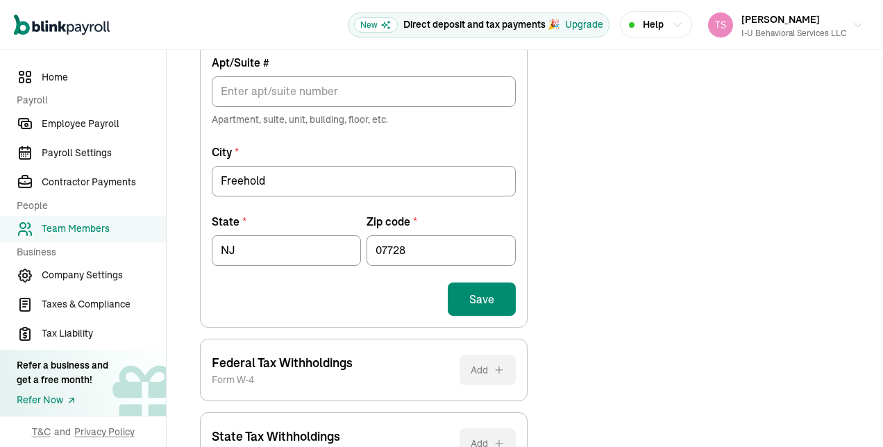
click at [501, 301] on button "Save" at bounding box center [482, 299] width 68 height 33
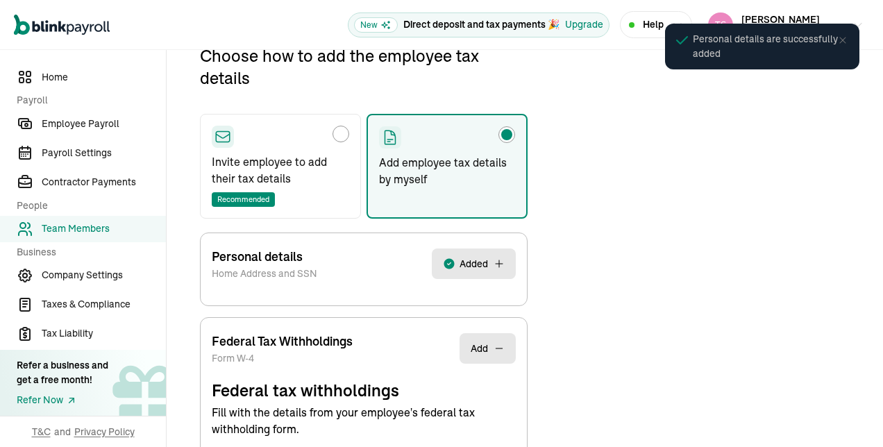
scroll to position [164, 0]
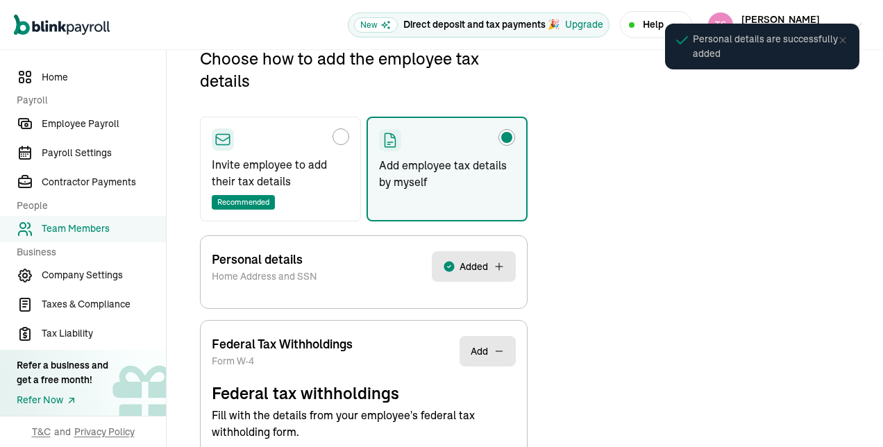
select select "S"
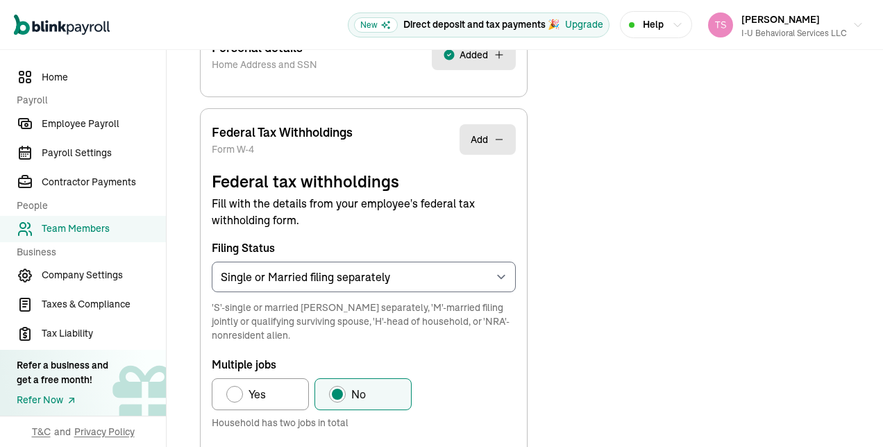
scroll to position [376, 0]
click at [494, 365] on p "Multiple jobs" at bounding box center [364, 364] width 304 height 17
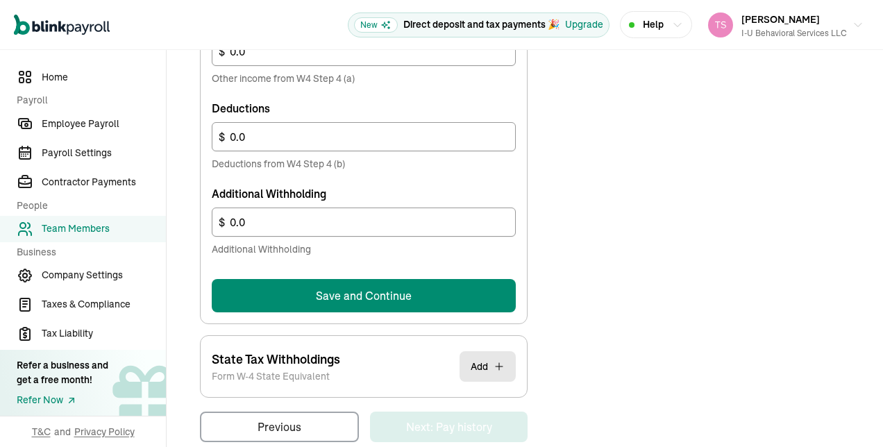
scroll to position [892, 0]
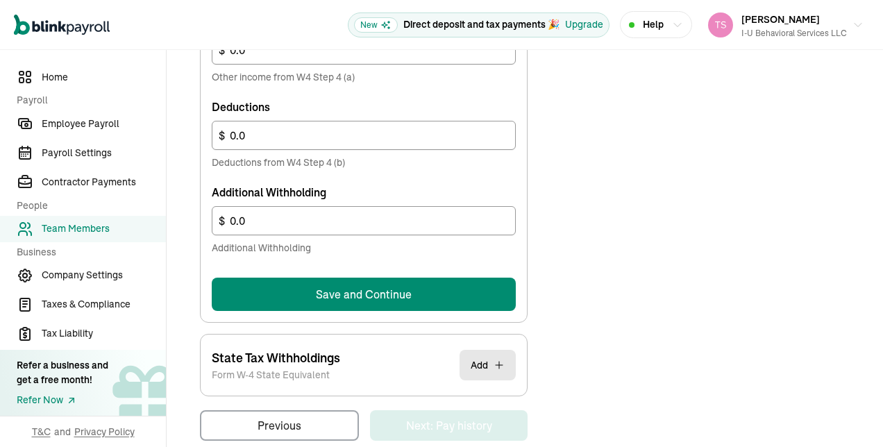
click at [481, 290] on button "Save and Continue" at bounding box center [364, 294] width 304 height 33
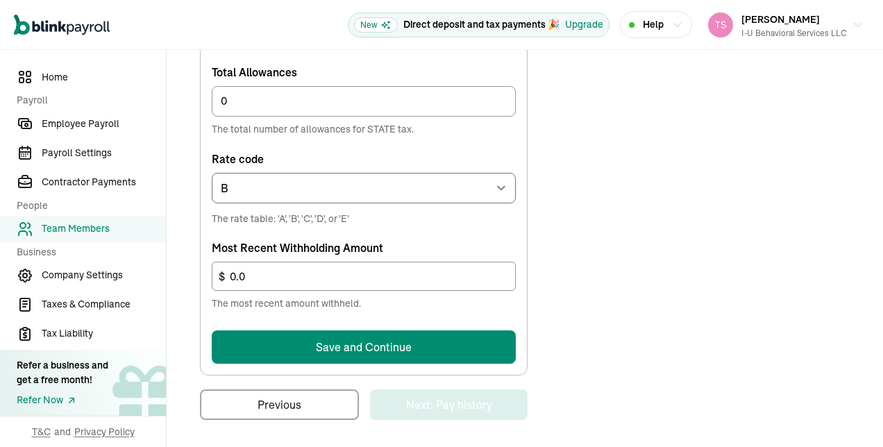
scroll to position [745, 0]
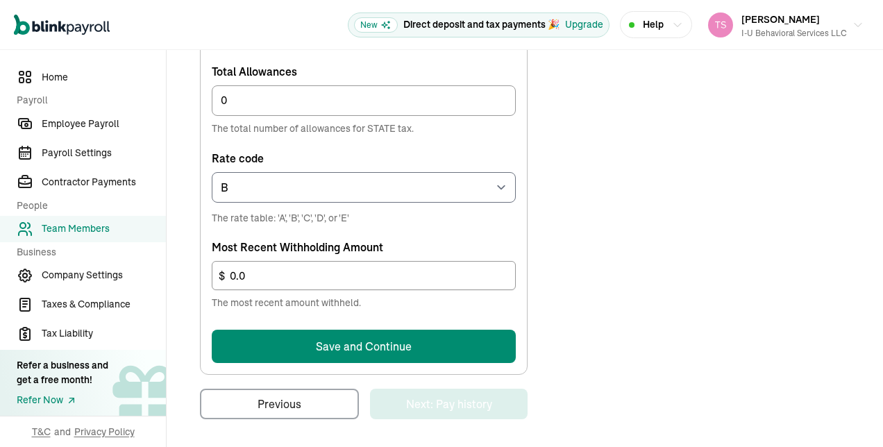
click at [490, 339] on button "Save and Continue" at bounding box center [364, 346] width 304 height 33
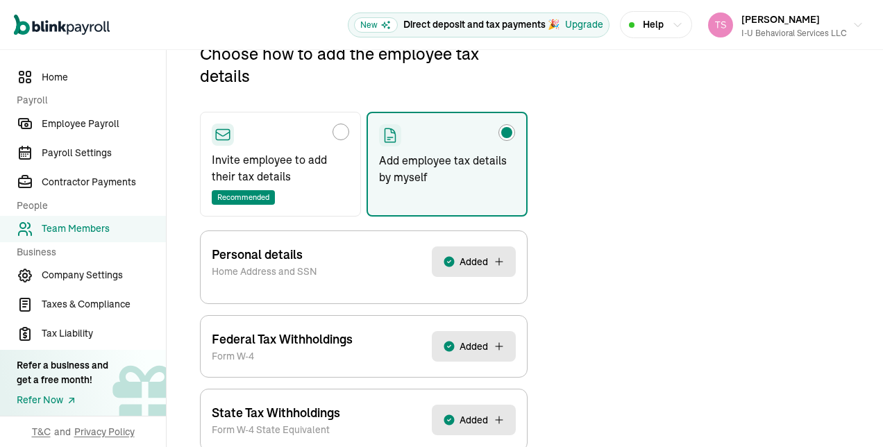
scroll to position [164, 0]
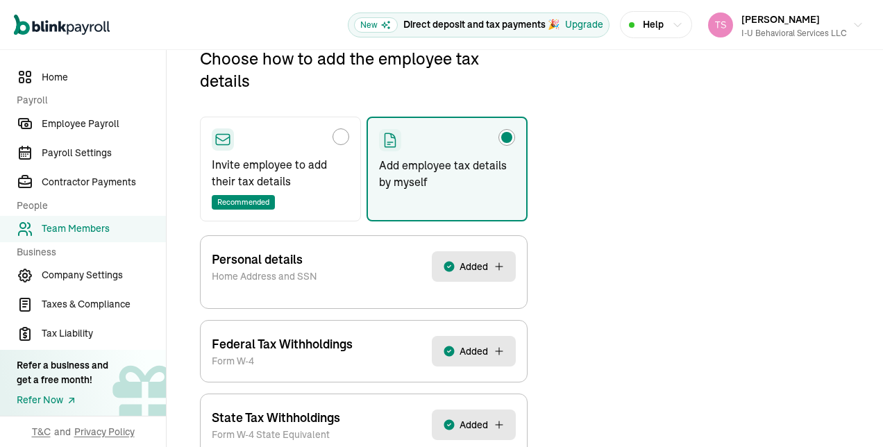
click at [581, 314] on div "Choose how to add the employee tax details Invite employee to add their tax det…" at bounding box center [524, 273] width 683 height 453
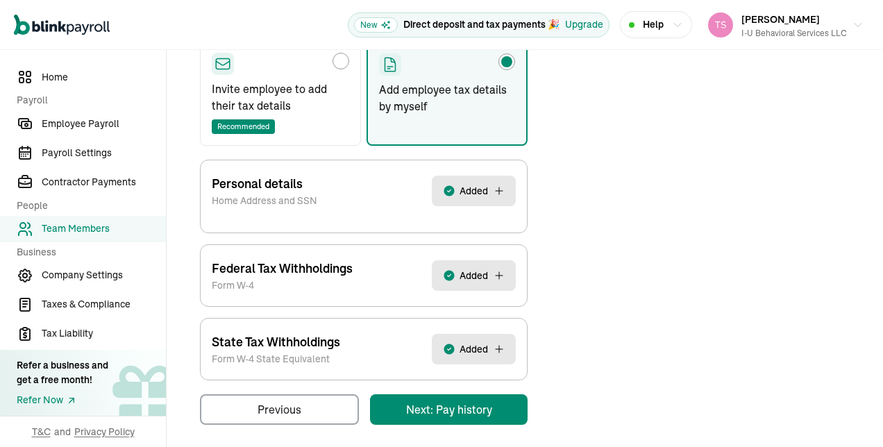
scroll to position [246, 0]
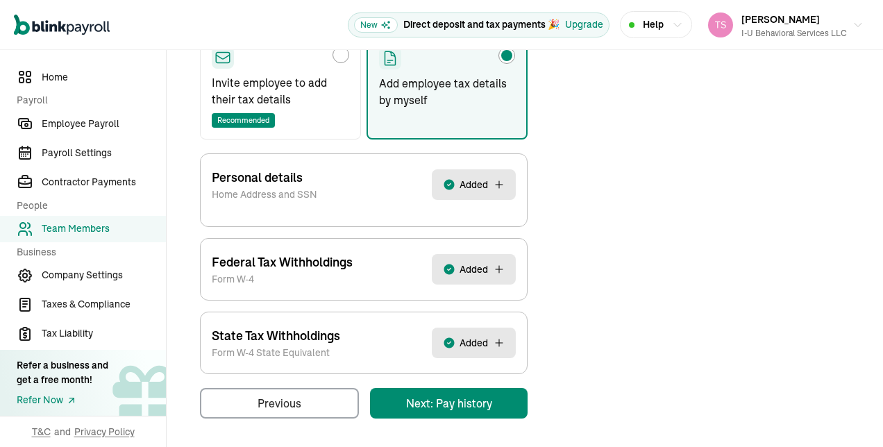
click at [503, 404] on div "Pay Stubs General Job & Payment Time-off Benefits & Deductions Documents Taxes …" at bounding box center [524, 175] width 683 height 515
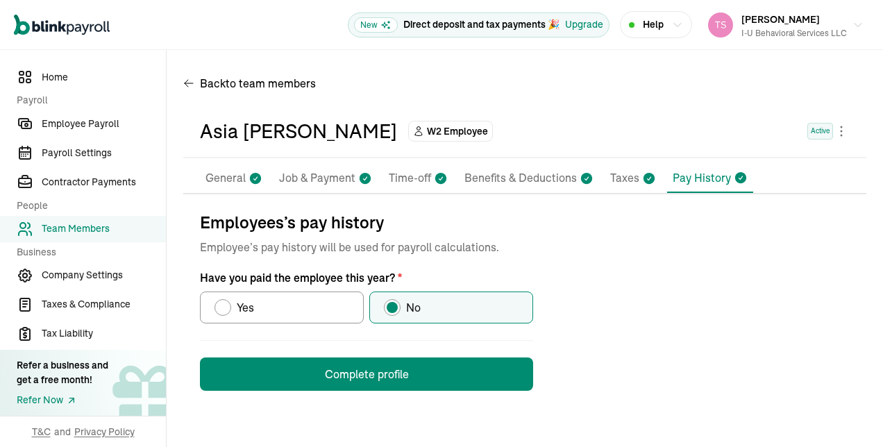
scroll to position [0, 0]
click at [492, 371] on button "Complete profile" at bounding box center [366, 374] width 333 height 33
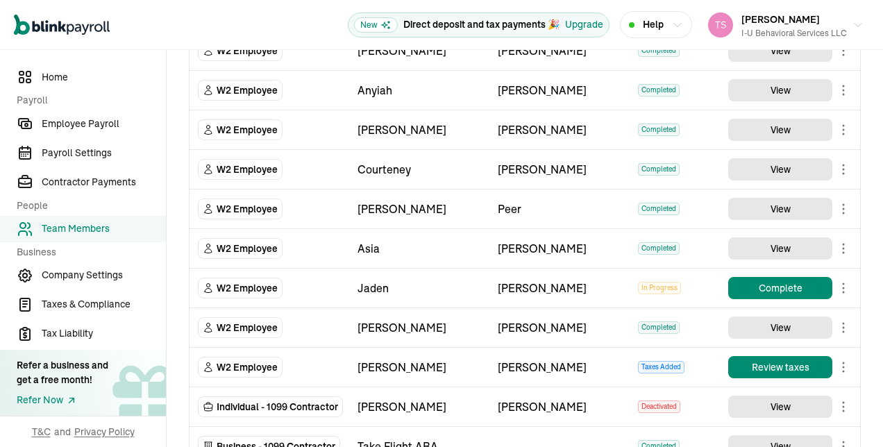
scroll to position [1531, 0]
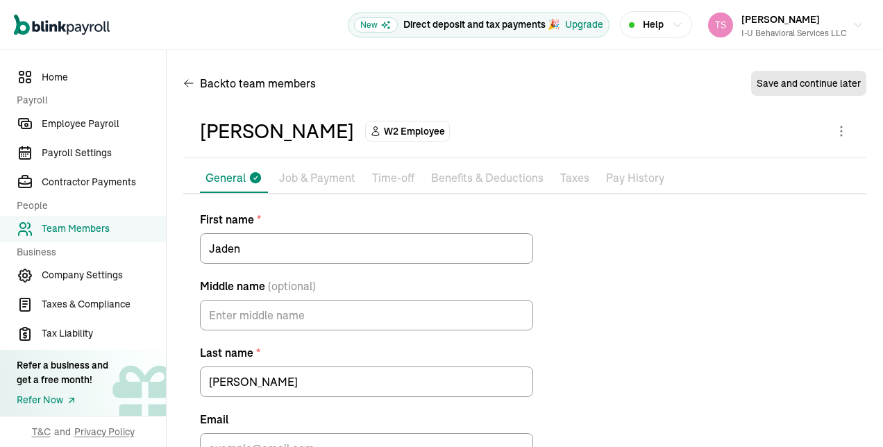
scroll to position [92, 0]
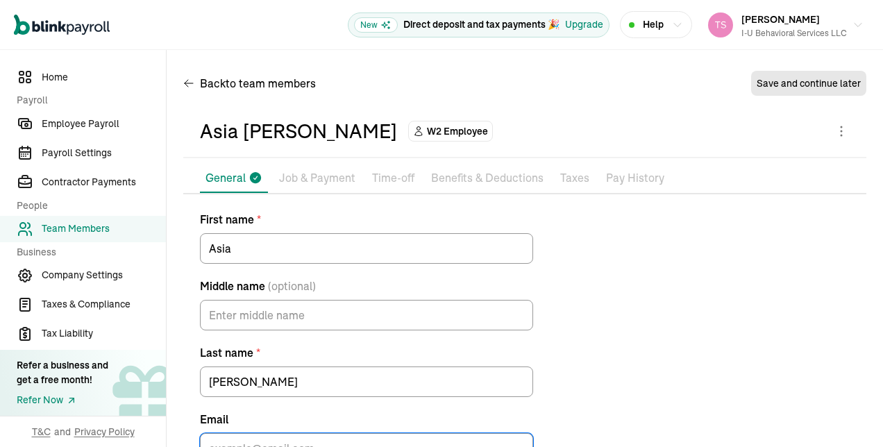
scroll to position [92, 0]
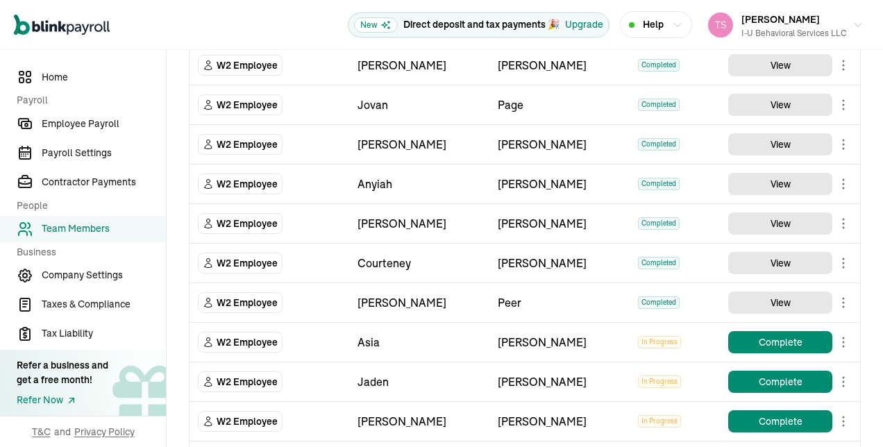
scroll to position [1438, 0]
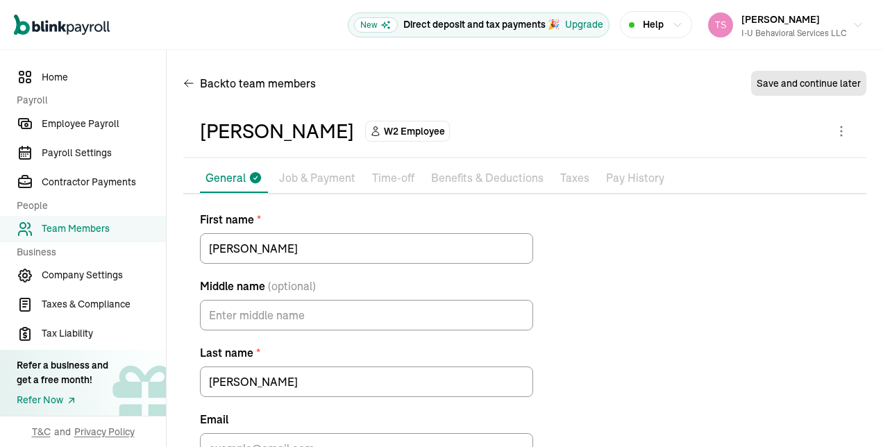
scroll to position [92, 0]
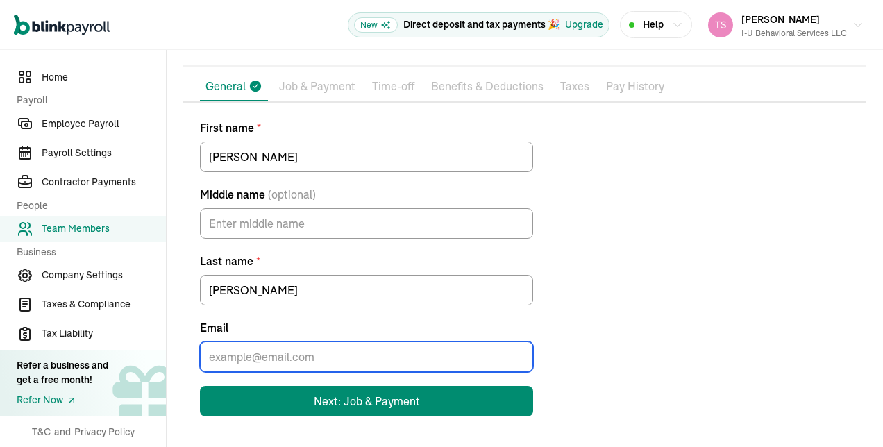
click at [458, 354] on input "Email" at bounding box center [366, 357] width 333 height 31
paste input "[EMAIL_ADDRESS][DOMAIN_NAME]"
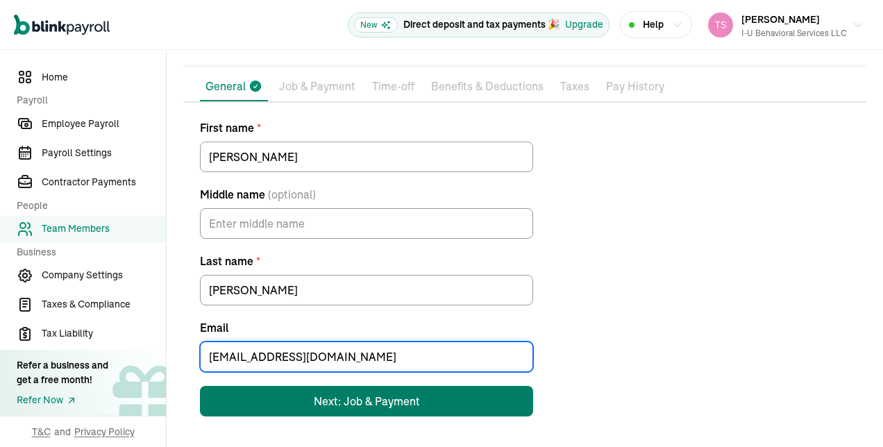
type input "[EMAIL_ADDRESS][DOMAIN_NAME]"
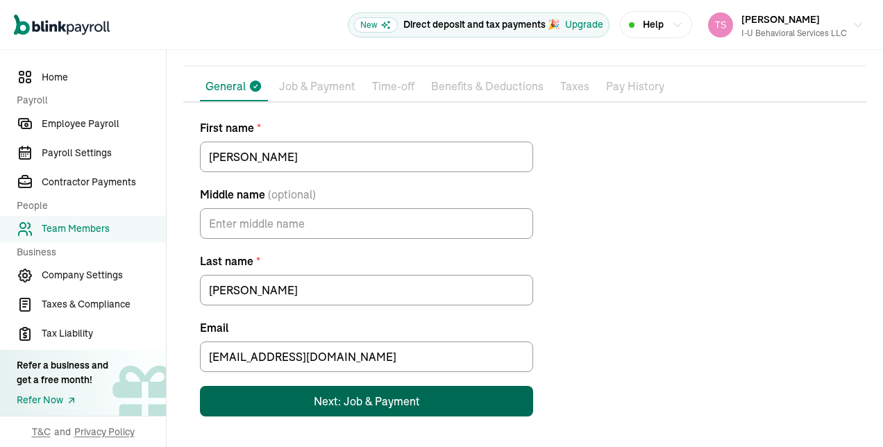
click at [426, 394] on button "Next: Job & Payment" at bounding box center [366, 401] width 333 height 31
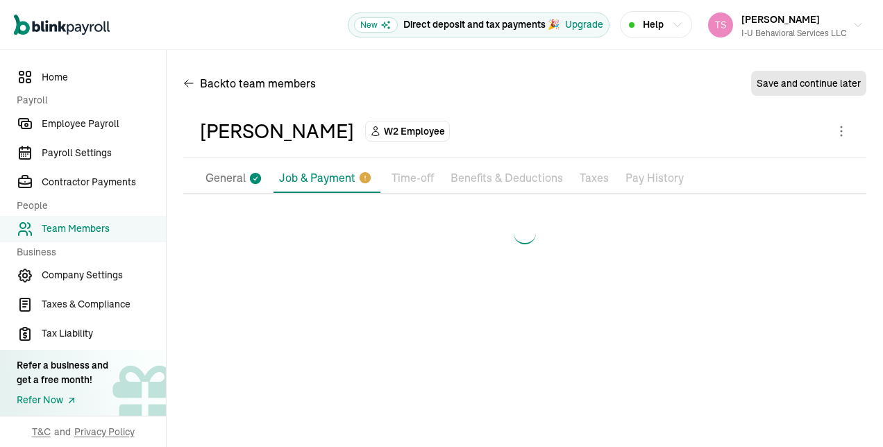
scroll to position [0, 0]
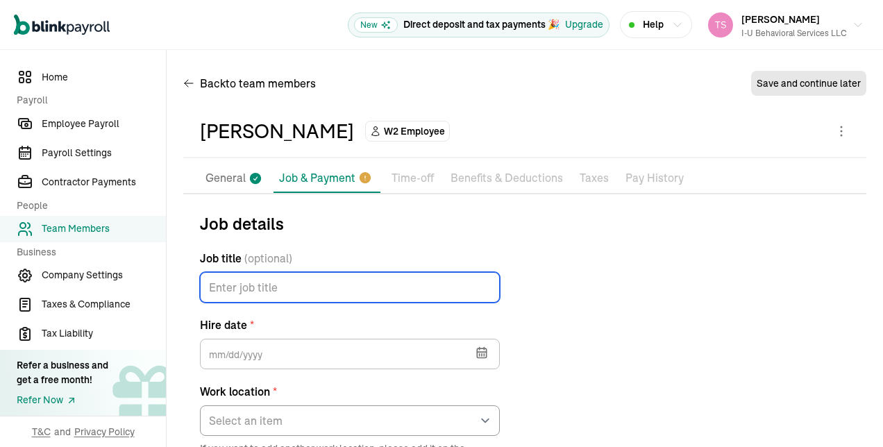
click at [376, 286] on input "Job title (optional)" at bounding box center [350, 287] width 300 height 31
type input "Behavior Tech"
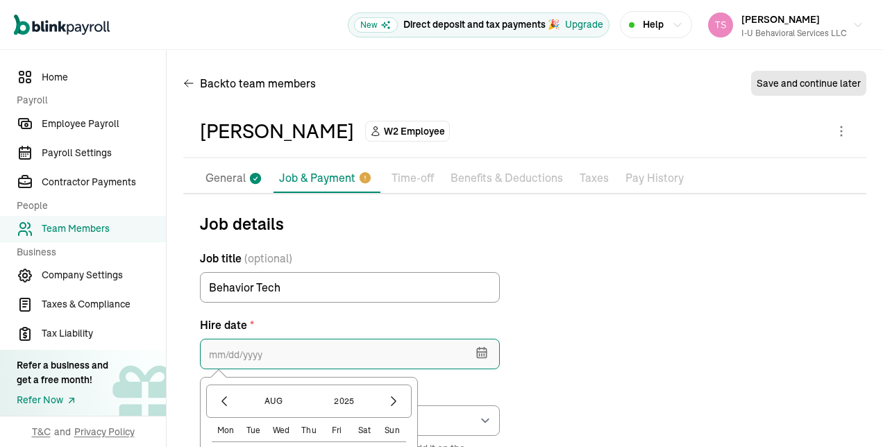
click at [354, 367] on input "text" at bounding box center [350, 354] width 300 height 31
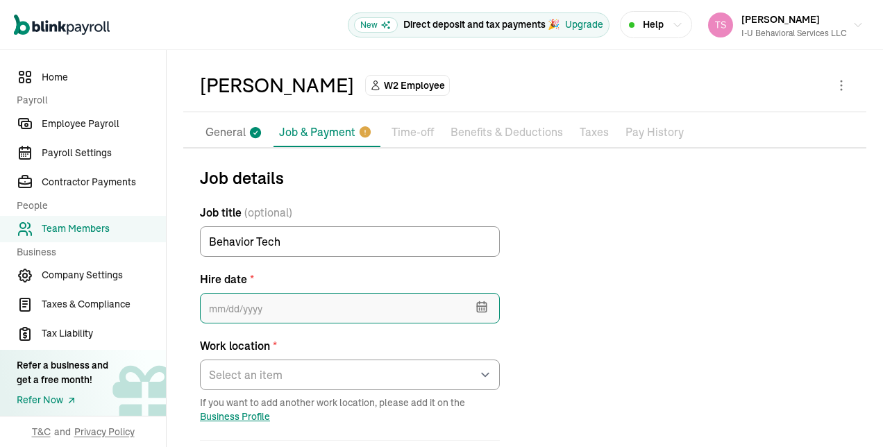
scroll to position [103, 0]
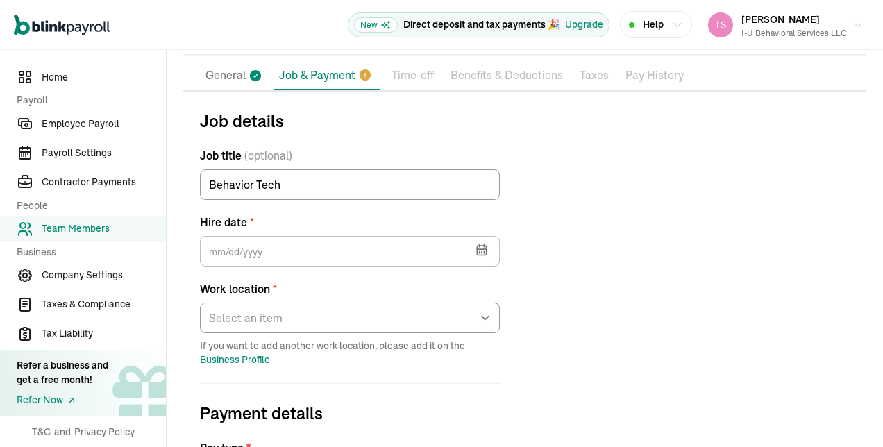
click at [478, 246] on icon "button" at bounding box center [482, 250] width 14 height 14
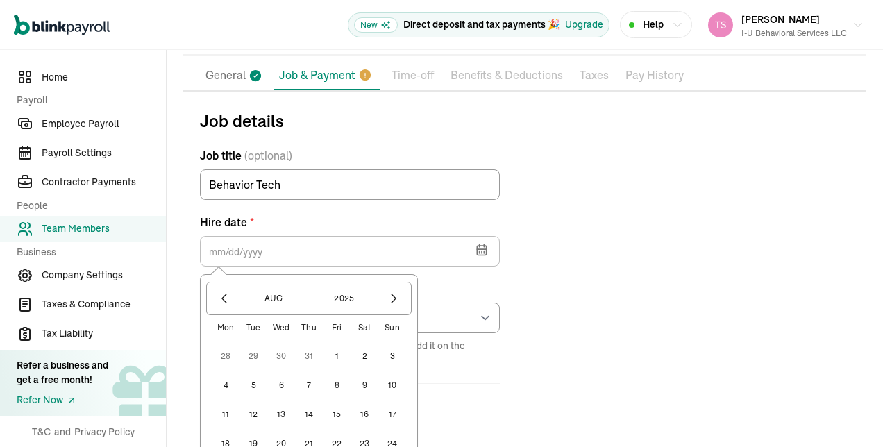
click at [256, 380] on button "5" at bounding box center [254, 386] width 28 height 28
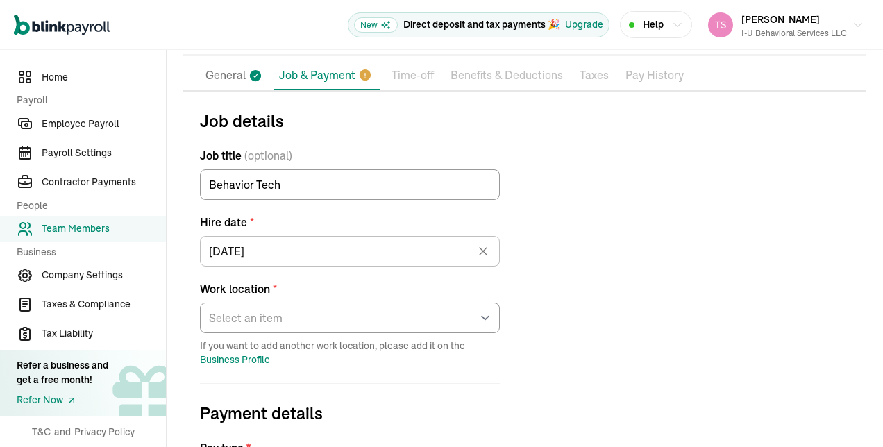
type input "[DATE]"
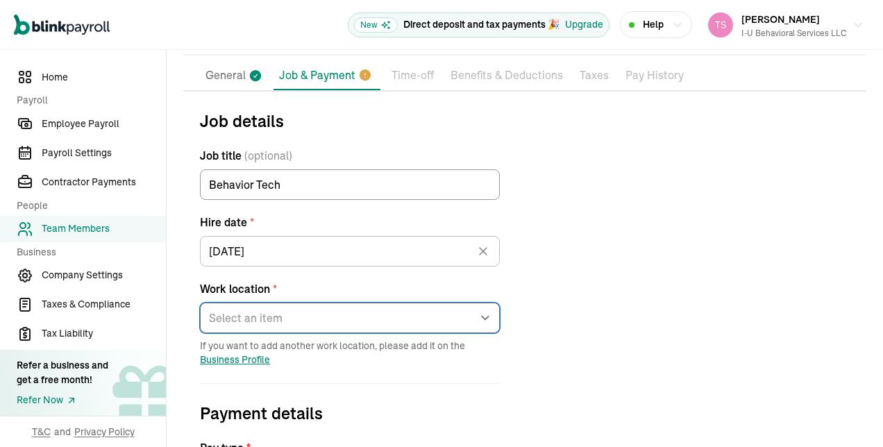
click at [385, 313] on select "Select an item [STREET_ADDRESS][GEOGRAPHIC_DATA][PERSON_NAME] from home" at bounding box center [350, 318] width 300 height 31
select select "[STREET_ADDRESS][PERSON_NAME]"
click at [200, 303] on select "Select an item [STREET_ADDRESS][GEOGRAPHIC_DATA][PERSON_NAME] from home" at bounding box center [350, 318] width 300 height 31
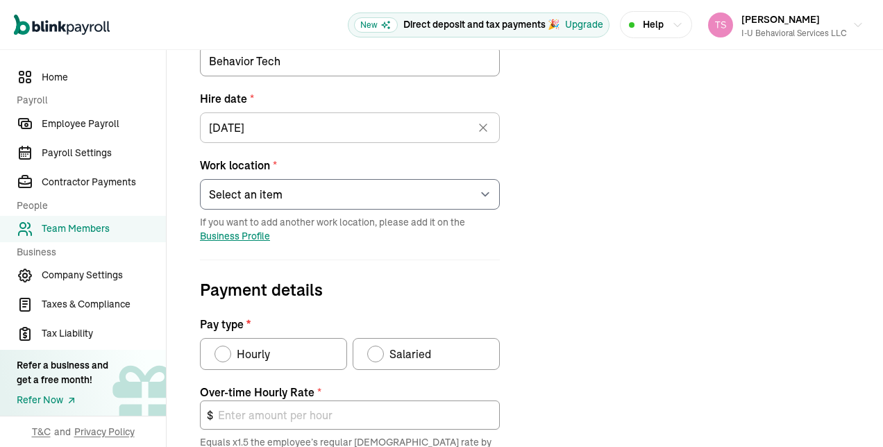
scroll to position [281, 0]
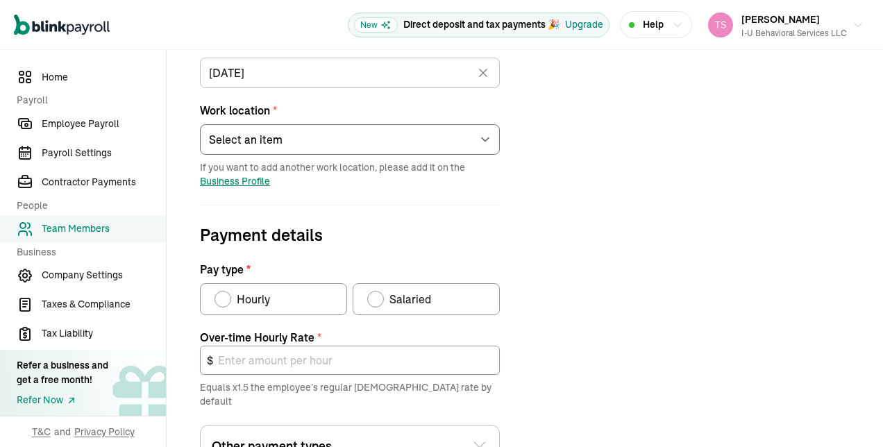
click at [219, 294] on div "Pay type" at bounding box center [222, 299] width 11 height 11
click at [219, 294] on input "Hourly" at bounding box center [219, 295] width 11 height 11
radio input "true"
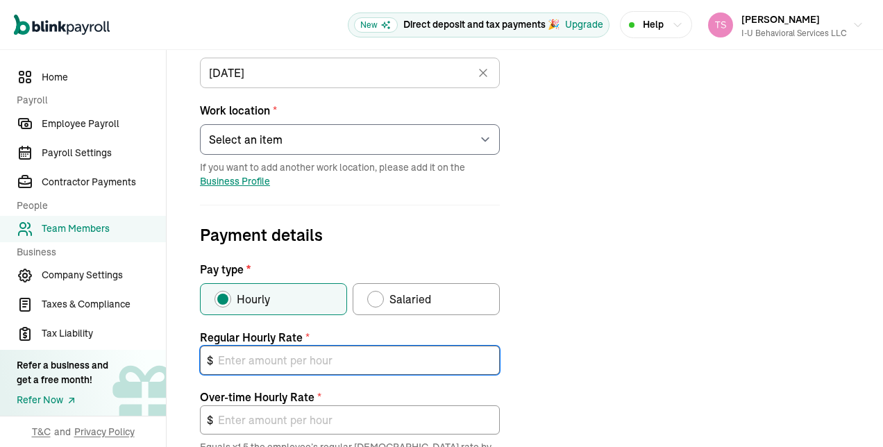
click at [278, 365] on input "text" at bounding box center [350, 360] width 300 height 29
type input "2"
type input "3.00"
type input "20"
type input "30.00"
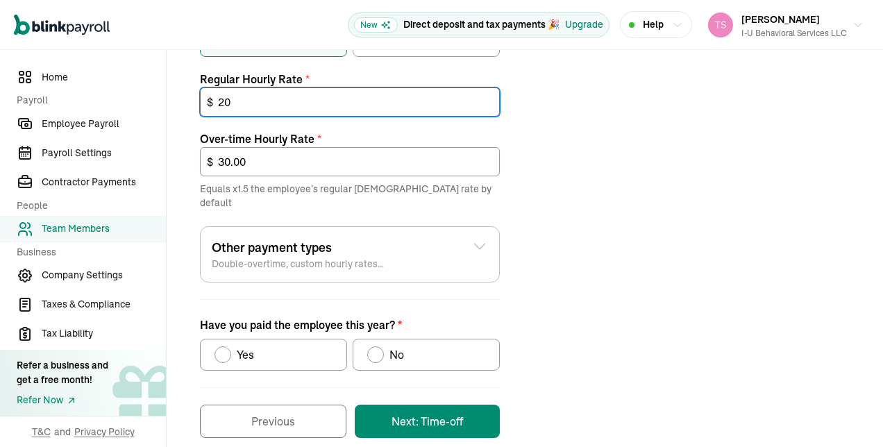
scroll to position [544, 0]
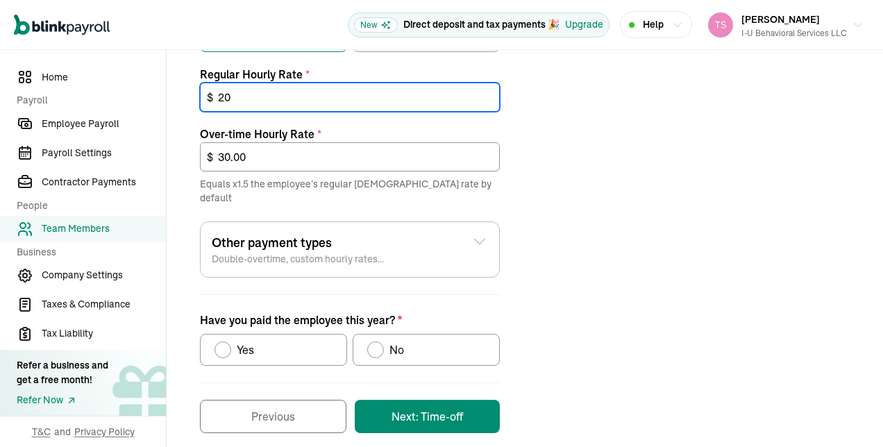
type input "20"
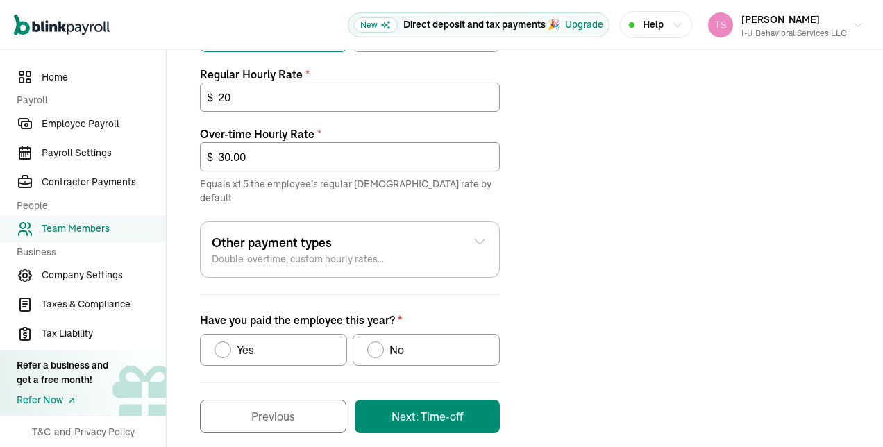
click at [383, 342] on div "Have you paid the employee this year?" at bounding box center [375, 350] width 17 height 17
click at [378, 341] on input "No" at bounding box center [372, 346] width 11 height 11
radio input "true"
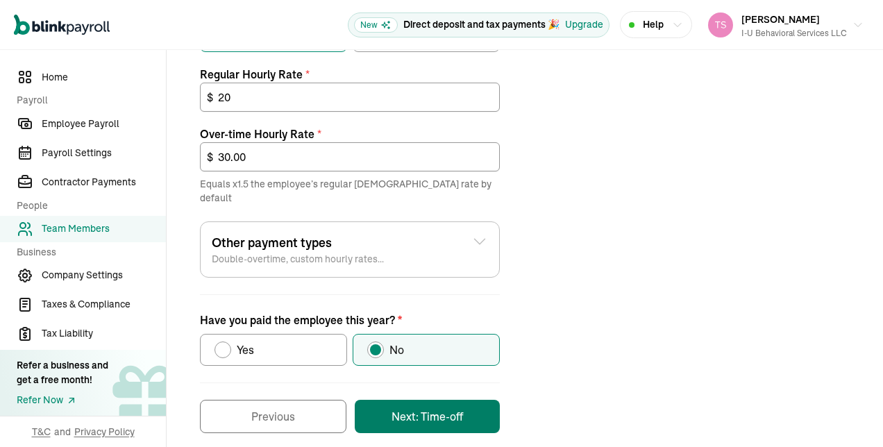
click at [469, 400] on button "Next: Time-off" at bounding box center [427, 416] width 145 height 33
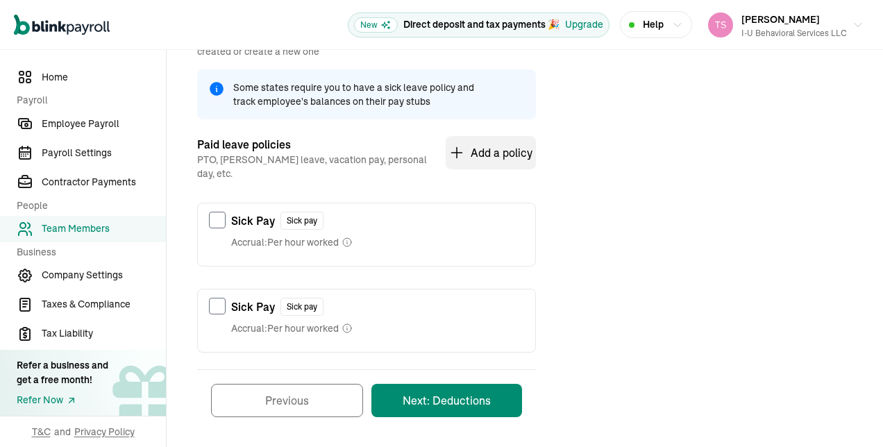
scroll to position [201, 0]
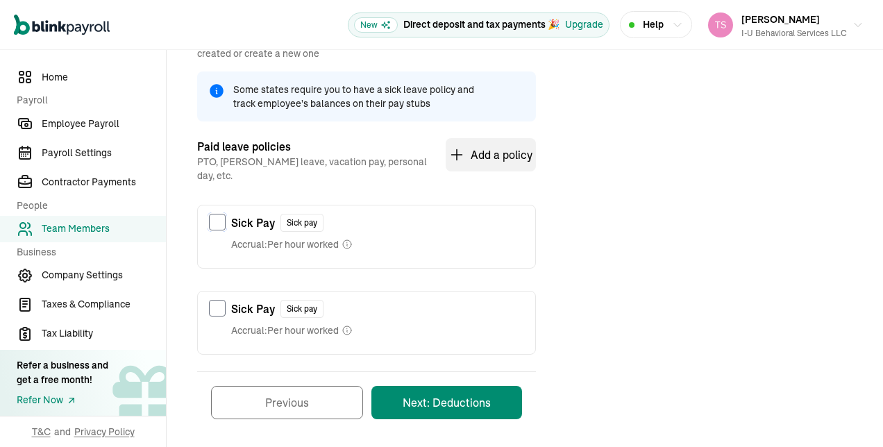
click at [222, 214] on input "checkbox" at bounding box center [217, 222] width 17 height 17
checkbox input "true"
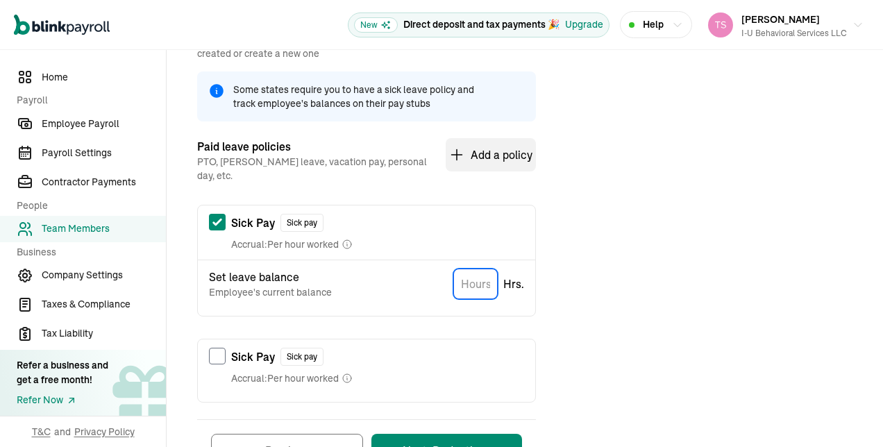
click at [478, 274] on input "TextInput" at bounding box center [475, 284] width 44 height 31
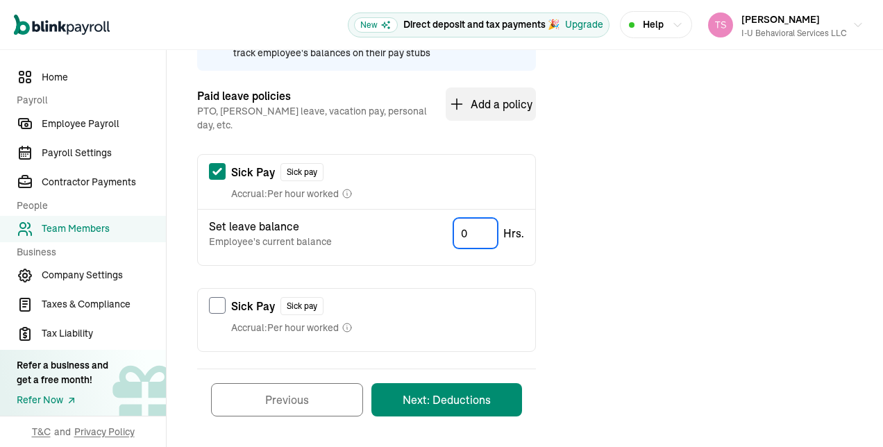
type input "0"
click at [497, 388] on button "Next: Deductions" at bounding box center [447, 399] width 151 height 33
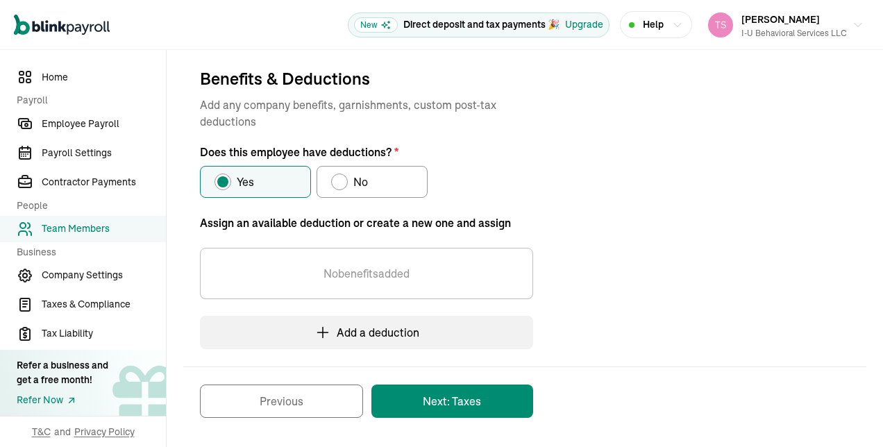
scroll to position [144, 0]
click at [340, 183] on div "Does this employee have deductions?" at bounding box center [339, 182] width 11 height 11
click at [340, 183] on input "No" at bounding box center [336, 179] width 11 height 11
radio input "true"
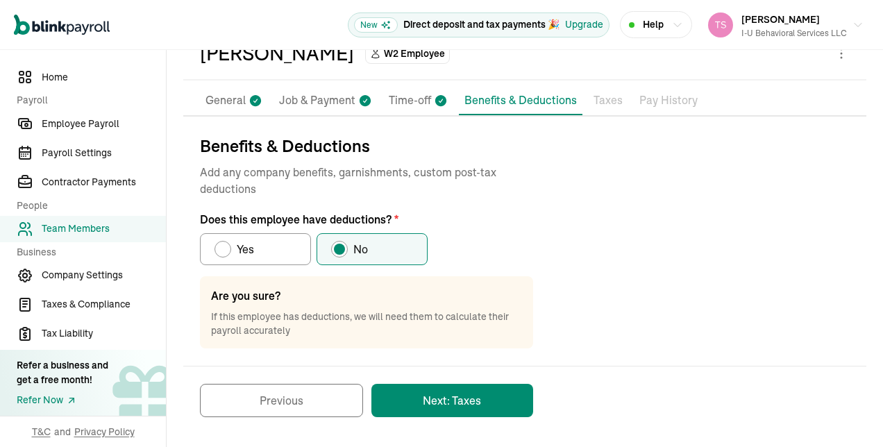
scroll to position [76, 0]
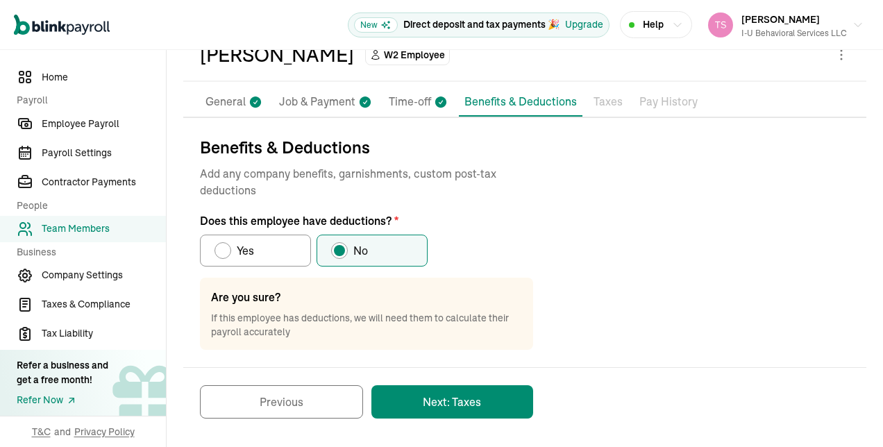
click at [499, 401] on button "Next: Taxes" at bounding box center [453, 401] width 162 height 33
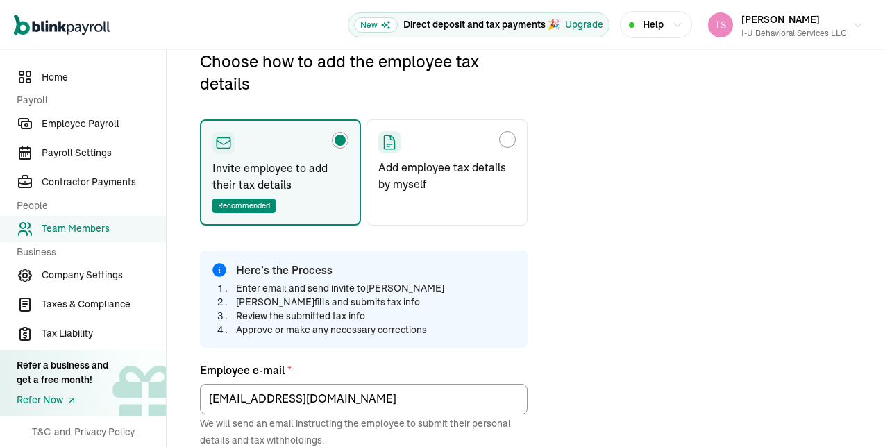
scroll to position [164, 0]
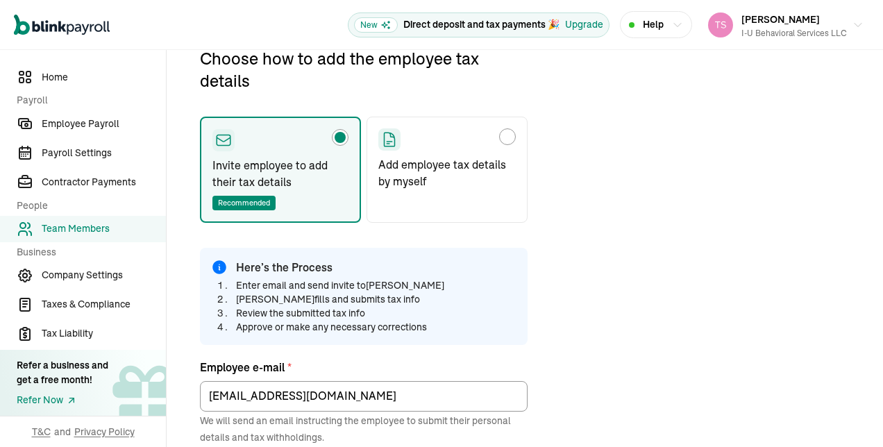
click at [507, 137] on div "Choose how to add the employee tax details" at bounding box center [507, 136] width 11 height 11
click at [389, 137] on input "Add employee tax details by myself" at bounding box center [383, 133] width 11 height 11
radio input "true"
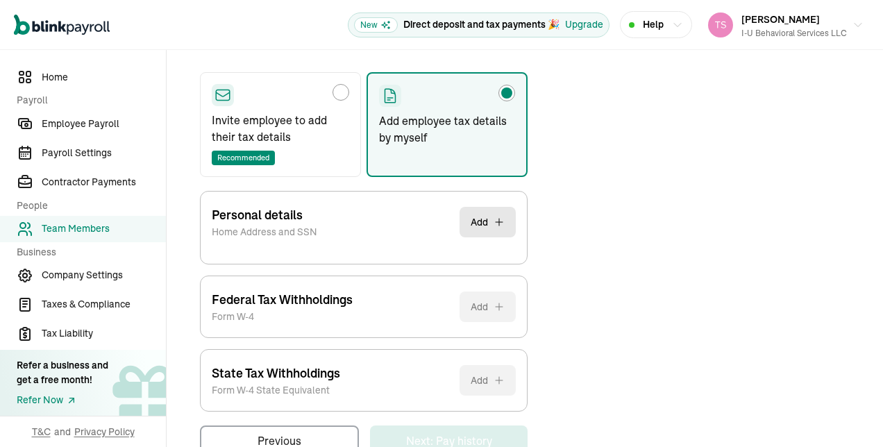
scroll to position [246, 0]
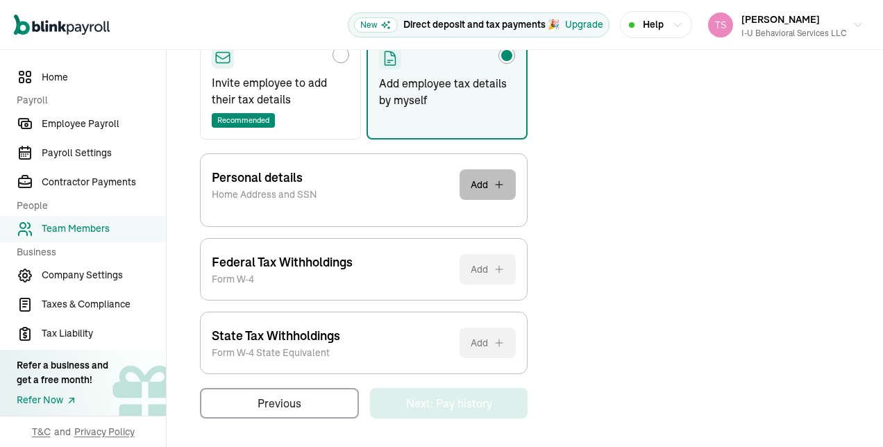
click at [486, 183] on button "Add" at bounding box center [488, 184] width 56 height 31
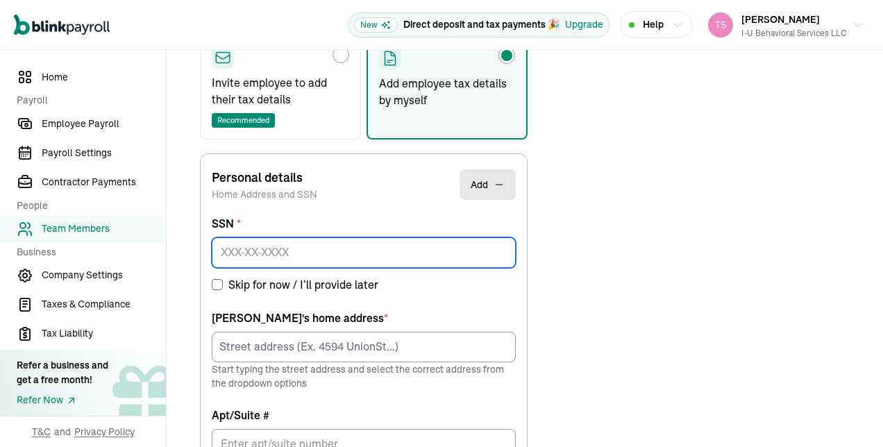
click at [408, 240] on input at bounding box center [364, 253] width 304 height 31
paste input "120-11-2919"
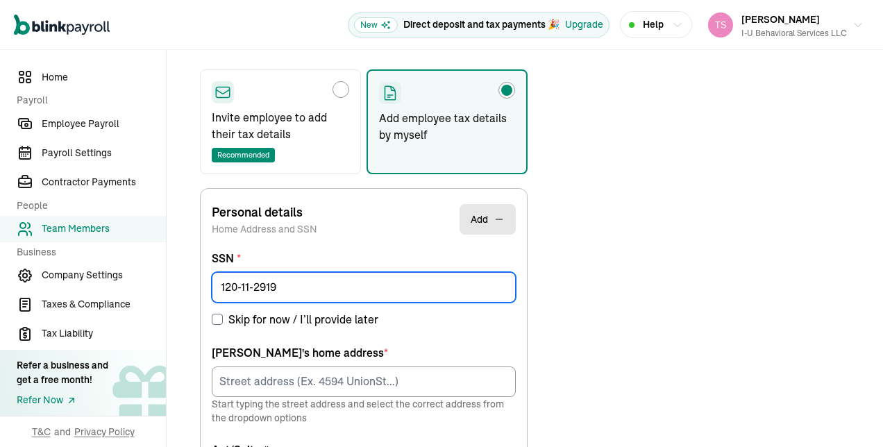
scroll to position [164, 0]
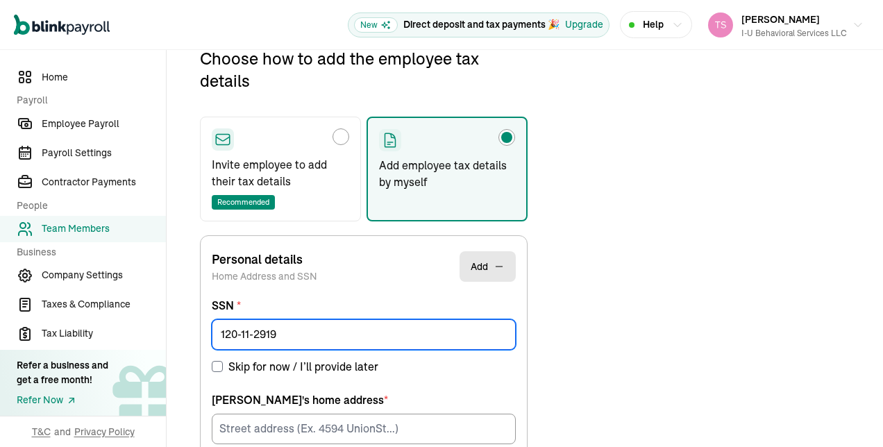
type input "120-11-2919"
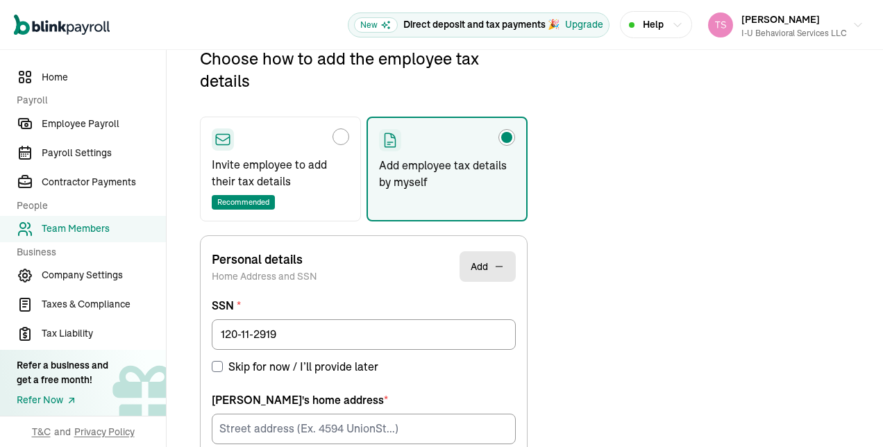
click at [419, 358] on label "Skip for now / I’ll provide later" at bounding box center [364, 366] width 304 height 17
click at [223, 361] on input "Skip for now / I’ll provide later" at bounding box center [217, 366] width 11 height 11
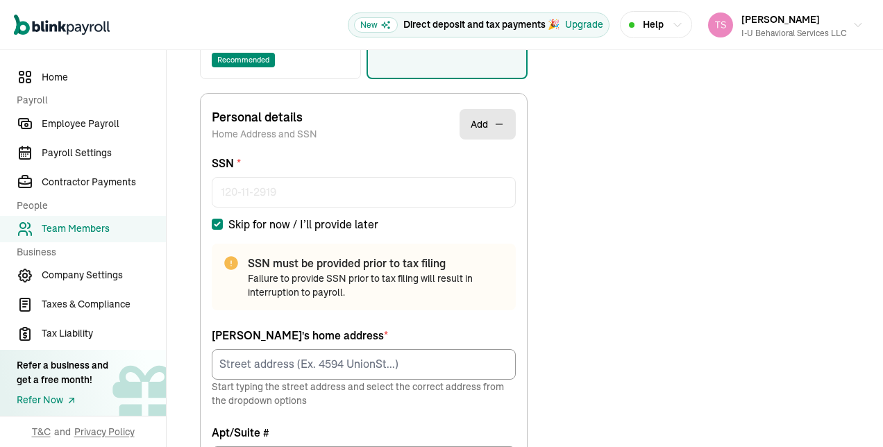
scroll to position [306, 0]
click at [220, 221] on input "Skip for now / I’ll provide later" at bounding box center [217, 224] width 11 height 11
checkbox input "false"
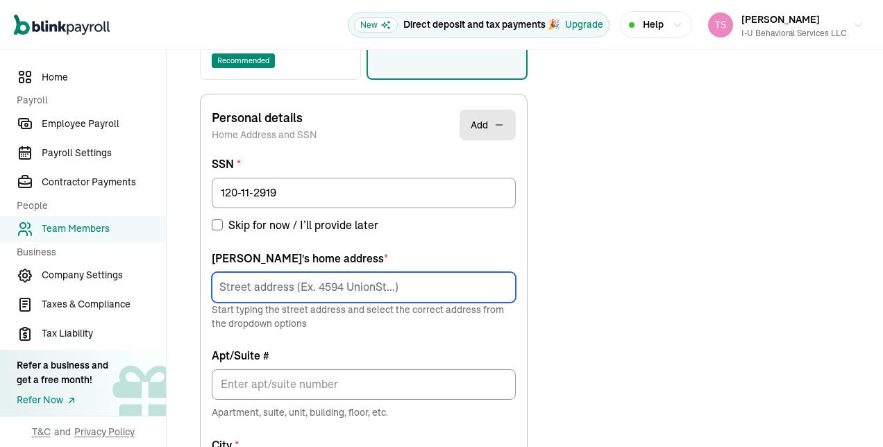
click at [444, 298] on input at bounding box center [364, 287] width 304 height 31
paste input "[STREET_ADDRESS]"
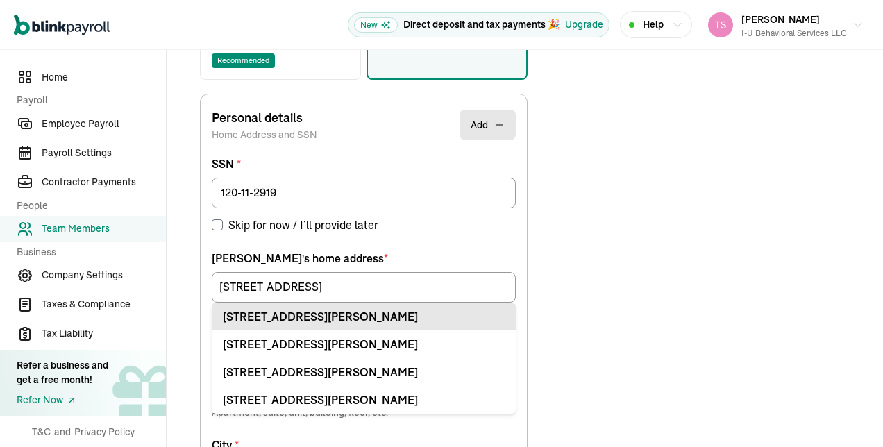
click at [447, 310] on div "[STREET_ADDRESS][PERSON_NAME]" at bounding box center [364, 316] width 282 height 17
type input "[STREET_ADDRESS]"
type input "[PERSON_NAME]"
type input "NJ"
type input "07731"
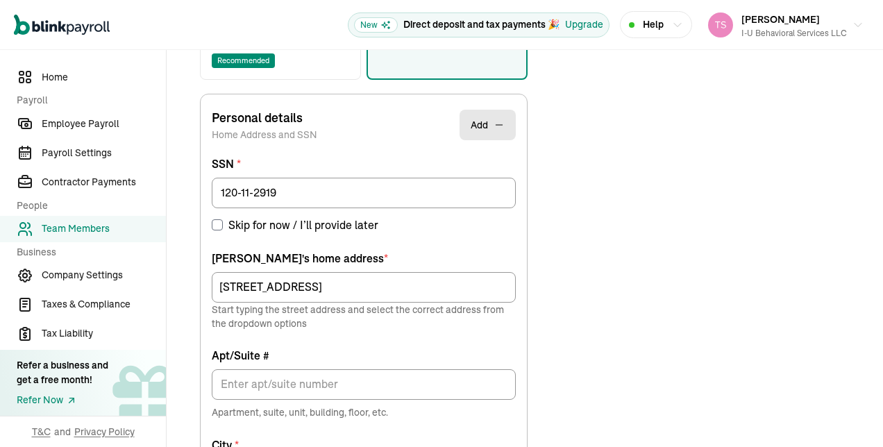
click at [553, 330] on div "Choose how to add the employee tax details Invite employee to add their tax det…" at bounding box center [524, 359] width 683 height 907
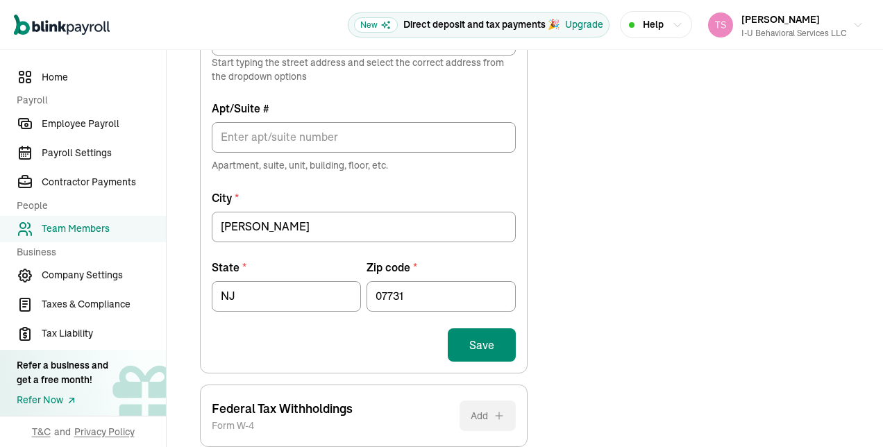
scroll to position [579, 0]
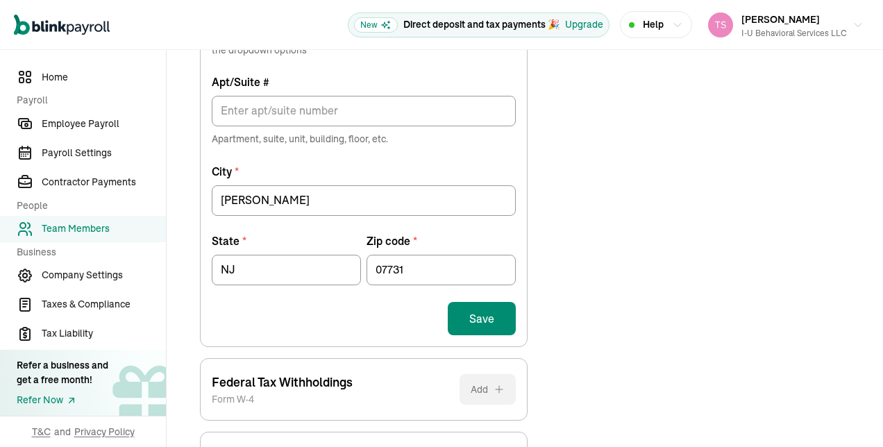
click at [494, 322] on button "Save" at bounding box center [482, 318] width 68 height 33
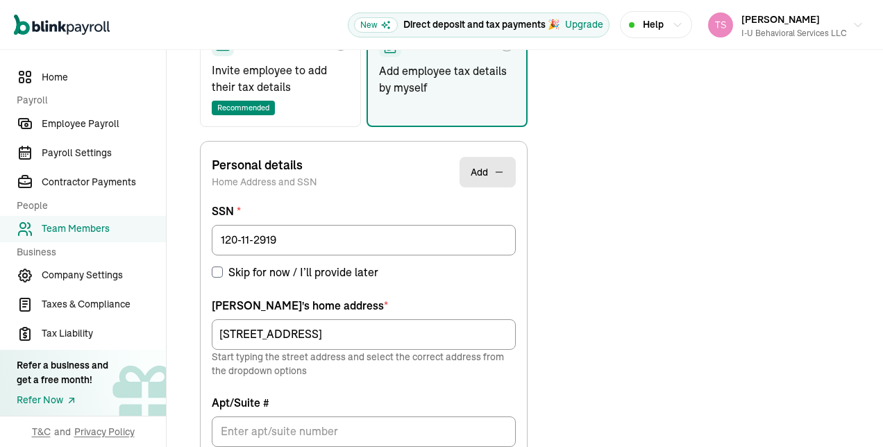
scroll to position [164, 0]
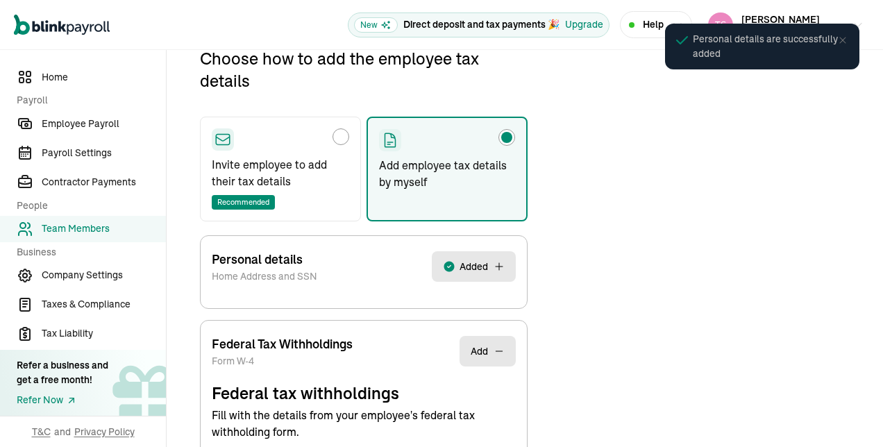
select select "S"
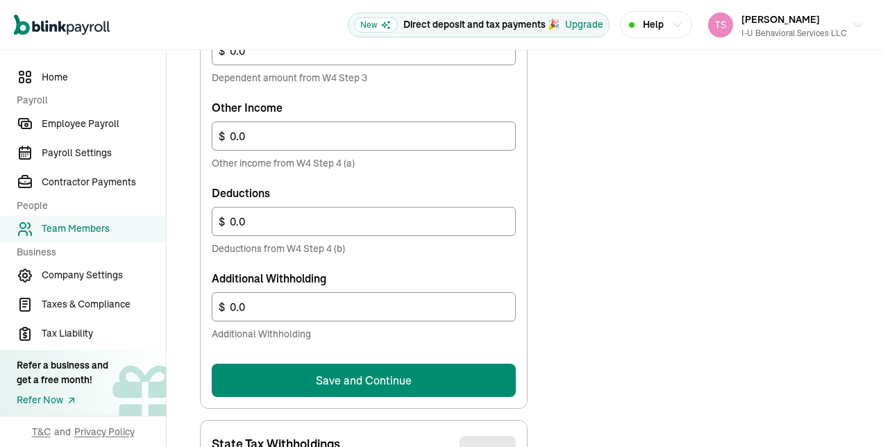
scroll to position [807, 0]
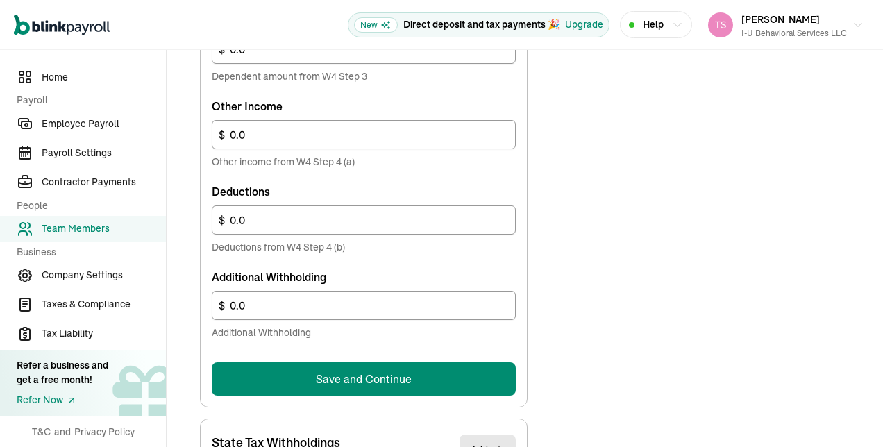
click at [490, 376] on button "Save and Continue" at bounding box center [364, 379] width 304 height 33
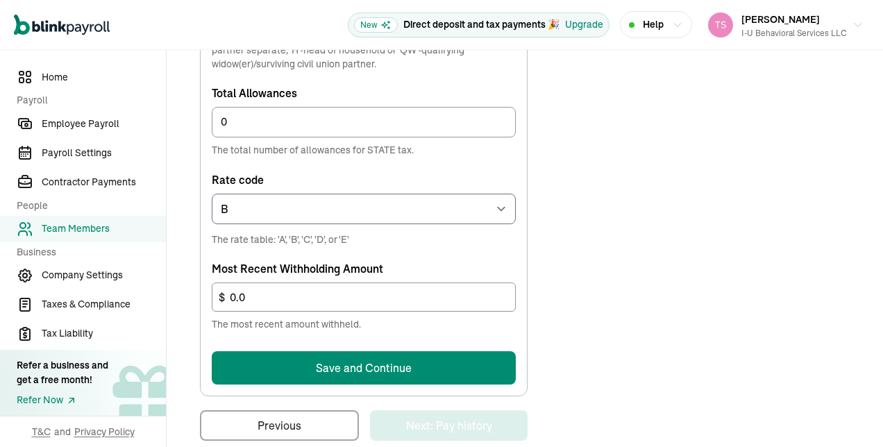
scroll to position [745, 0]
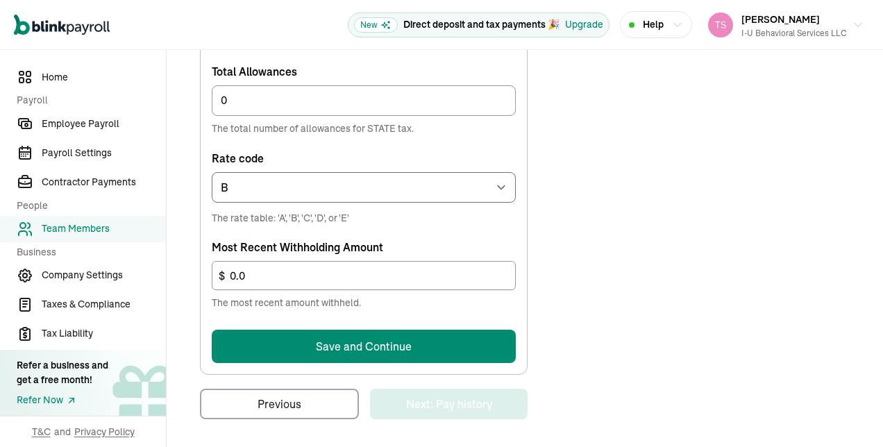
click at [484, 343] on button "Save and Continue" at bounding box center [364, 346] width 304 height 33
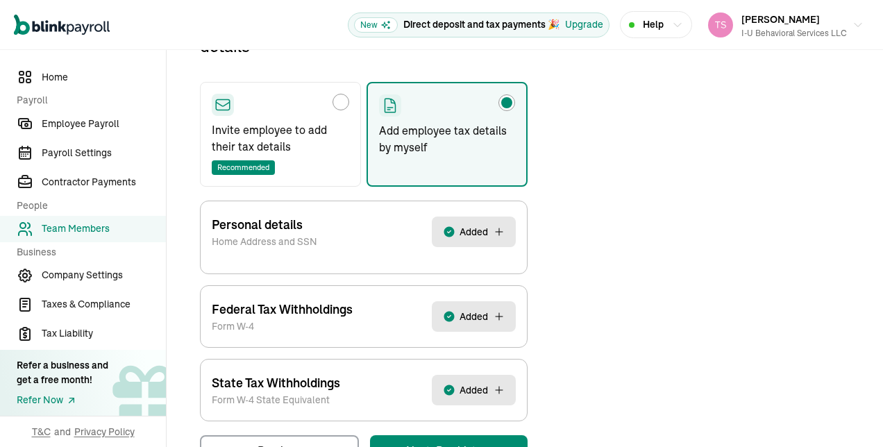
scroll to position [246, 0]
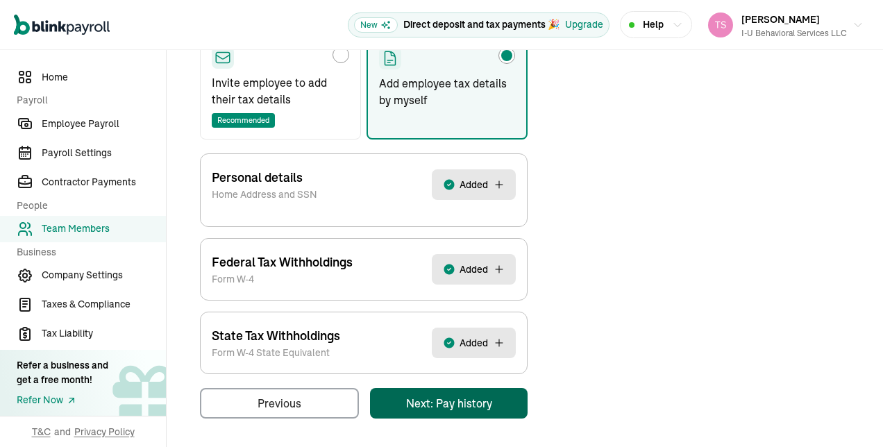
click at [500, 397] on div "Pay Stubs General Job & Payment Time-off Benefits & Deductions Documents Taxes …" at bounding box center [524, 175] width 683 height 515
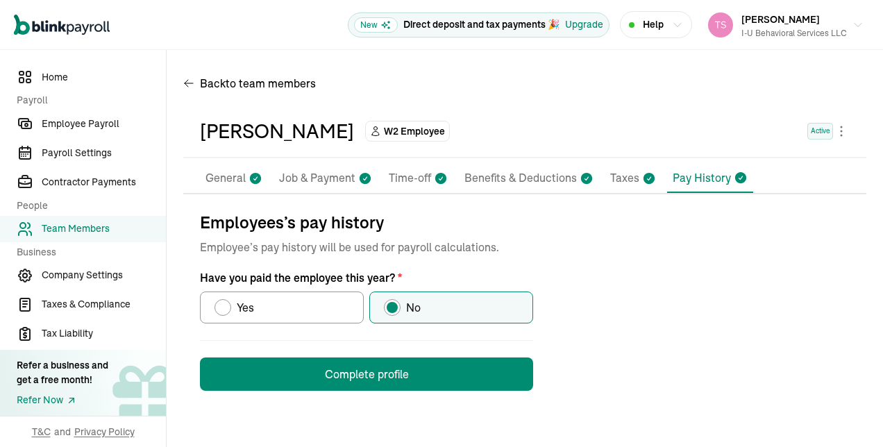
scroll to position [0, 0]
click at [503, 377] on button "Complete profile" at bounding box center [366, 374] width 333 height 33
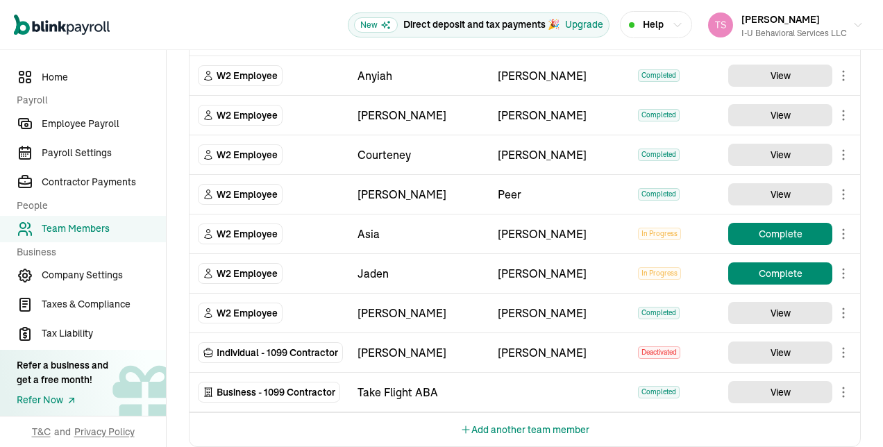
scroll to position [1492, 0]
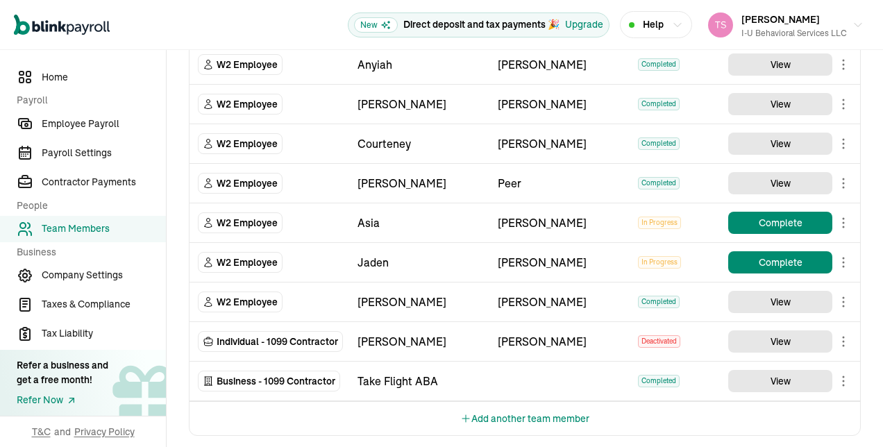
click at [483, 405] on button "Add another team member" at bounding box center [524, 418] width 129 height 33
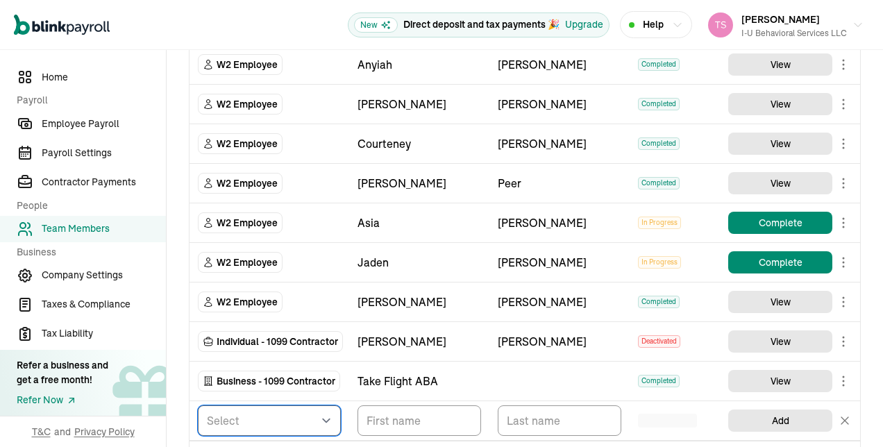
click at [324, 408] on select "Select W2 Employee Individual - 1099 [DEMOGRAPHIC_DATA] Business - 1099 Contrac…" at bounding box center [269, 421] width 143 height 31
select select "employee"
click at [198, 406] on select "Select W2 Employee Individual - 1099 [DEMOGRAPHIC_DATA] Business - 1099 Contrac…" at bounding box center [269, 421] width 143 height 31
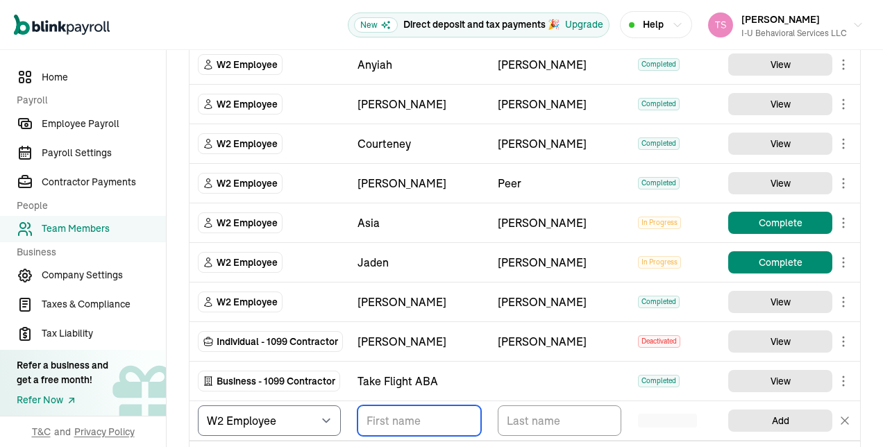
click at [405, 416] on input "TextInput" at bounding box center [420, 421] width 124 height 31
type input "[PERSON_NAME]"
click at [536, 406] on input "TextInput" at bounding box center [560, 421] width 124 height 31
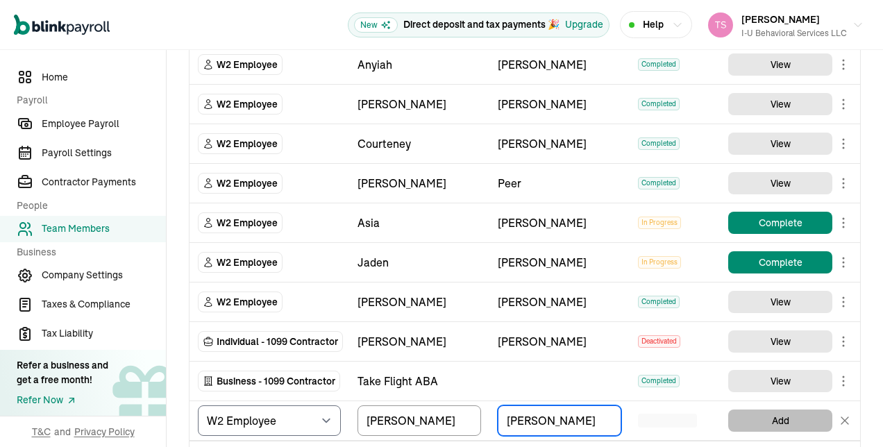
type input "[PERSON_NAME]"
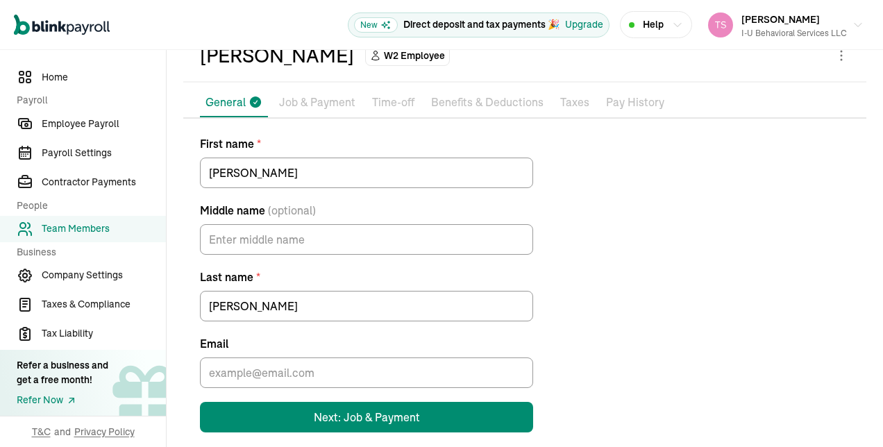
scroll to position [92, 0]
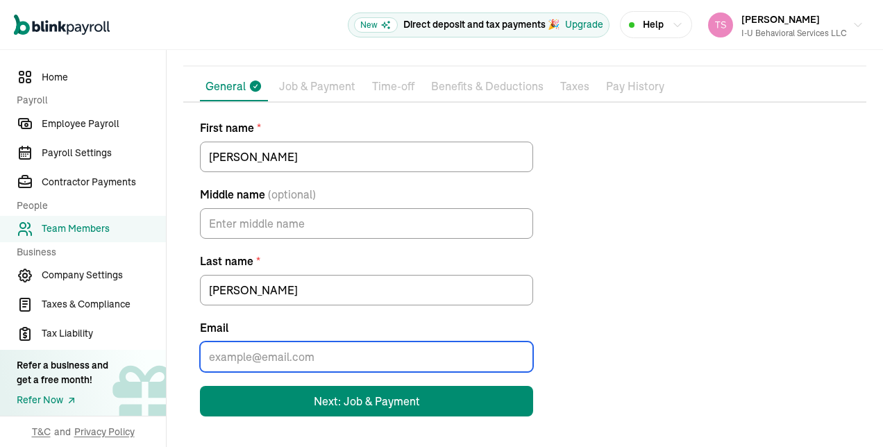
click at [417, 353] on input "Email" at bounding box center [366, 357] width 333 height 31
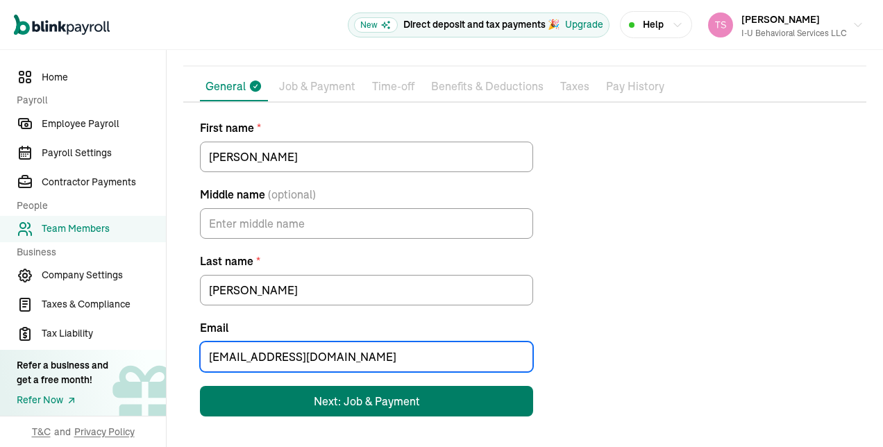
type input "[EMAIL_ADDRESS][DOMAIN_NAME]"
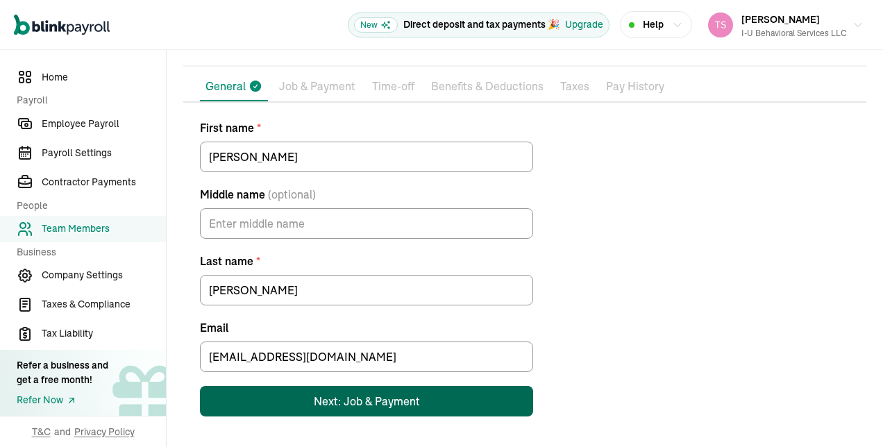
click at [378, 407] on div "Next: Job & Payment" at bounding box center [367, 401] width 106 height 17
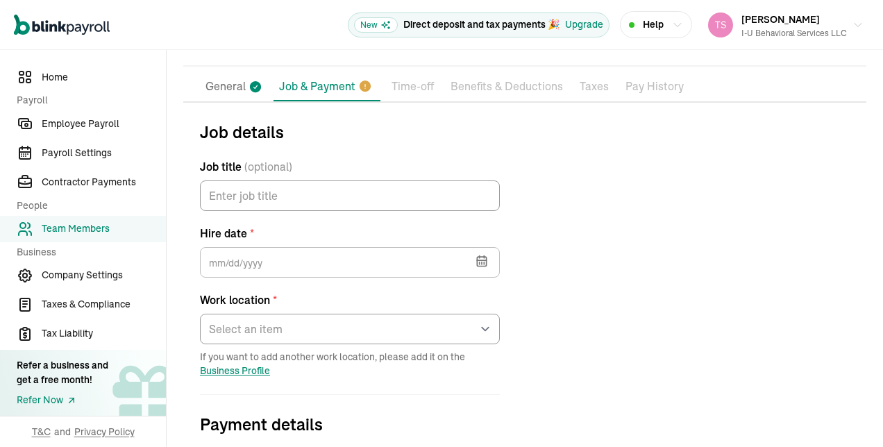
scroll to position [164, 0]
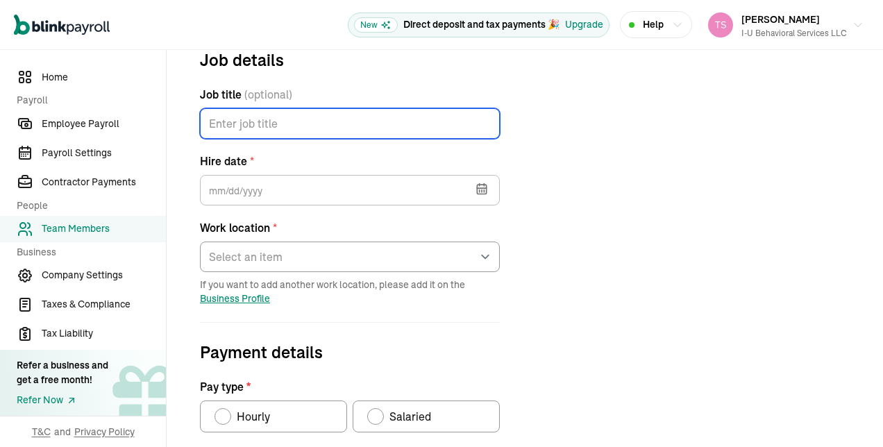
click at [368, 131] on input "Job title (optional)" at bounding box center [350, 123] width 300 height 31
type input "Behavior Tech"
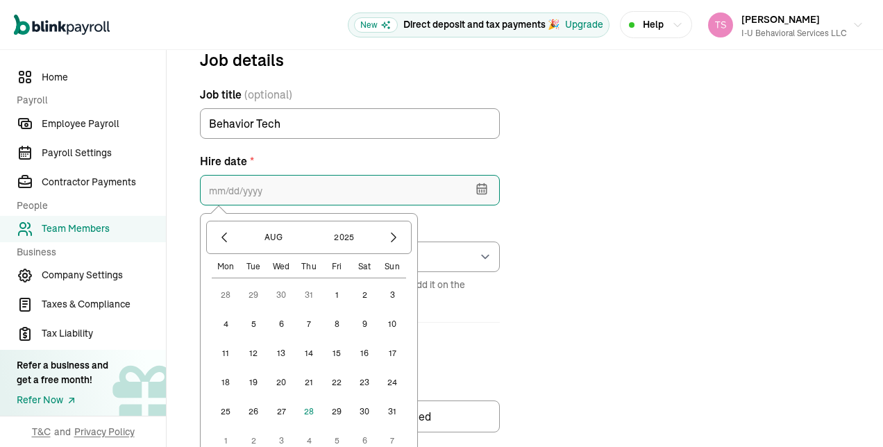
click at [351, 193] on input "text" at bounding box center [350, 190] width 300 height 31
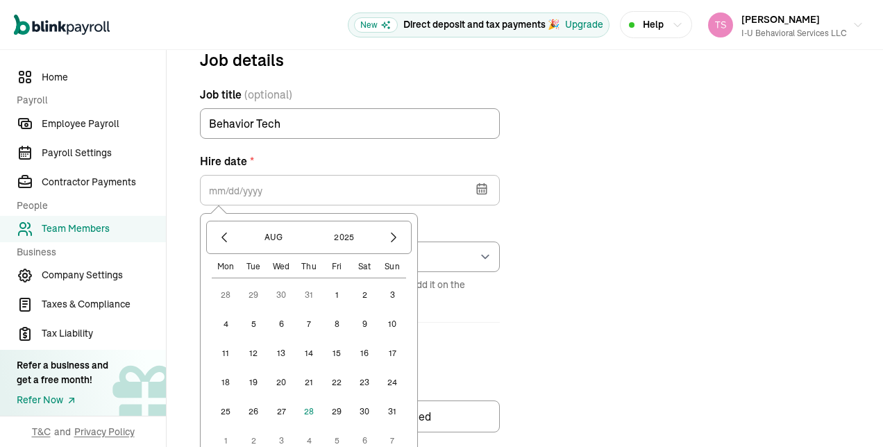
click at [256, 321] on button "5" at bounding box center [254, 324] width 28 height 28
type input "[DATE]"
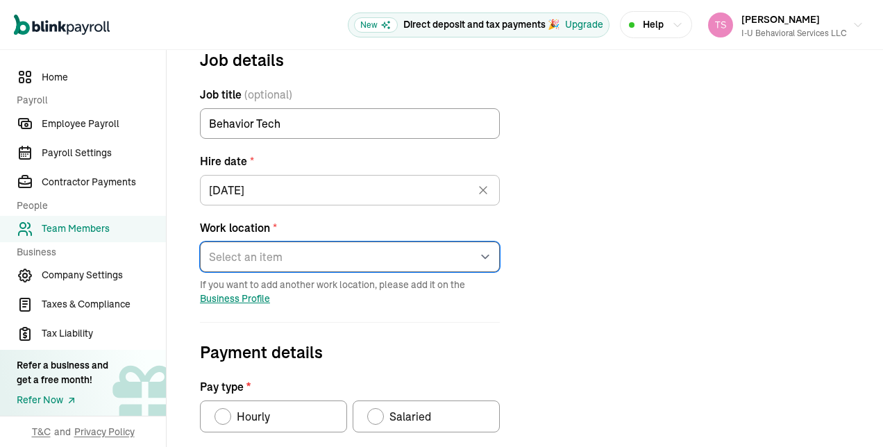
click at [335, 252] on select "Select an item [STREET_ADDRESS][GEOGRAPHIC_DATA][PERSON_NAME] from home" at bounding box center [350, 257] width 300 height 31
select select "[STREET_ADDRESS][PERSON_NAME]"
click at [200, 242] on select "Select an item [STREET_ADDRESS][GEOGRAPHIC_DATA][PERSON_NAME] from home" at bounding box center [350, 257] width 300 height 31
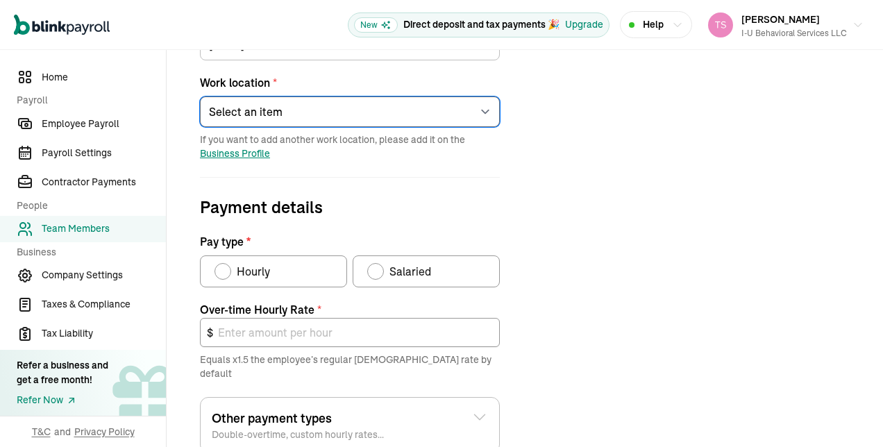
scroll to position [312, 0]
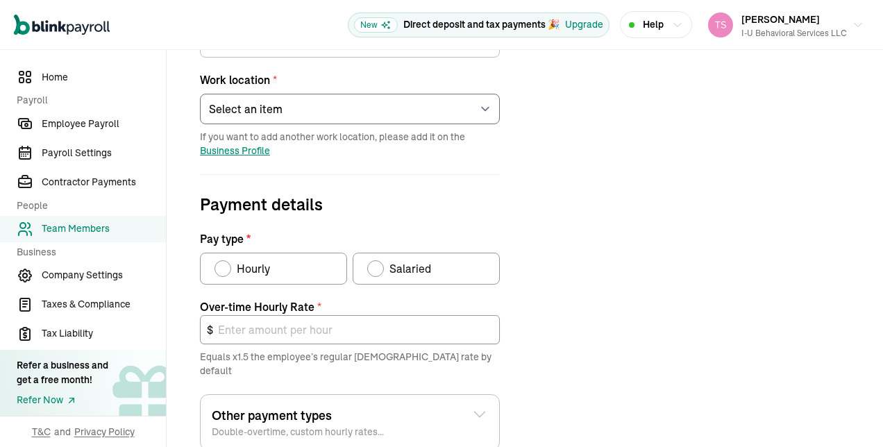
click at [226, 262] on div "Pay type" at bounding box center [223, 268] width 17 height 17
click at [225, 262] on input "Hourly" at bounding box center [219, 265] width 11 height 11
radio input "true"
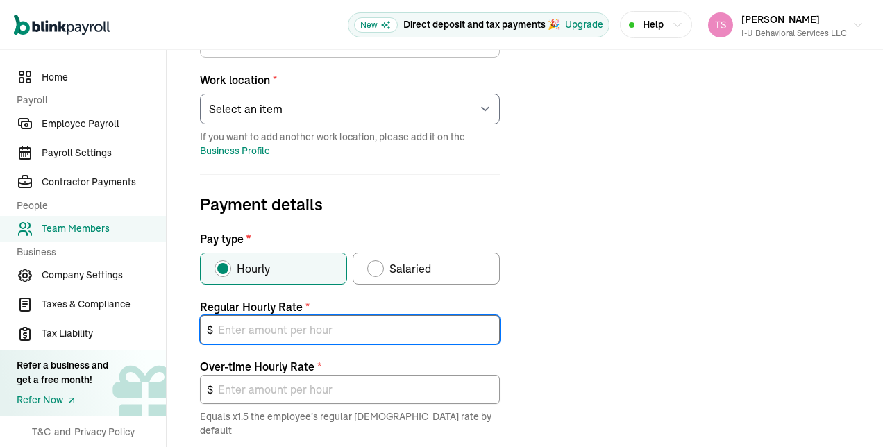
click at [249, 325] on input "text" at bounding box center [350, 329] width 300 height 29
type input "2"
type input "3.00"
type input "20"
type input "30.00"
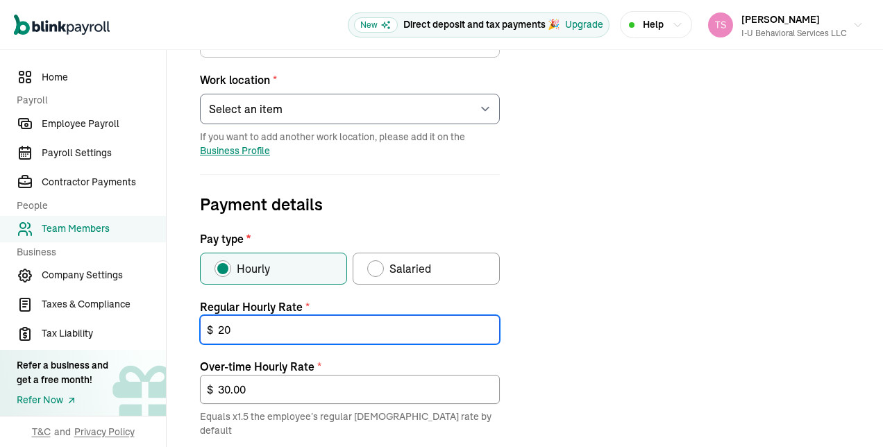
type input "20"
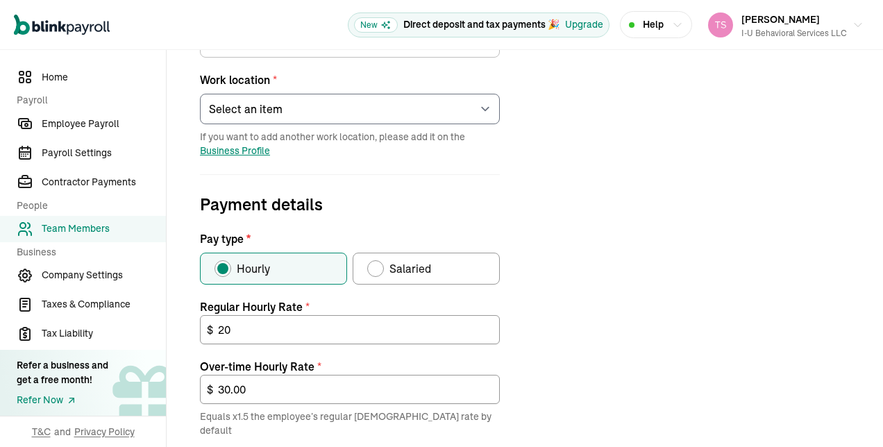
click at [579, 330] on div "Job details Job title (optional) Behavior Tech Hire date * [DATE] [DATE] Mon Tu…" at bounding box center [524, 282] width 683 height 767
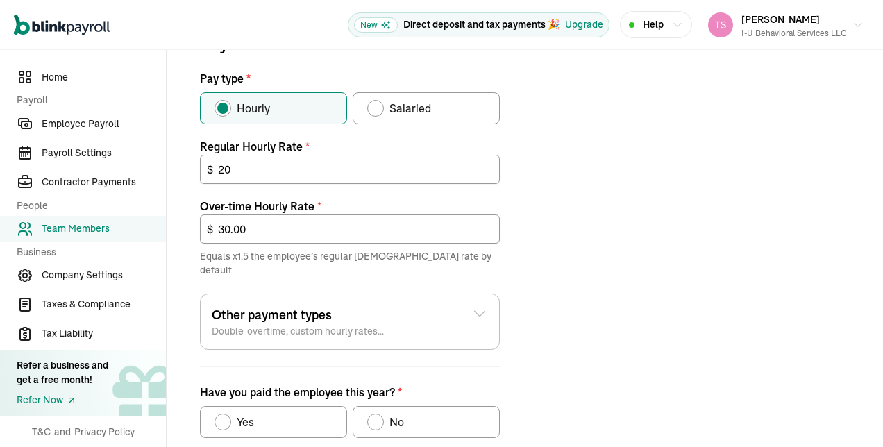
scroll to position [478, 0]
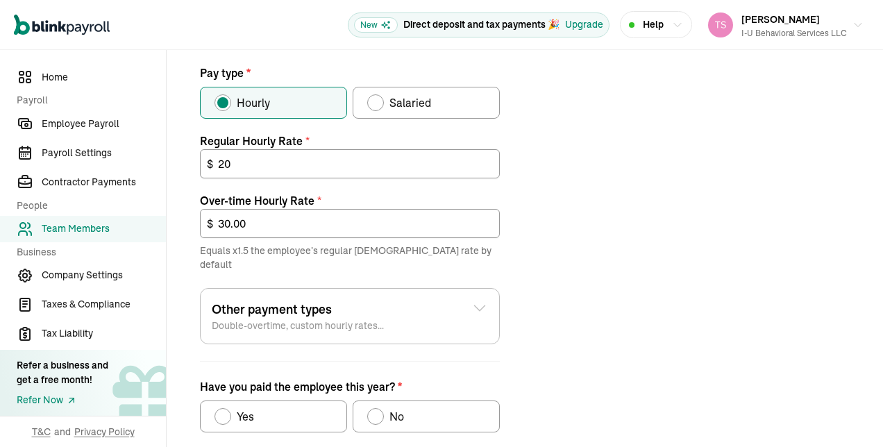
click at [372, 411] on div "Have you paid the employee this year?" at bounding box center [375, 416] width 11 height 11
click at [372, 408] on input "No" at bounding box center [372, 413] width 11 height 11
radio input "true"
click at [621, 343] on div "Job details Job title (optional) Behavior Tech Hire date * [DATE] [DATE] Mon Tu…" at bounding box center [524, 116] width 683 height 767
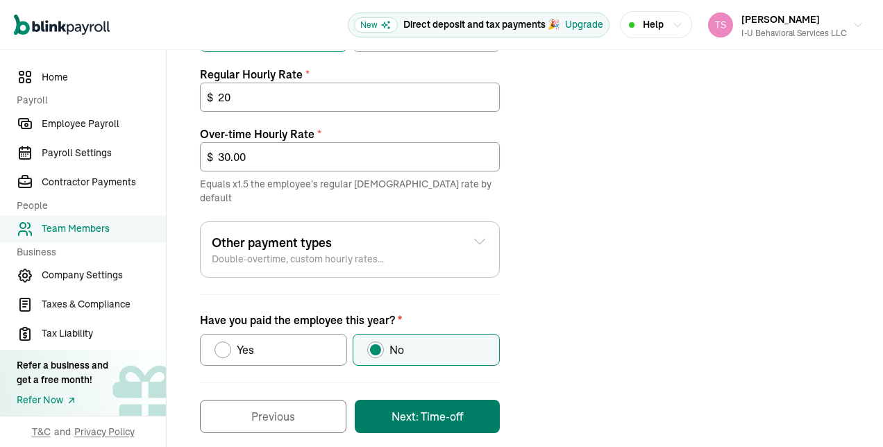
click at [447, 405] on button "Next: Time-off" at bounding box center [427, 416] width 145 height 33
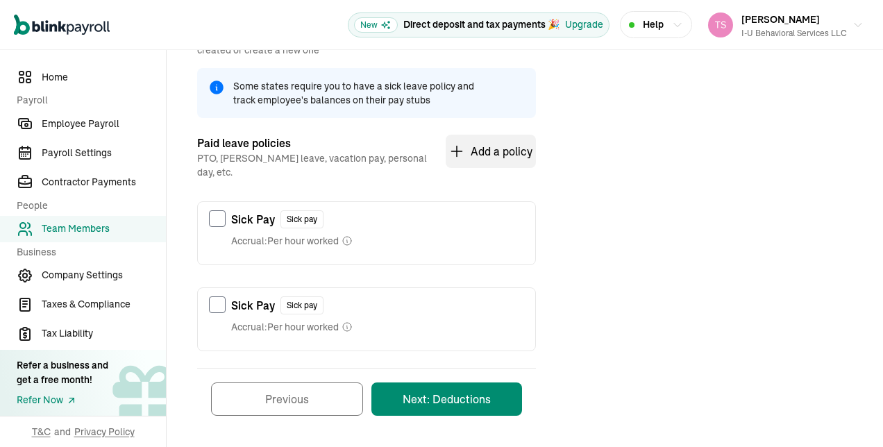
scroll to position [164, 0]
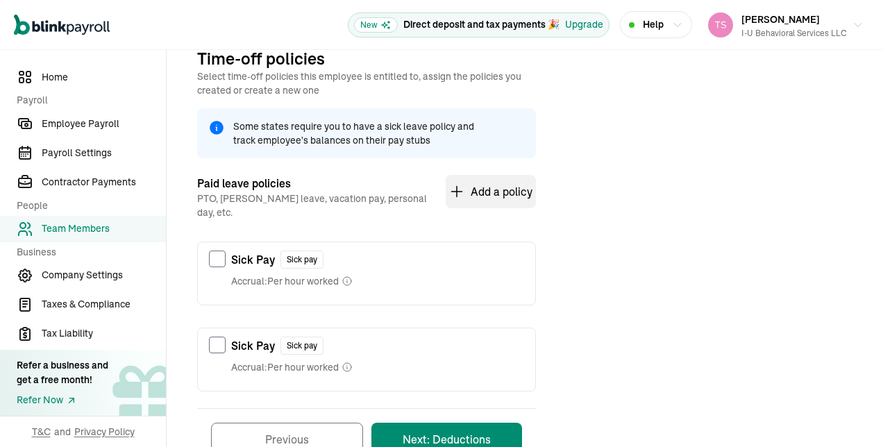
click at [228, 247] on div "Sick Pay Sick pay Accrual: Per hour worked" at bounding box center [367, 269] width 338 height 54
checkbox input "true"
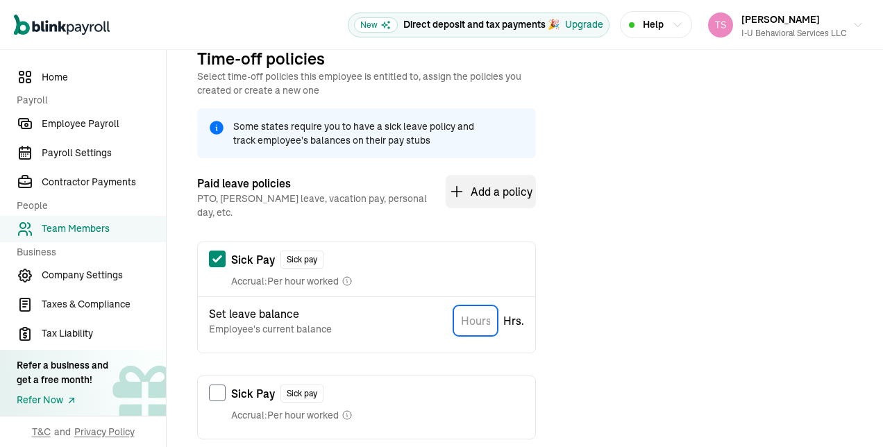
click at [476, 306] on input "TextInput" at bounding box center [475, 321] width 44 height 31
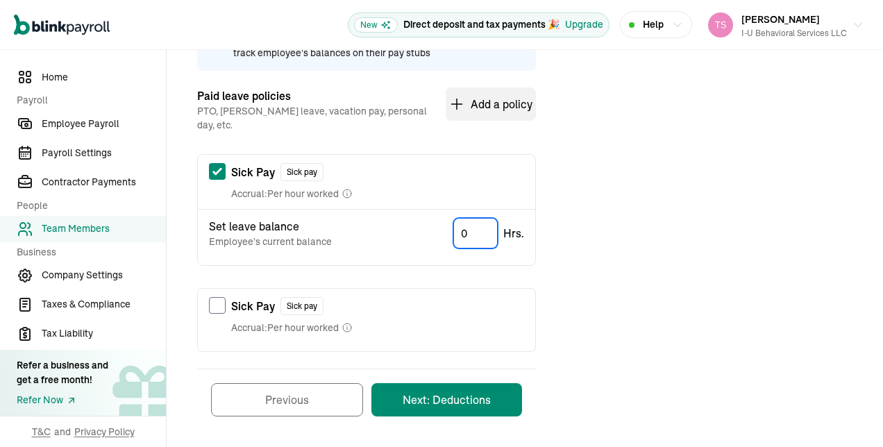
type input "0"
click at [488, 396] on button "Next: Deductions" at bounding box center [447, 399] width 151 height 33
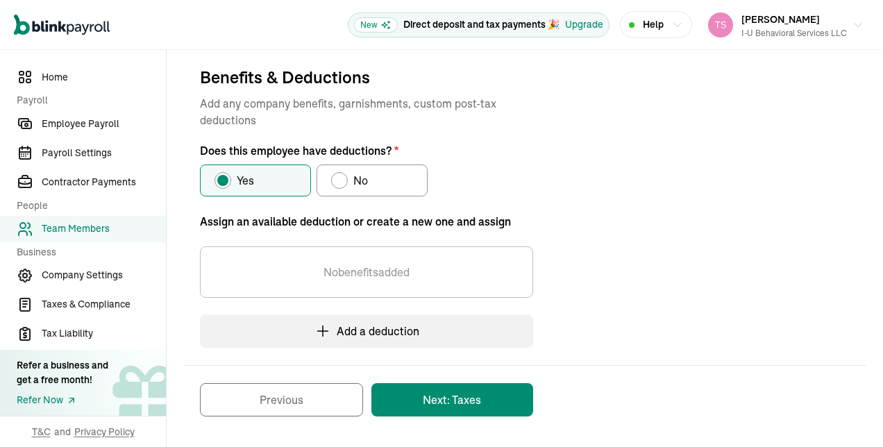
scroll to position [145, 0]
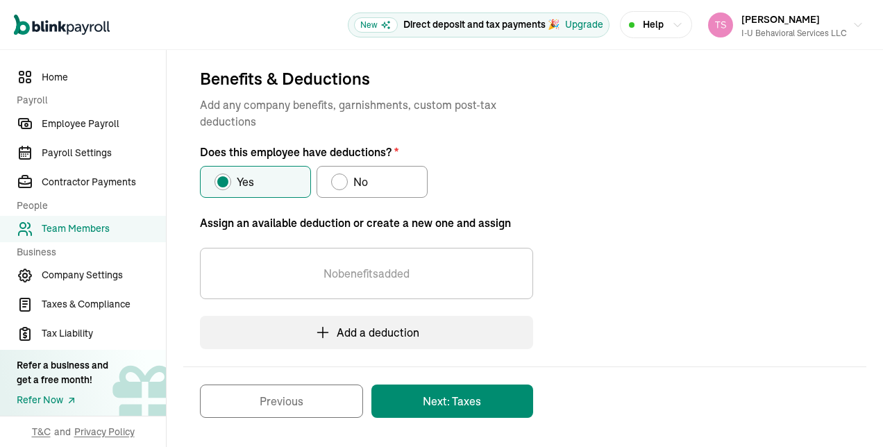
click at [338, 186] on div "Does this employee have deductions?" at bounding box center [339, 181] width 11 height 11
click at [338, 184] on input "No" at bounding box center [336, 178] width 11 height 11
radio input "true"
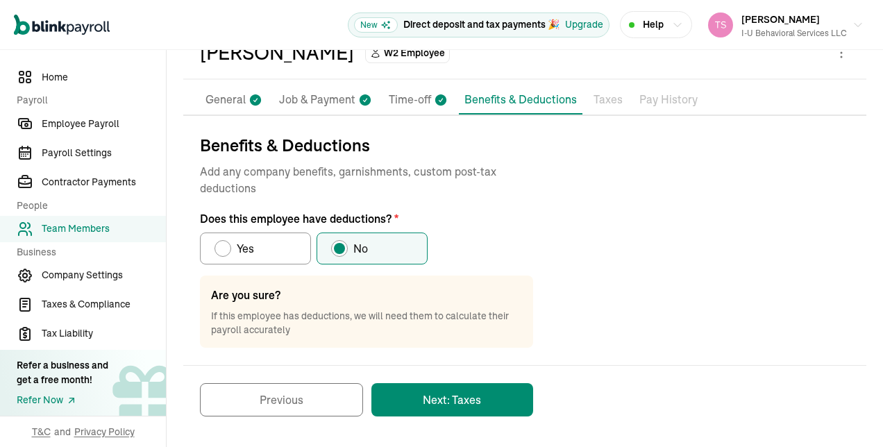
scroll to position [78, 0]
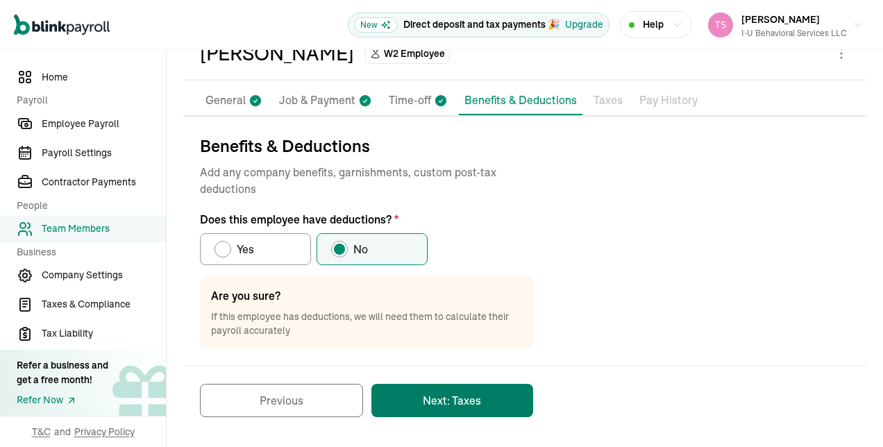
click at [422, 412] on button "Next: Taxes" at bounding box center [453, 400] width 162 height 33
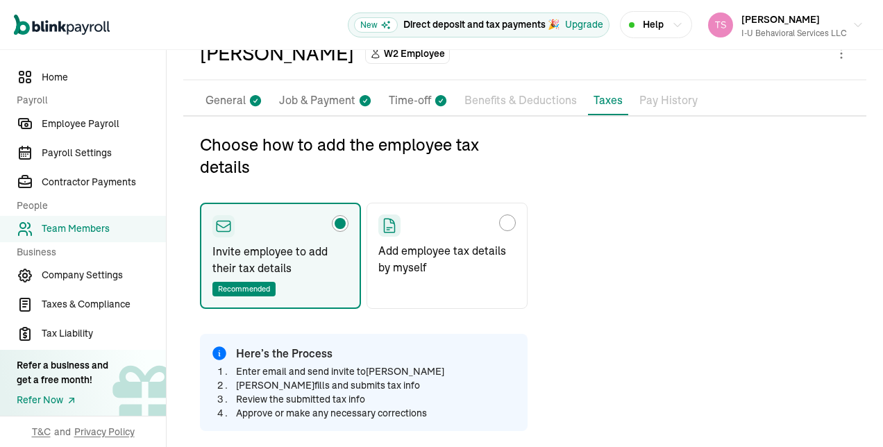
type input "[EMAIL_ADDRESS][DOMAIN_NAME]"
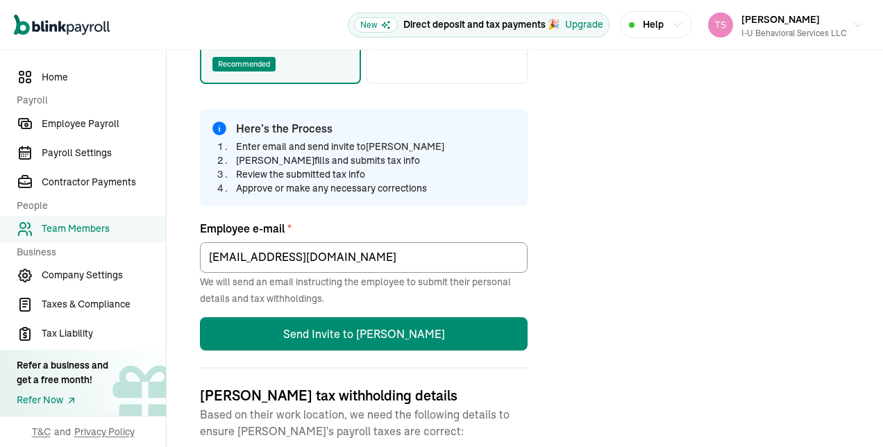
scroll to position [335, 0]
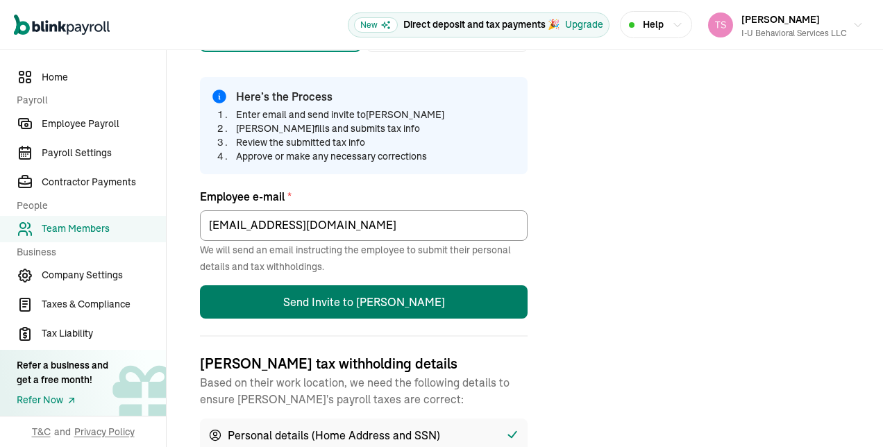
click at [390, 314] on button "Send Invite to [PERSON_NAME]" at bounding box center [364, 301] width 328 height 33
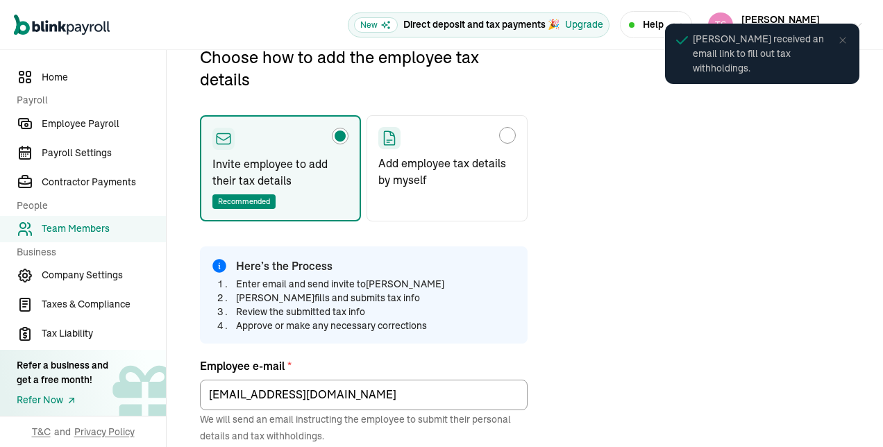
scroll to position [164, 0]
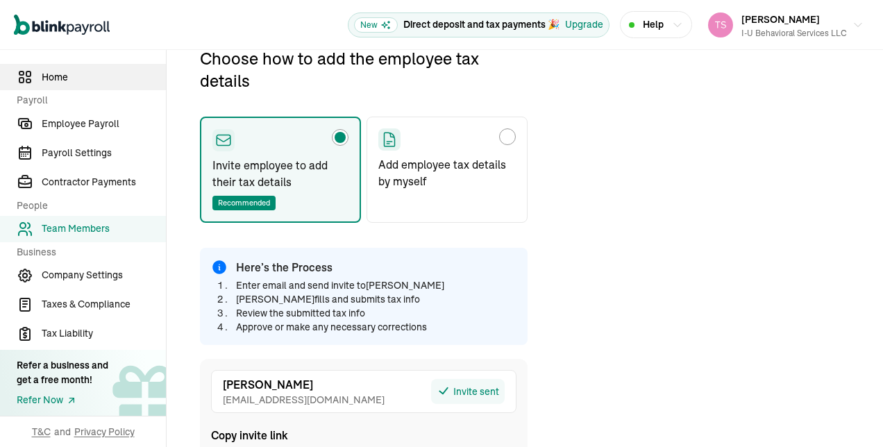
click at [89, 75] on span "Home" at bounding box center [104, 77] width 124 height 15
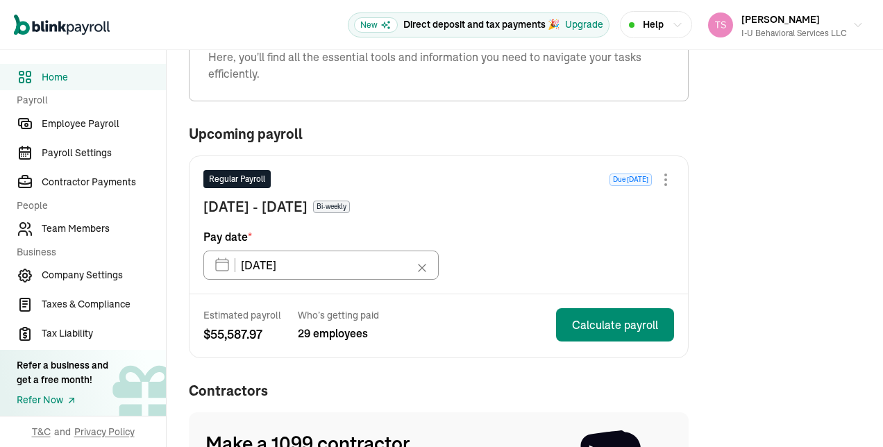
scroll to position [206, 0]
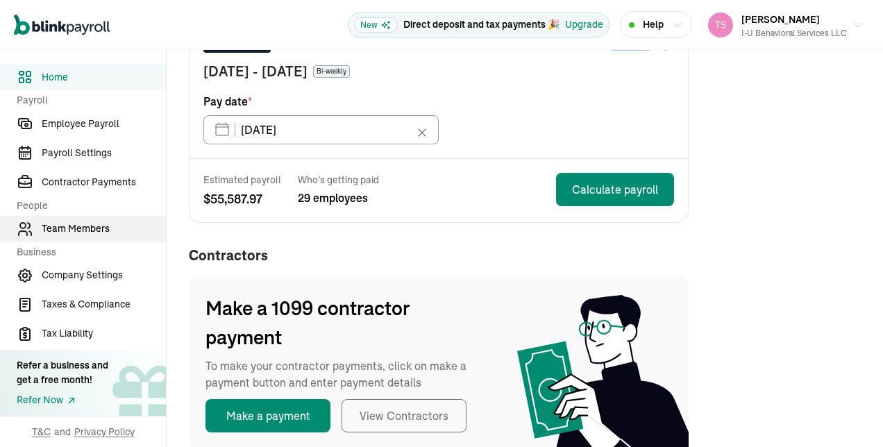
click at [76, 235] on span "Team Members" at bounding box center [104, 229] width 124 height 15
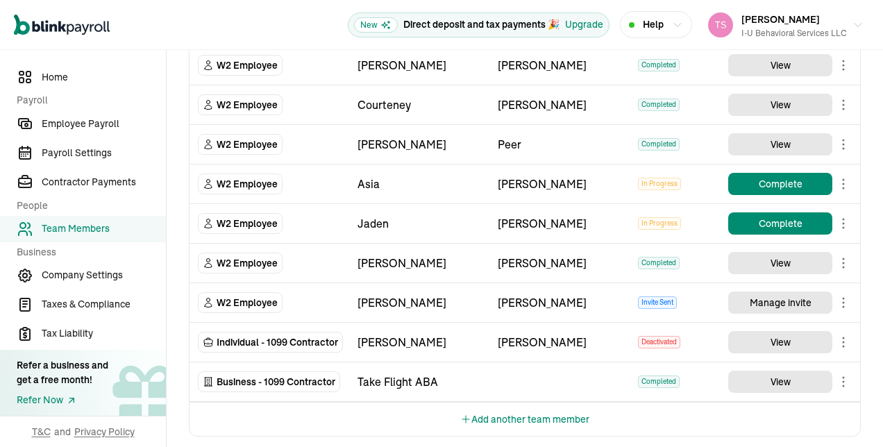
scroll to position [1527, 0]
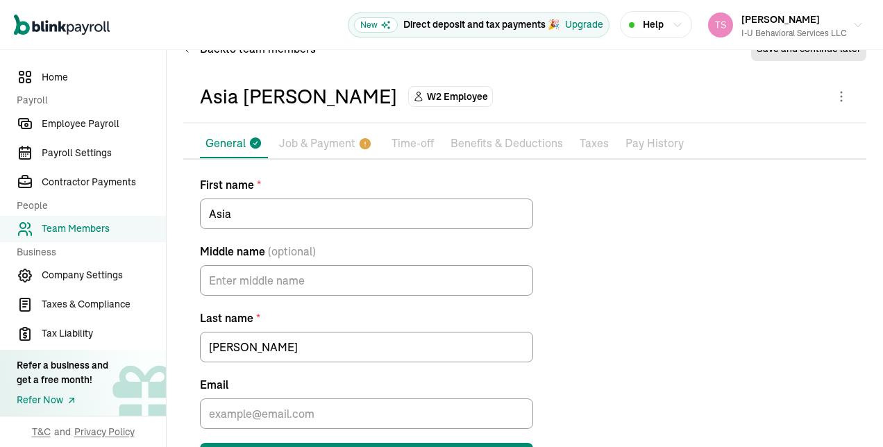
scroll to position [92, 0]
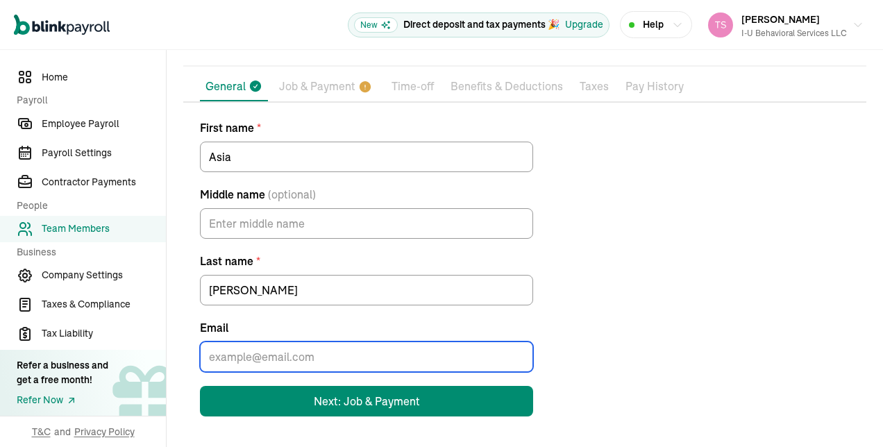
click at [354, 360] on input "Email" at bounding box center [366, 357] width 333 height 31
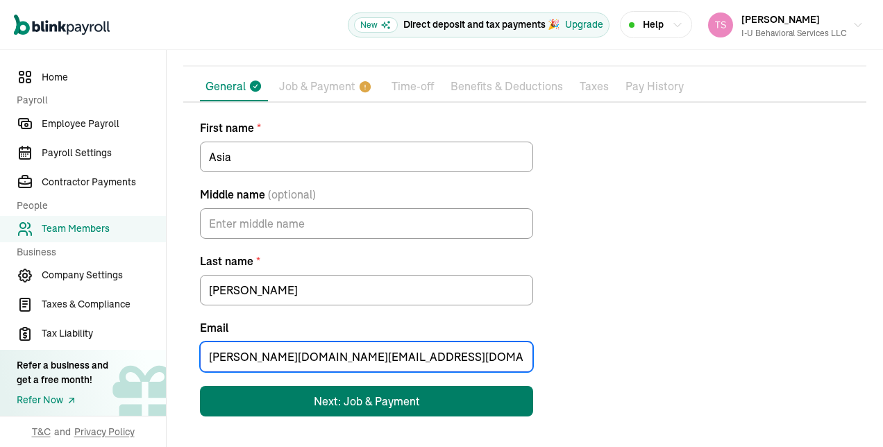
type input "[PERSON_NAME][DOMAIN_NAME][EMAIL_ADDRESS][DOMAIN_NAME]"
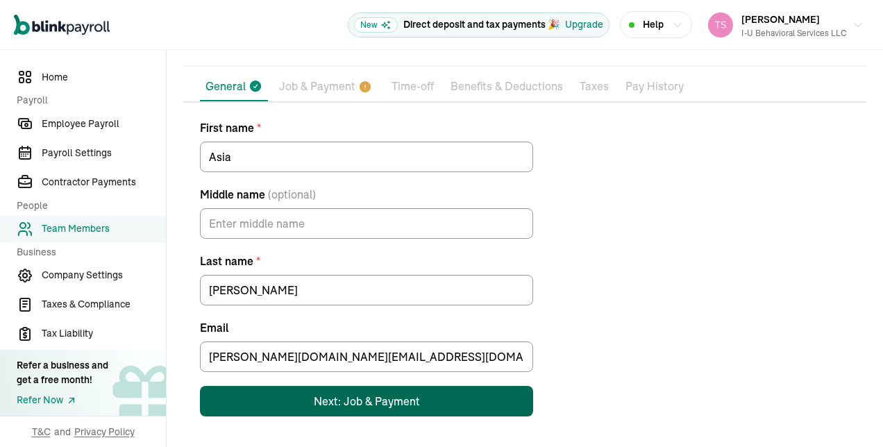
click at [344, 408] on div "Next: Job & Payment" at bounding box center [367, 401] width 106 height 17
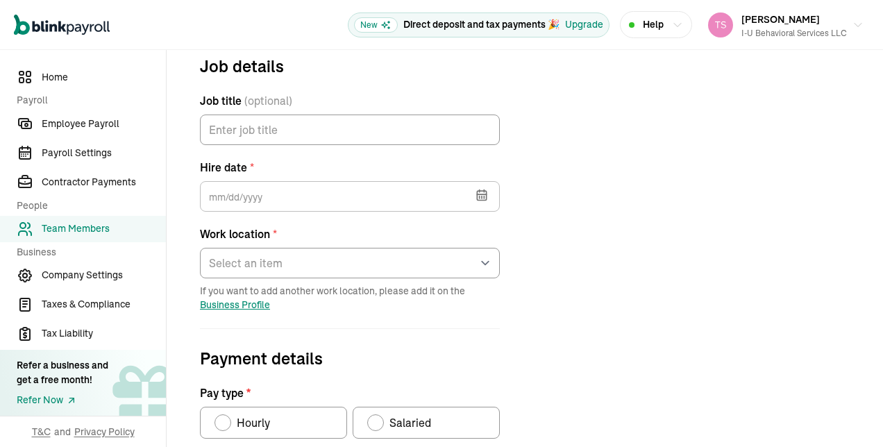
scroll to position [164, 0]
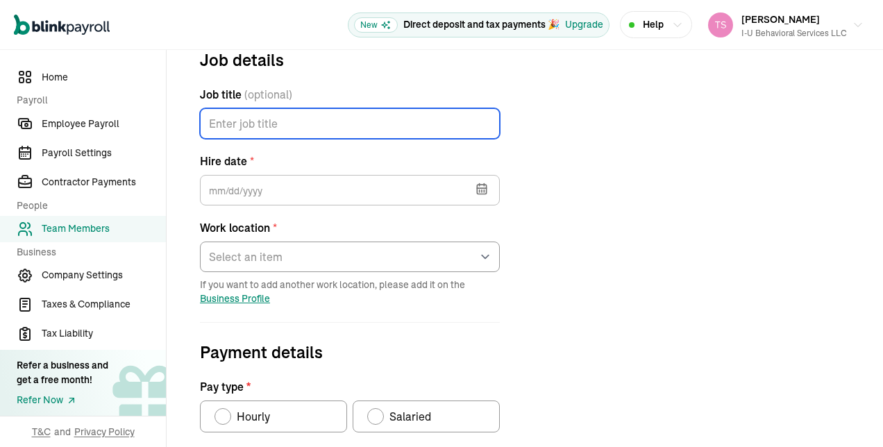
click at [383, 132] on input "Job title (optional)" at bounding box center [350, 123] width 300 height 31
type input "Behavior Tech"
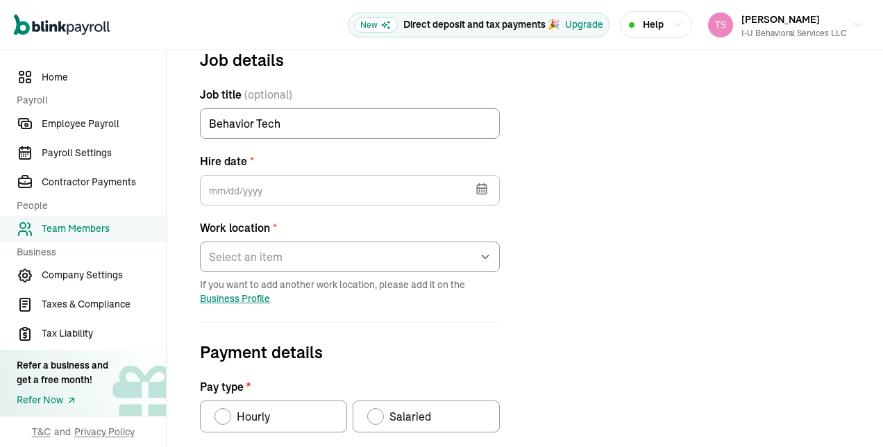
click at [477, 192] on icon "button" at bounding box center [481, 189] width 9 height 9
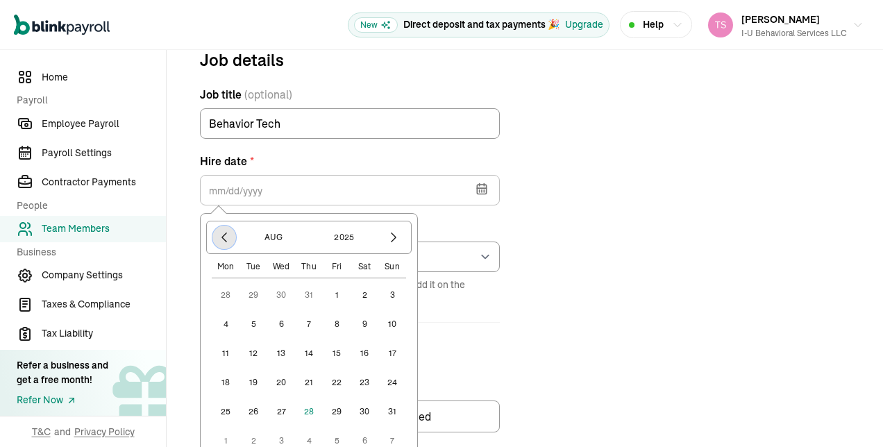
click at [225, 238] on icon "button" at bounding box center [224, 238] width 14 height 14
click at [227, 408] on button "28" at bounding box center [226, 412] width 28 height 28
type input "[DATE]"
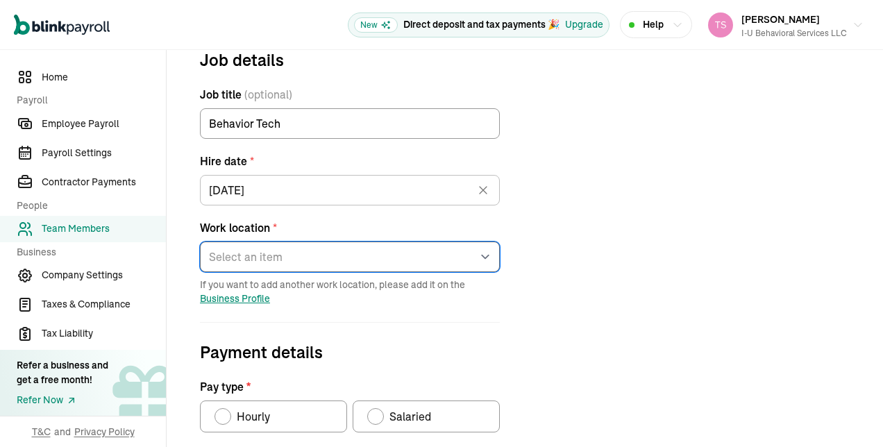
click at [477, 260] on select "Select an item [STREET_ADDRESS][GEOGRAPHIC_DATA][PERSON_NAME] from home" at bounding box center [350, 257] width 300 height 31
select select "[STREET_ADDRESS][PERSON_NAME]"
click at [200, 242] on select "Select an item [STREET_ADDRESS][GEOGRAPHIC_DATA][PERSON_NAME] from home" at bounding box center [350, 257] width 300 height 31
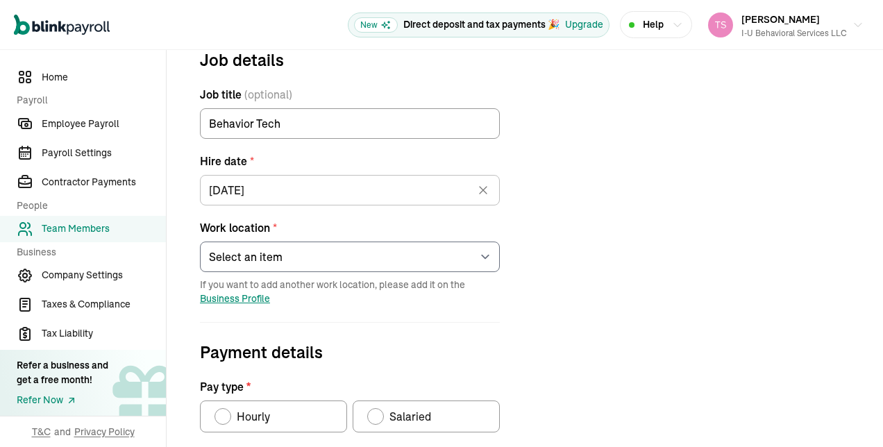
click at [429, 340] on span "Payment details" at bounding box center [350, 352] width 300 height 25
click at [224, 413] on div "Pay type" at bounding box center [222, 416] width 11 height 11
click at [224, 413] on input "Hourly" at bounding box center [219, 413] width 11 height 11
radio input "true"
click at [460, 365] on form "Job details Job title (optional) Behavior Tech Hire date * [DATE] [DATE] Mon Tu…" at bounding box center [349, 430] width 333 height 767
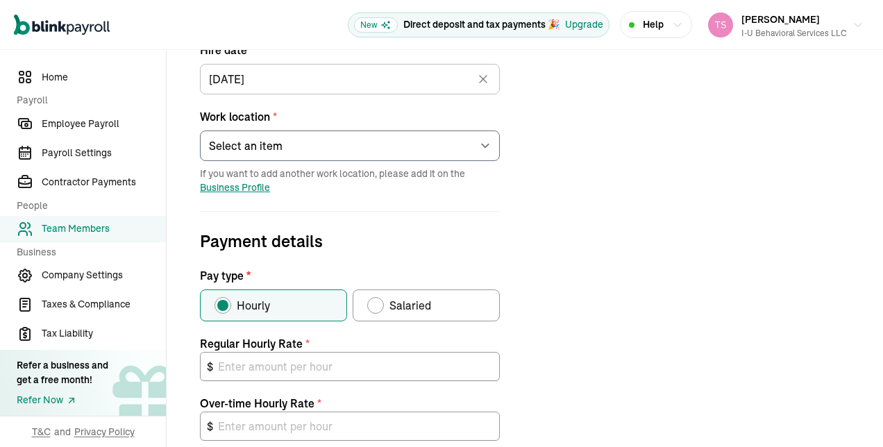
scroll to position [365, 0]
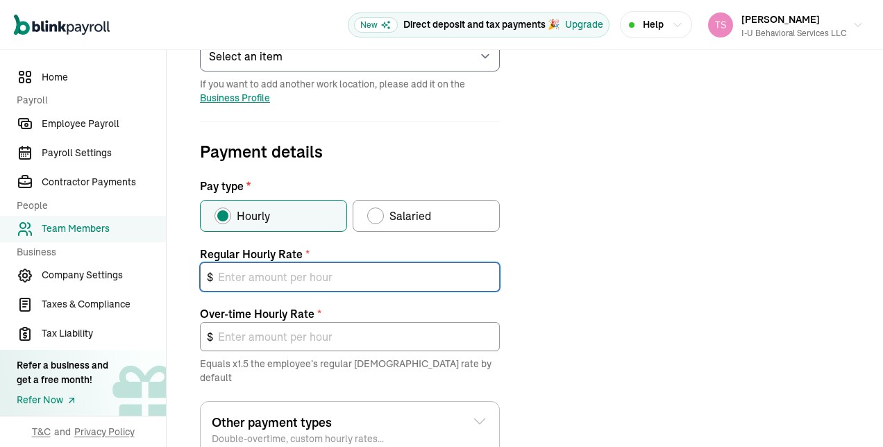
click at [297, 276] on input "text" at bounding box center [350, 277] width 300 height 29
type input "2"
type input "3.00"
type input "20"
type input "30.00"
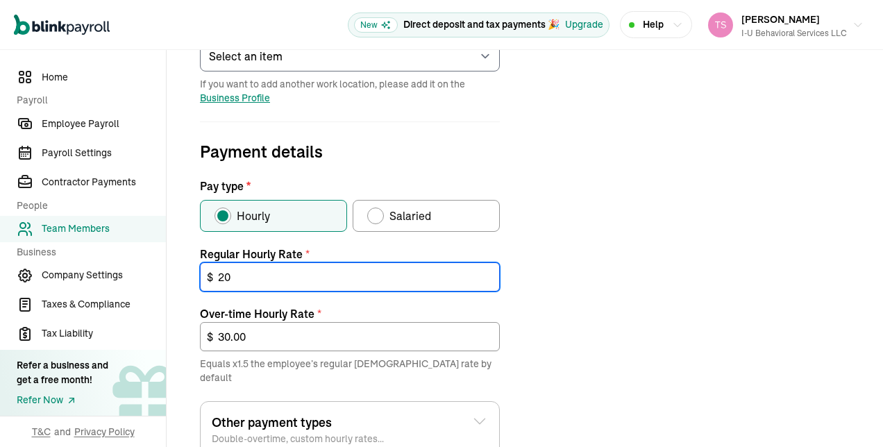
type input "20"
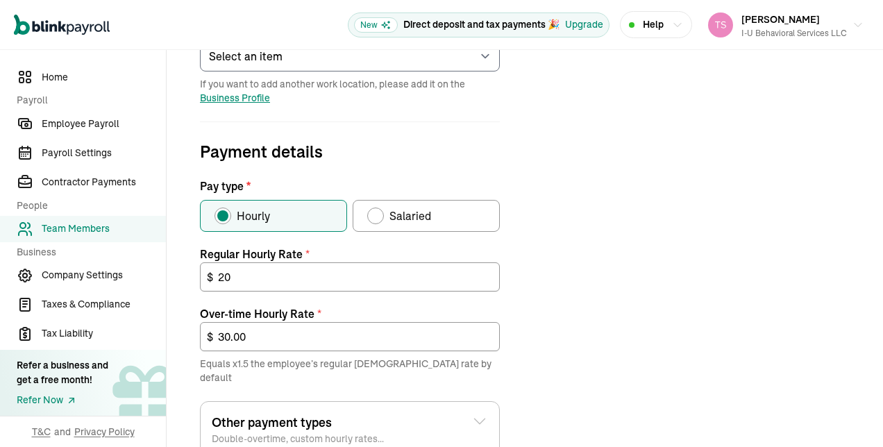
click at [567, 291] on div "Job details Job title (optional) Behavior Tech Hire date * [DATE] [DATE] Mon Tu…" at bounding box center [524, 230] width 683 height 767
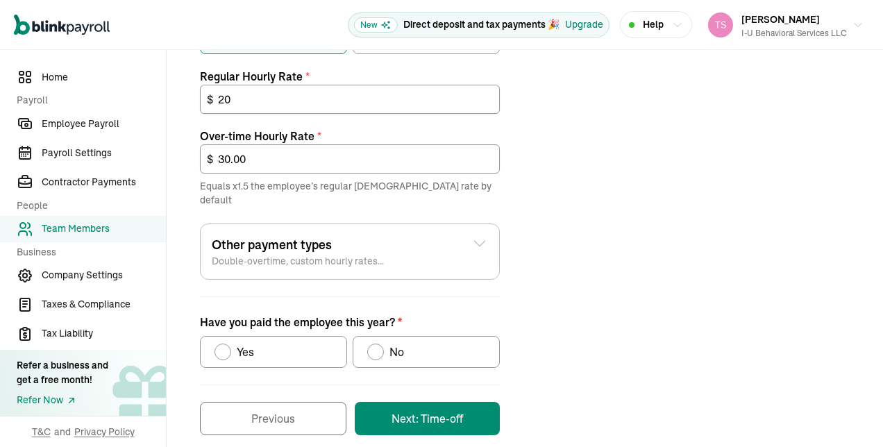
scroll to position [544, 0]
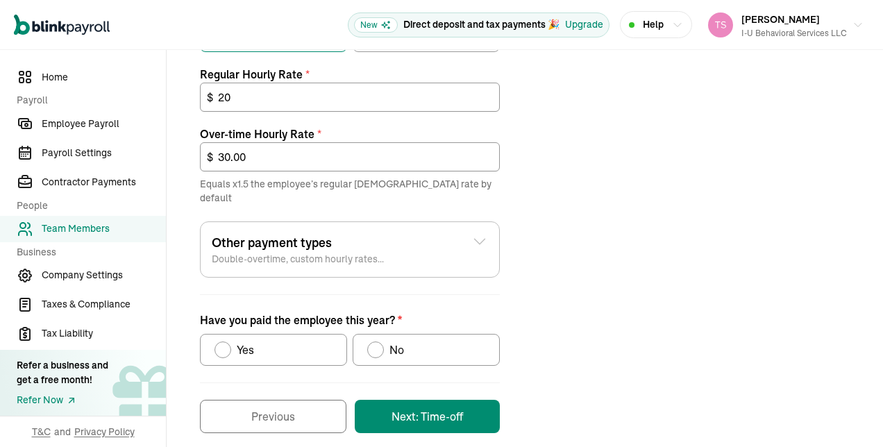
click at [374, 344] on div "Have you paid the employee this year?" at bounding box center [375, 349] width 11 height 11
click at [374, 341] on input "No" at bounding box center [372, 346] width 11 height 11
radio input "true"
click at [651, 335] on div "Job details Job title (optional) Behavior Tech Hire date * [DATE] [DATE] Mon Tu…" at bounding box center [524, 50] width 683 height 767
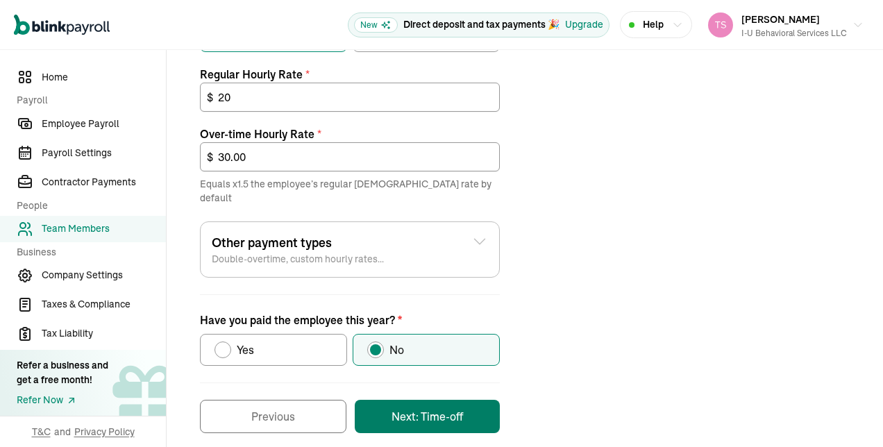
click at [426, 400] on button "Next: Time-off" at bounding box center [427, 416] width 145 height 33
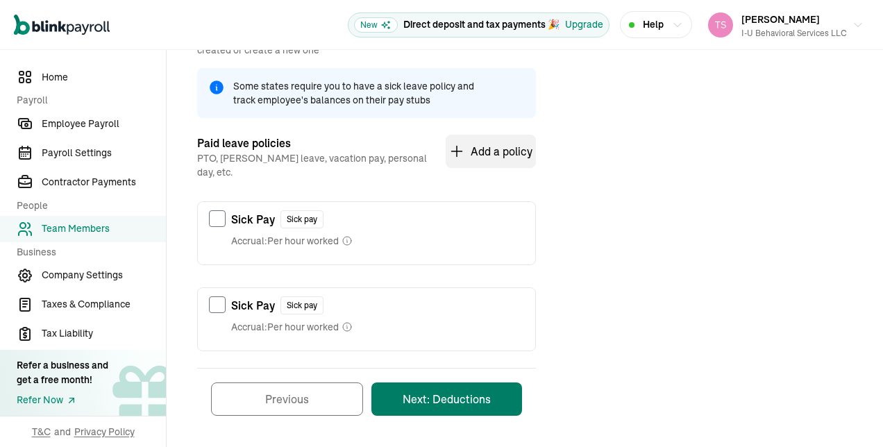
scroll to position [164, 0]
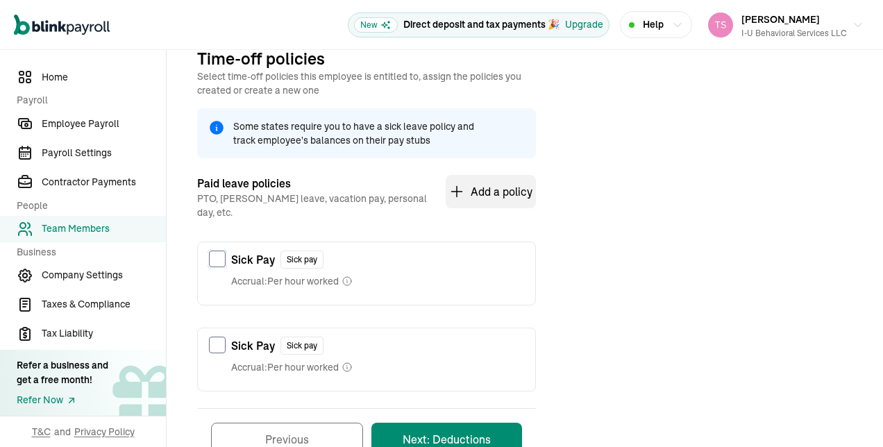
click at [218, 251] on input "checkbox" at bounding box center [217, 259] width 17 height 17
checkbox input "true"
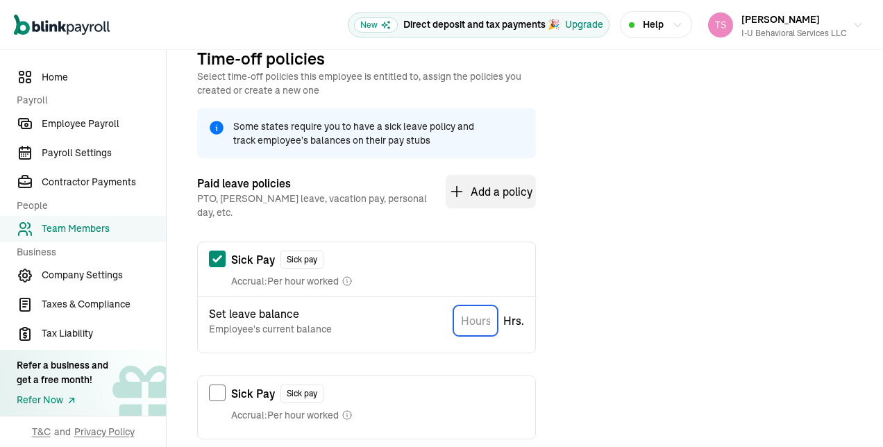
click at [485, 311] on input "TextInput" at bounding box center [475, 321] width 44 height 31
type input "0"
click at [628, 354] on div "Time-off policies Select time-off policies this employee is entitled to, assign…" at bounding box center [524, 282] width 683 height 471
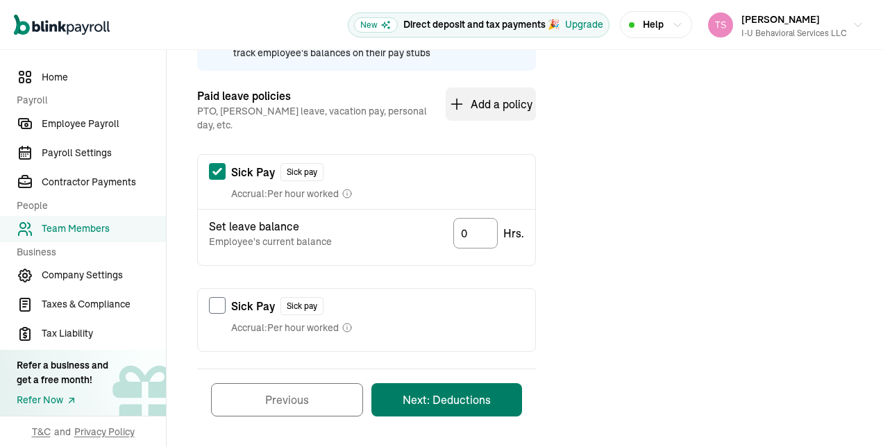
click at [443, 383] on button "Next: Deductions" at bounding box center [447, 399] width 151 height 33
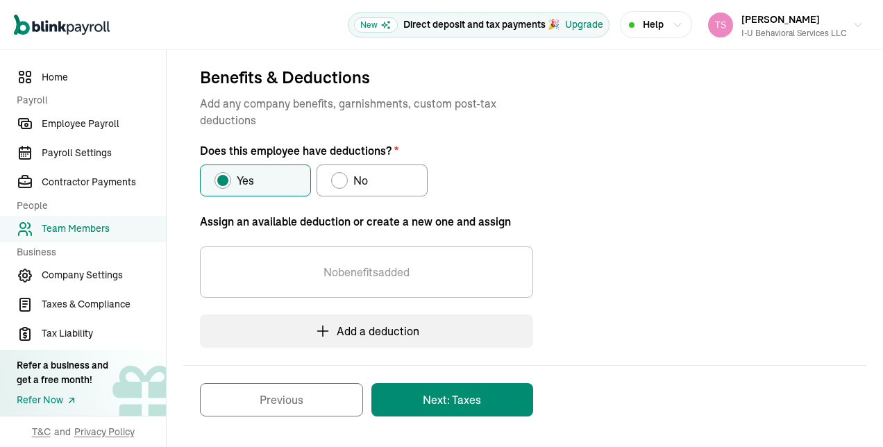
scroll to position [145, 0]
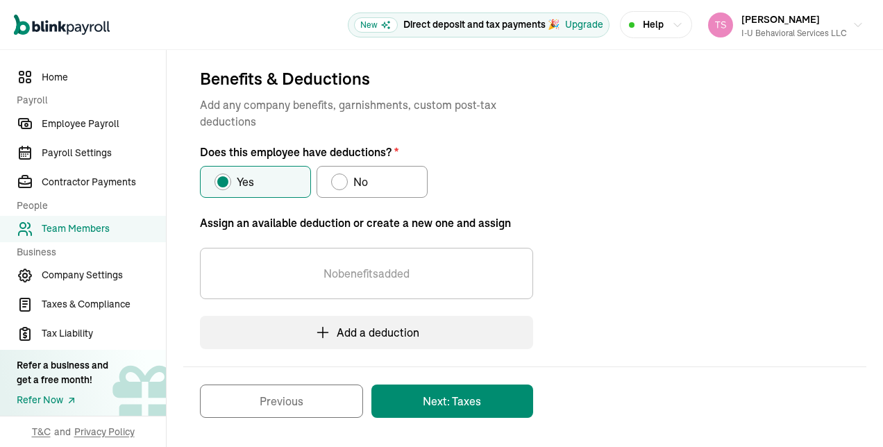
click at [340, 180] on div "Does this employee have deductions?" at bounding box center [339, 181] width 11 height 11
click at [340, 180] on input "No" at bounding box center [336, 178] width 11 height 11
radio input "true"
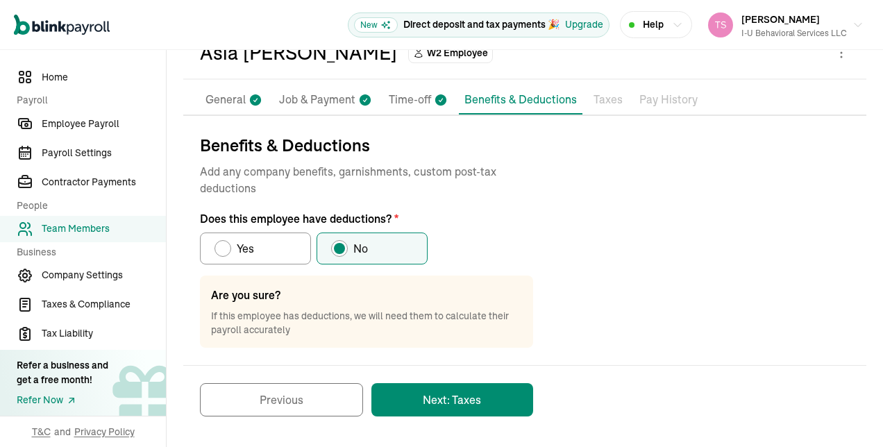
scroll to position [78, 0]
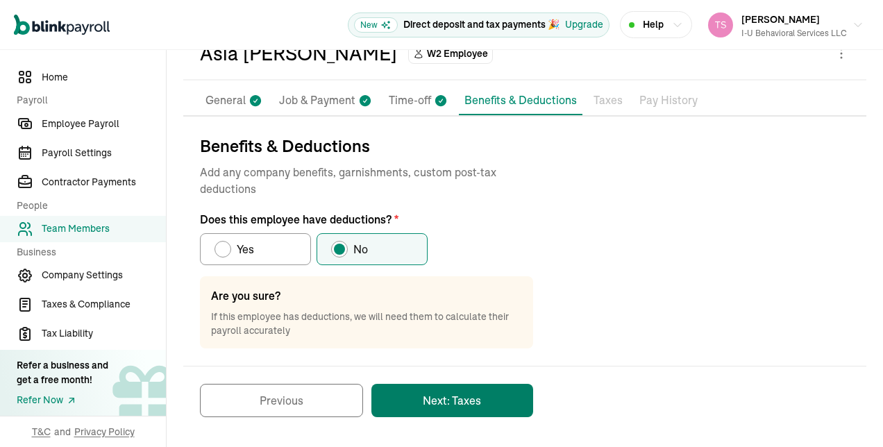
click at [399, 388] on button "Next: Taxes" at bounding box center [453, 400] width 162 height 33
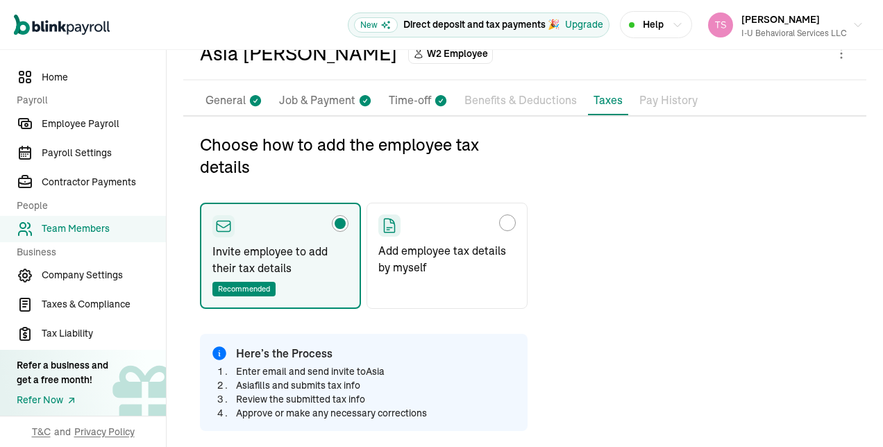
type input "[PERSON_NAME][DOMAIN_NAME][EMAIL_ADDRESS][DOMAIN_NAME]"
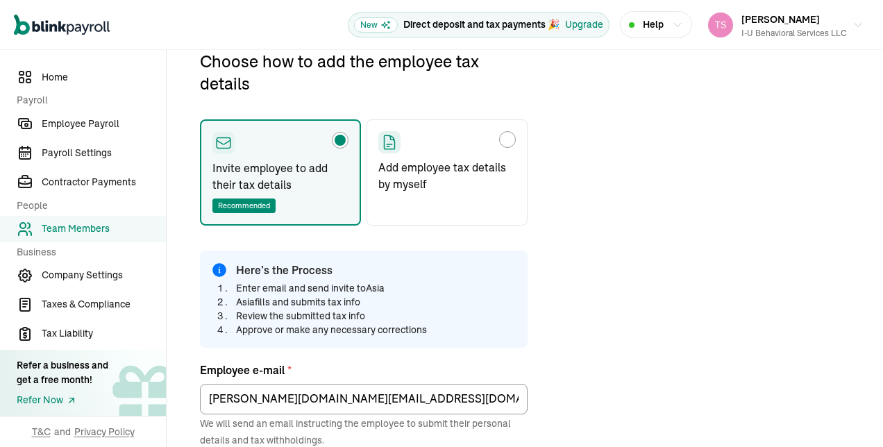
scroll to position [164, 0]
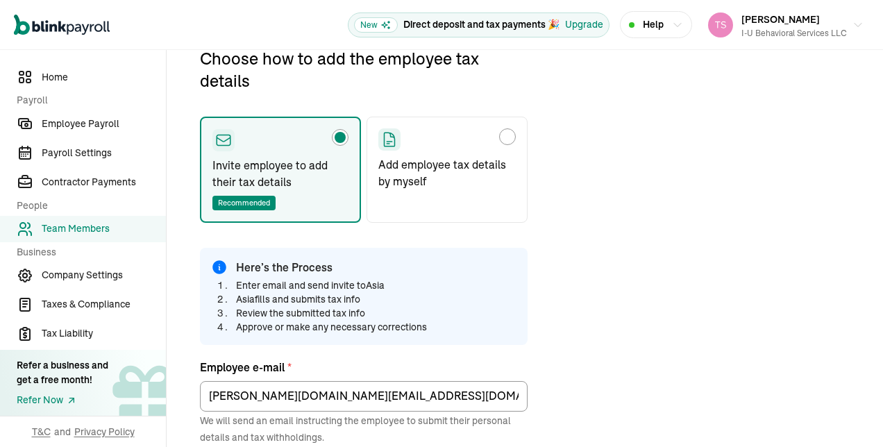
click at [504, 131] on div "Choose how to add the employee tax details" at bounding box center [507, 136] width 11 height 11
click at [389, 131] on input "Add employee tax details by myself" at bounding box center [383, 133] width 11 height 11
radio input "true"
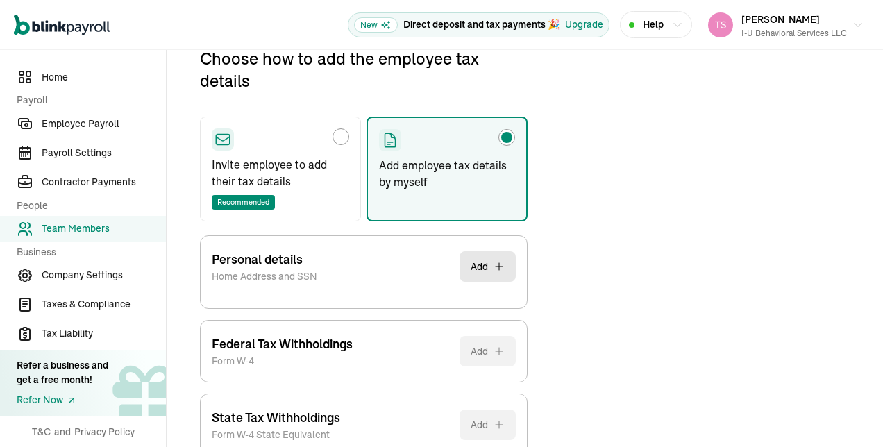
click at [548, 246] on div "Choose how to add the employee tax details Invite employee to add their tax det…" at bounding box center [524, 273] width 683 height 453
click at [468, 264] on button "Add" at bounding box center [488, 266] width 56 height 31
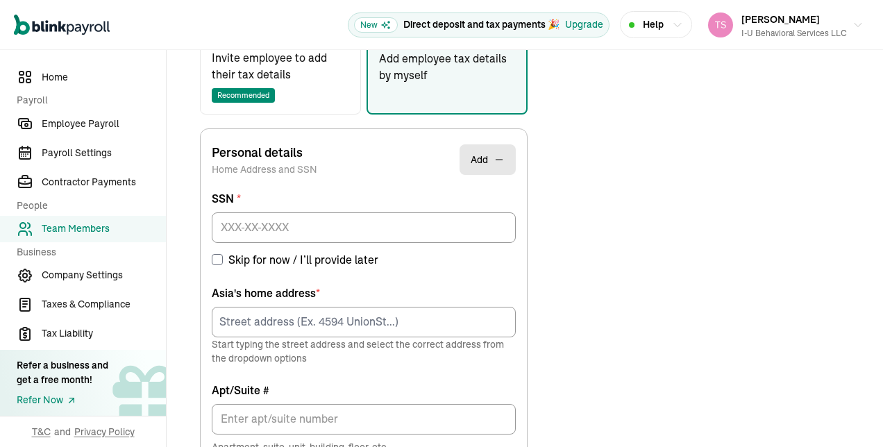
scroll to position [269, 0]
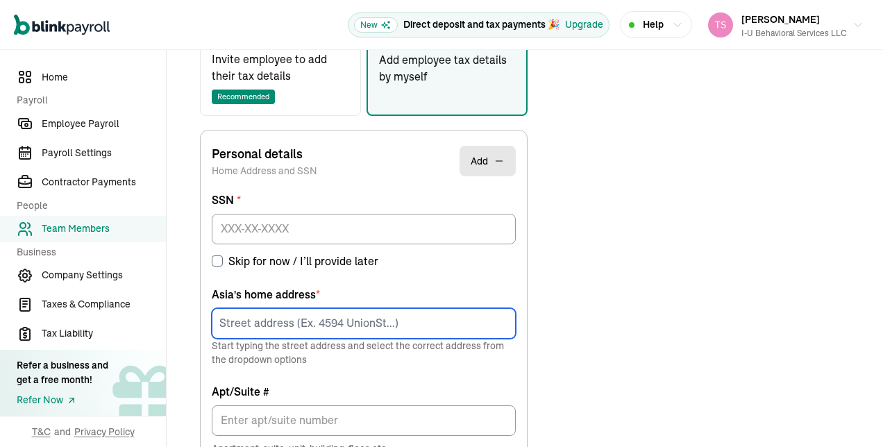
click at [447, 323] on input at bounding box center [364, 323] width 304 height 31
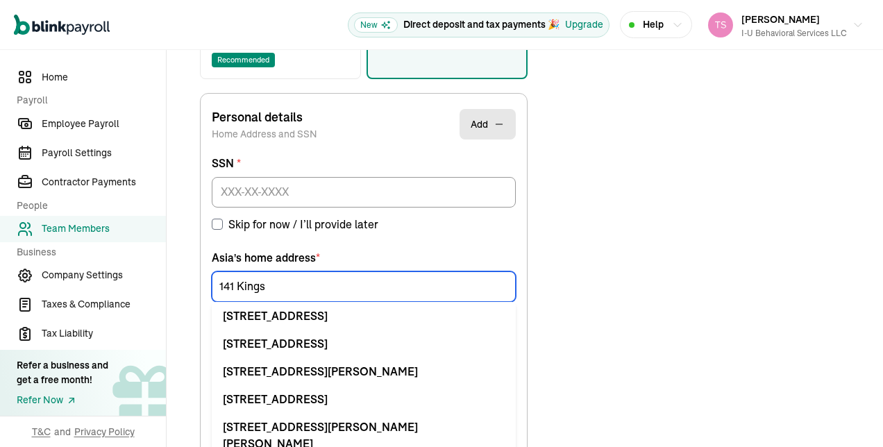
scroll to position [306, 0]
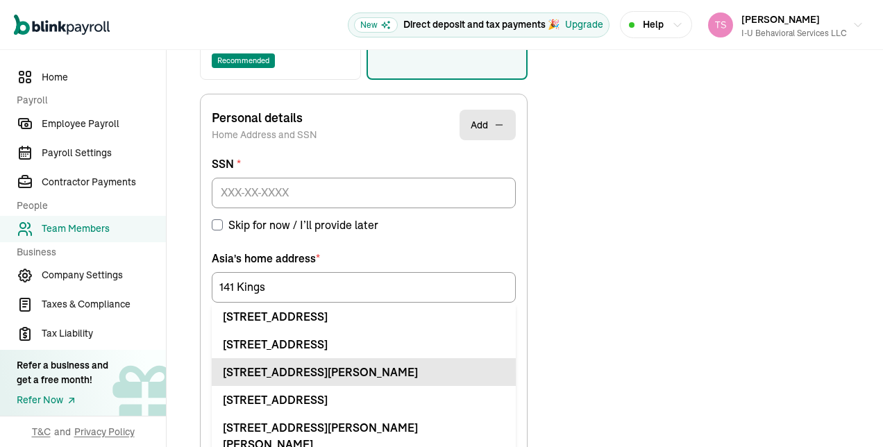
click at [329, 373] on div "[STREET_ADDRESS][PERSON_NAME]" at bounding box center [364, 372] width 282 height 17
type input "[STREET_ADDRESS][PERSON_NAME]"
type input "Freehold"
type input "NJ"
type input "07728"
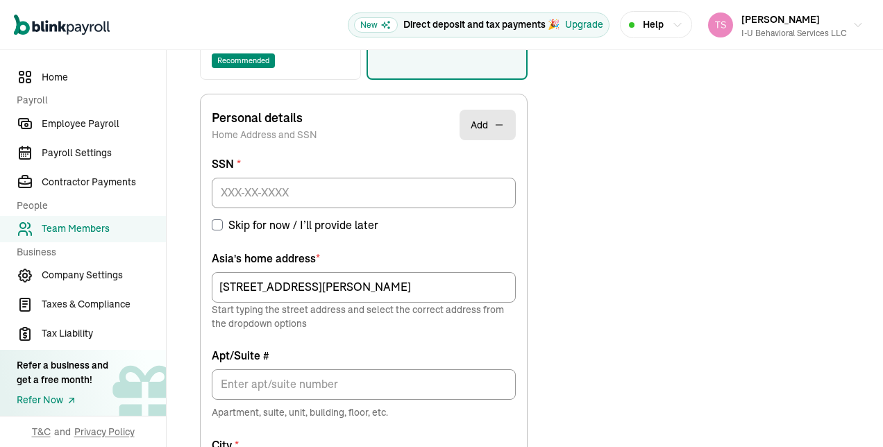
click at [413, 244] on div "SSN * Skip for now / I’ll provide later Asia 's home address * [STREET_ADDRESS]…" at bounding box center [364, 357] width 304 height 403
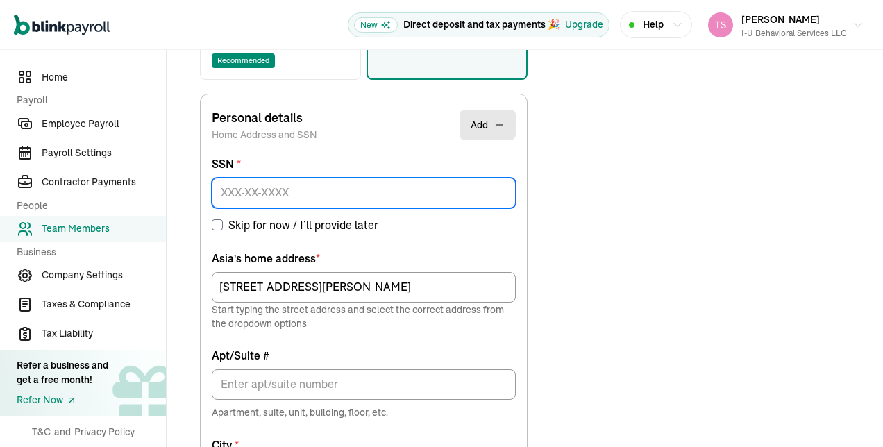
click at [324, 199] on input at bounding box center [364, 193] width 304 height 31
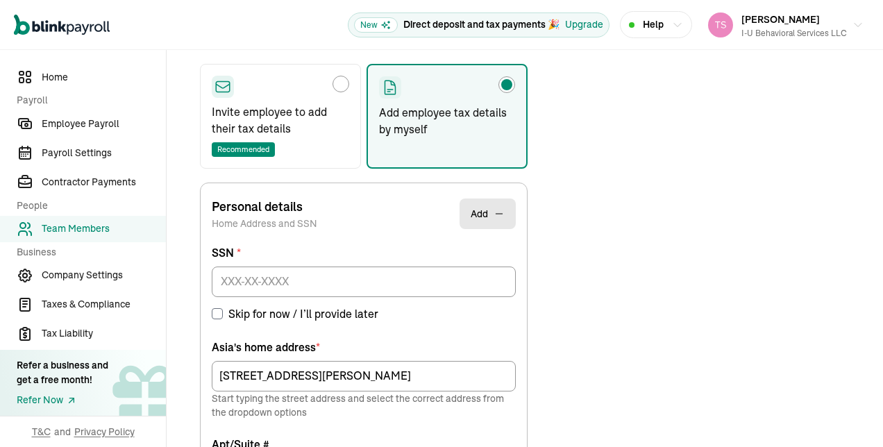
scroll to position [164, 0]
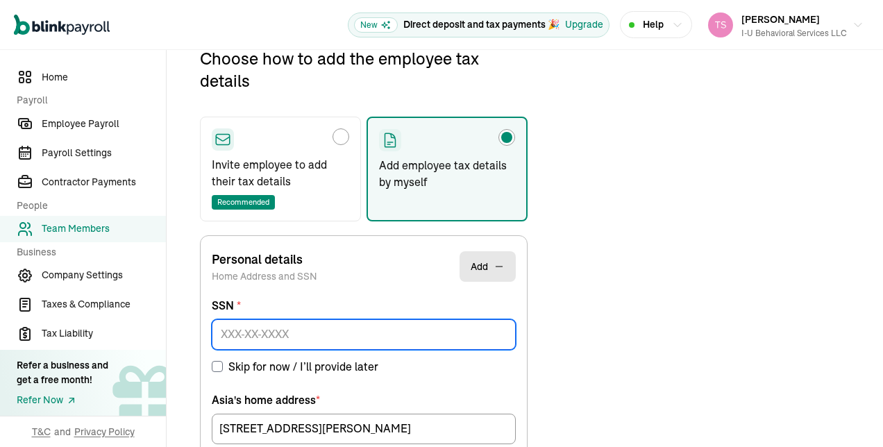
click at [297, 335] on input at bounding box center [364, 334] width 304 height 31
paste input "409-89-4099"
type input "409-89-4099"
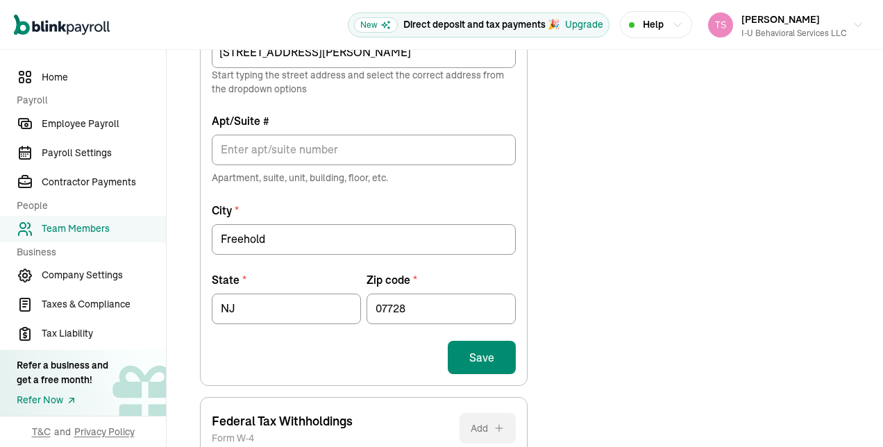
scroll to position [599, 0]
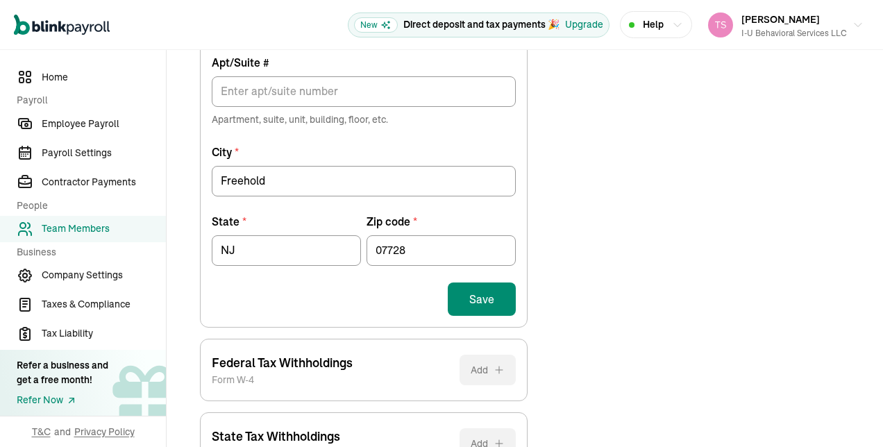
click at [501, 301] on button "Save" at bounding box center [482, 299] width 68 height 33
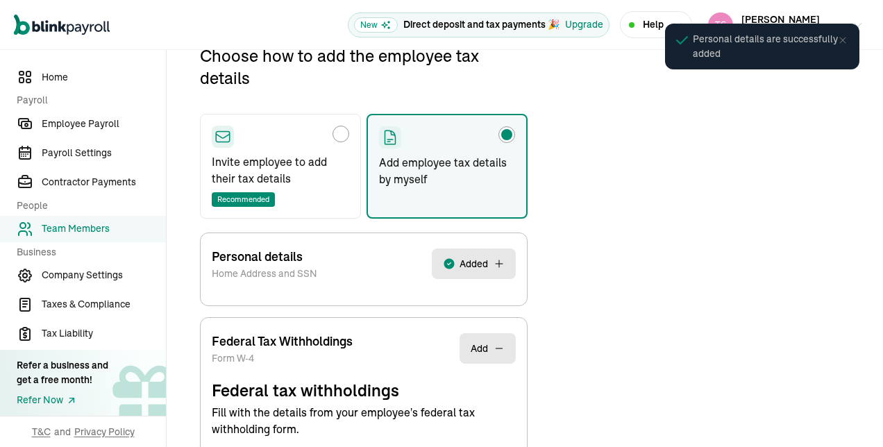
scroll to position [164, 0]
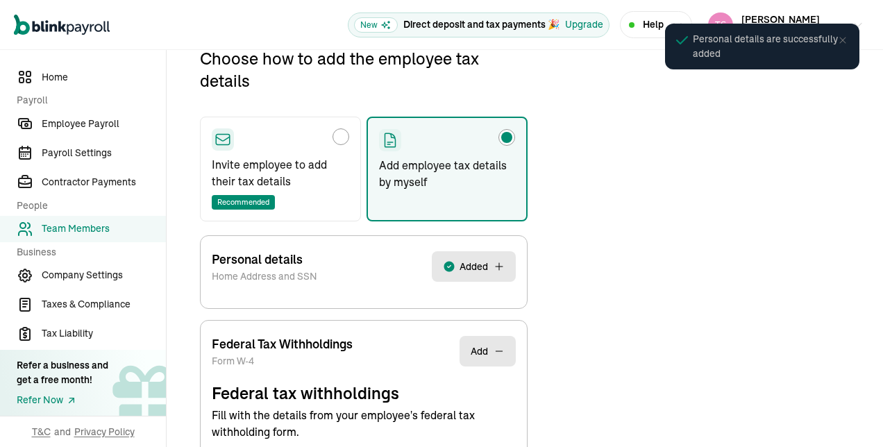
select select "S"
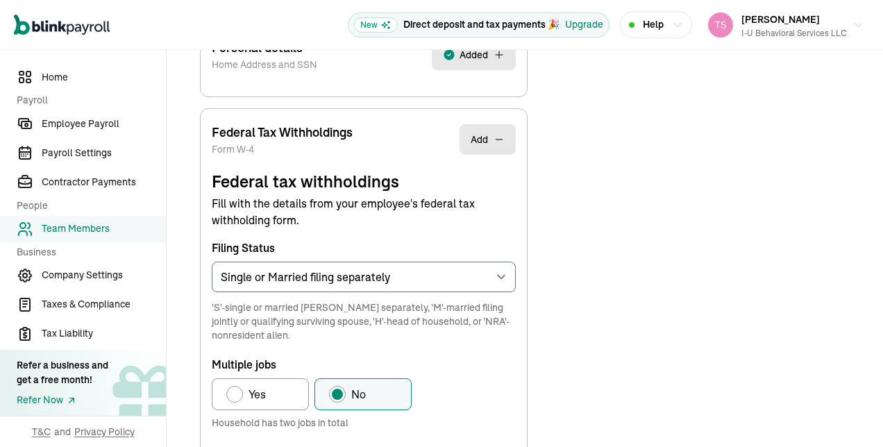
scroll to position [376, 0]
click at [494, 365] on p "Multiple jobs" at bounding box center [364, 364] width 304 height 17
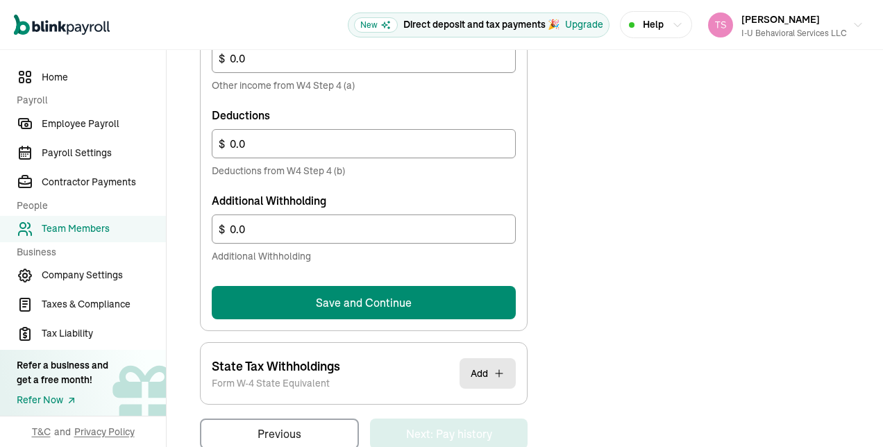
scroll to position [892, 0]
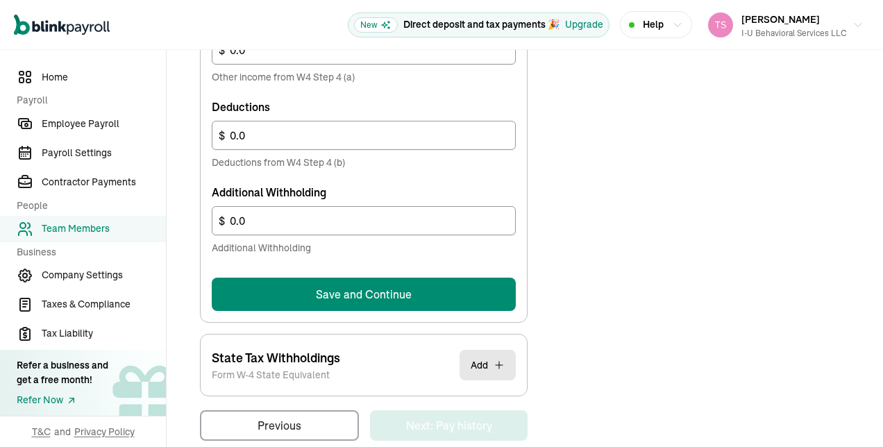
click at [481, 290] on button "Save and Continue" at bounding box center [364, 294] width 304 height 33
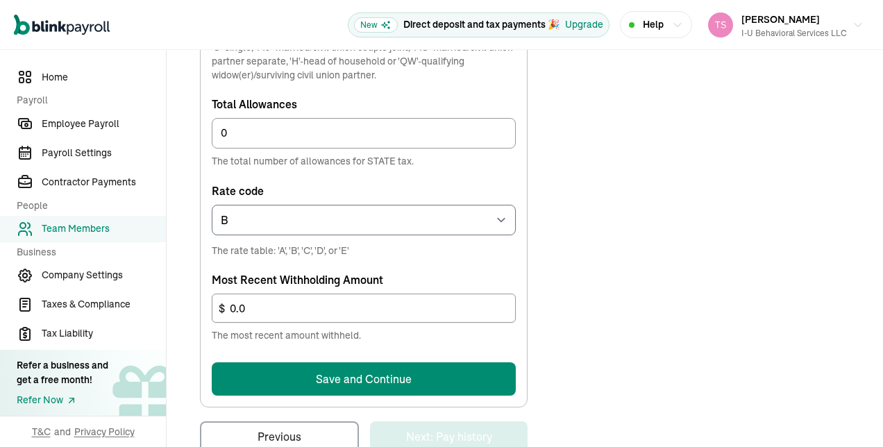
scroll to position [745, 0]
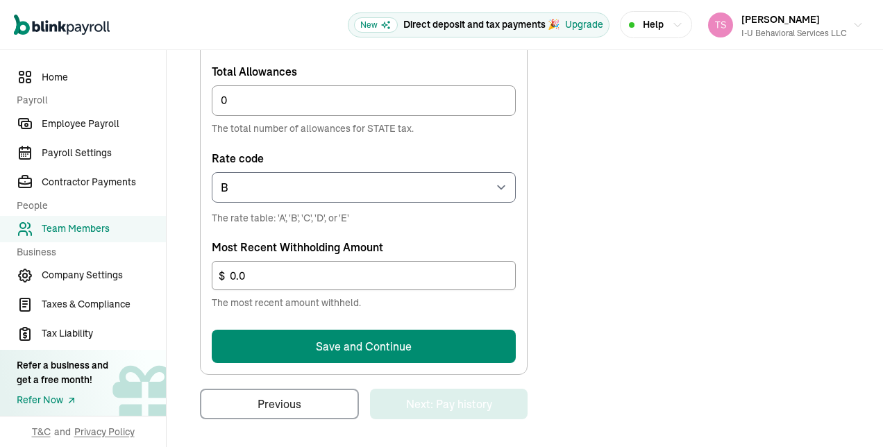
click at [490, 339] on button "Save and Continue" at bounding box center [364, 346] width 304 height 33
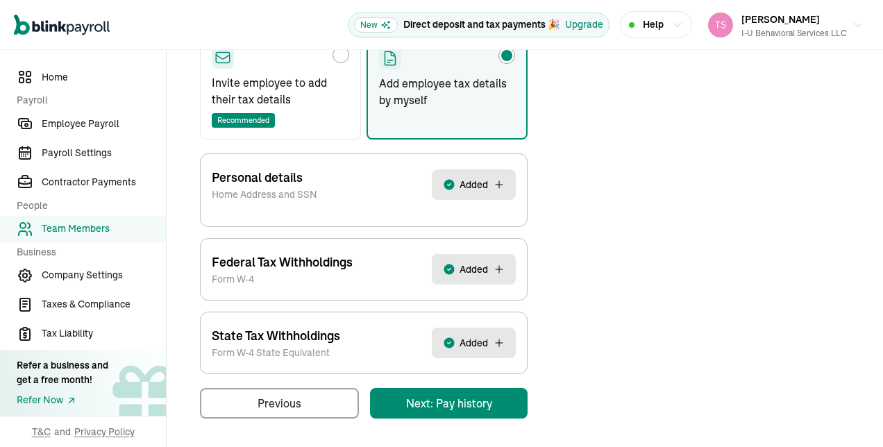
scroll to position [164, 0]
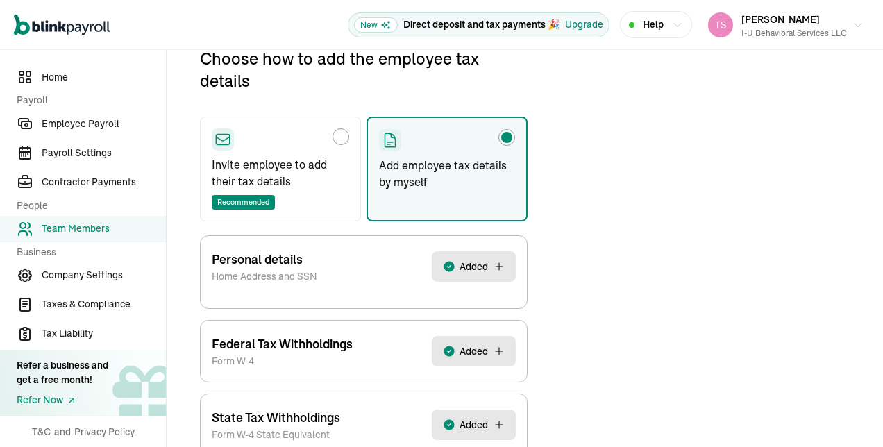
click at [581, 314] on div "Choose how to add the employee tax details Invite employee to add their tax det…" at bounding box center [524, 273] width 683 height 453
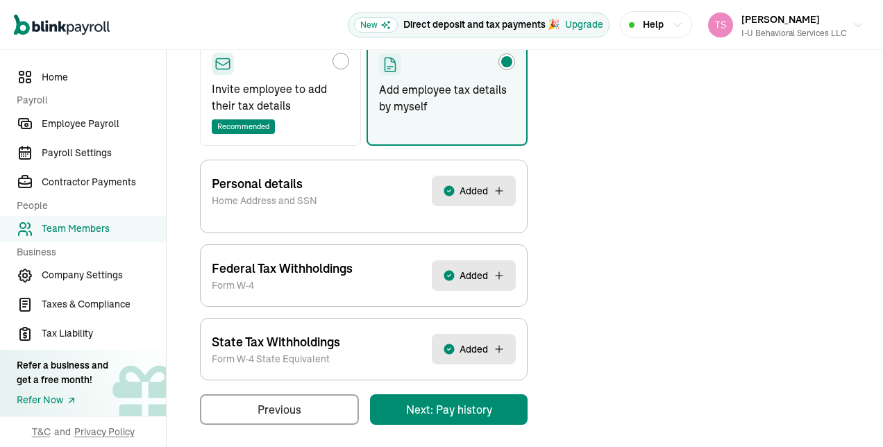
scroll to position [246, 0]
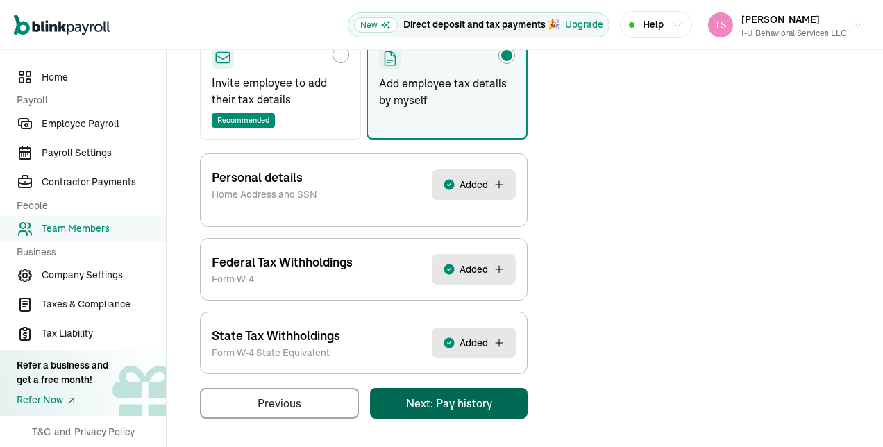
click at [503, 404] on div "Pay Stubs General Job & Payment Time-off Benefits & Deductions Documents Taxes …" at bounding box center [524, 175] width 683 height 515
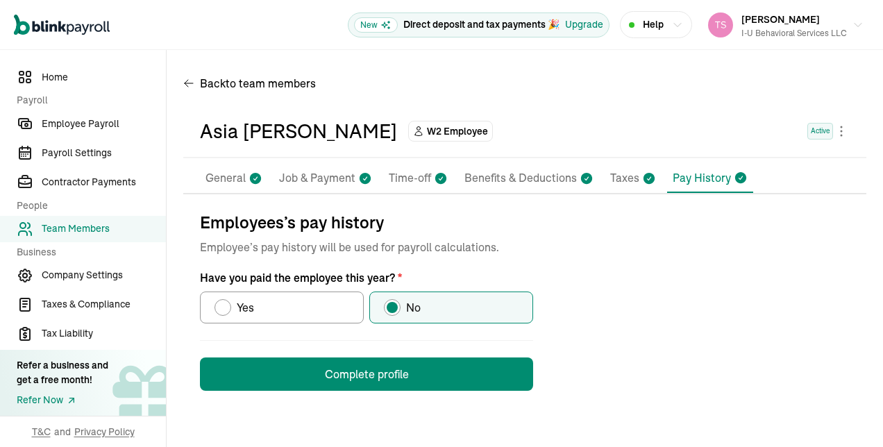
click at [492, 371] on button "Complete profile" at bounding box center [366, 374] width 333 height 33
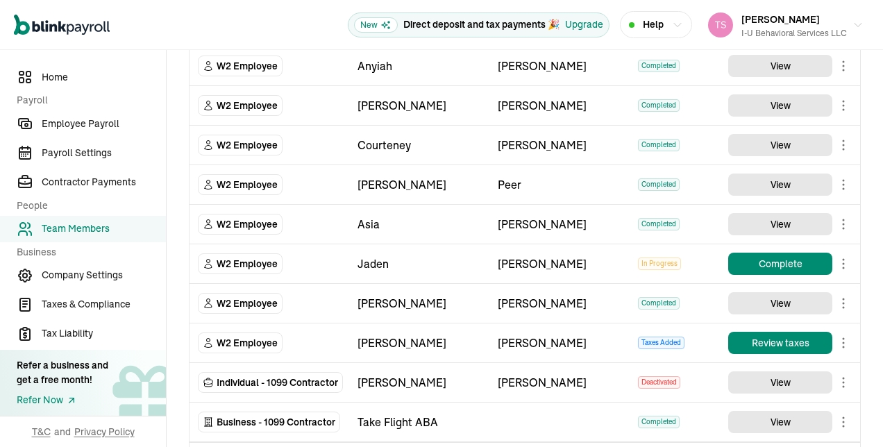
scroll to position [1531, 0]
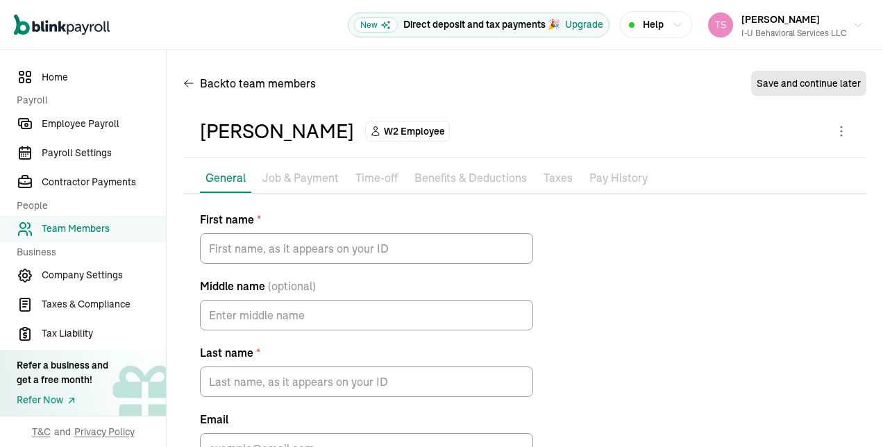
type input "Jaden"
type input "[PERSON_NAME]"
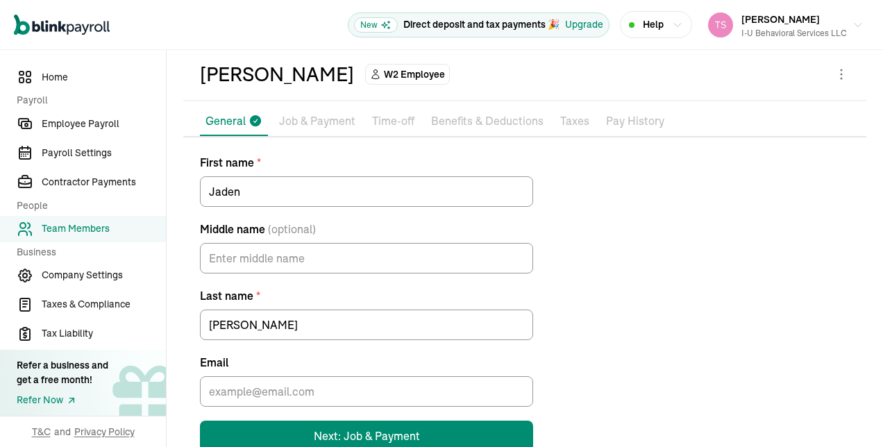
scroll to position [92, 0]
